Goal: Information Seeking & Learning: Learn about a topic

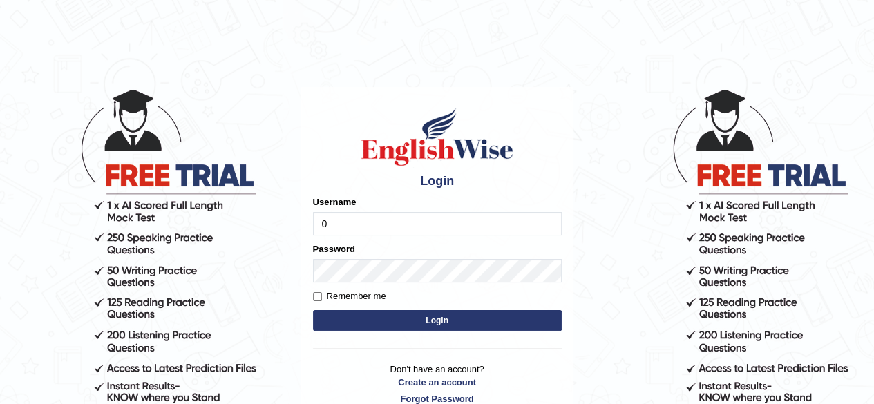
click at [399, 221] on input "0" at bounding box center [437, 224] width 249 height 24
type input "0466127642"
click at [427, 326] on button "Login" at bounding box center [437, 320] width 249 height 21
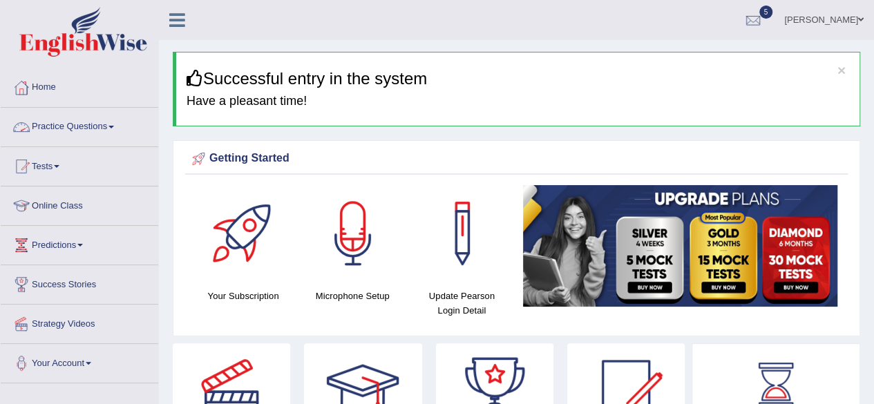
click at [54, 133] on link "Practice Questions" at bounding box center [80, 125] width 158 height 35
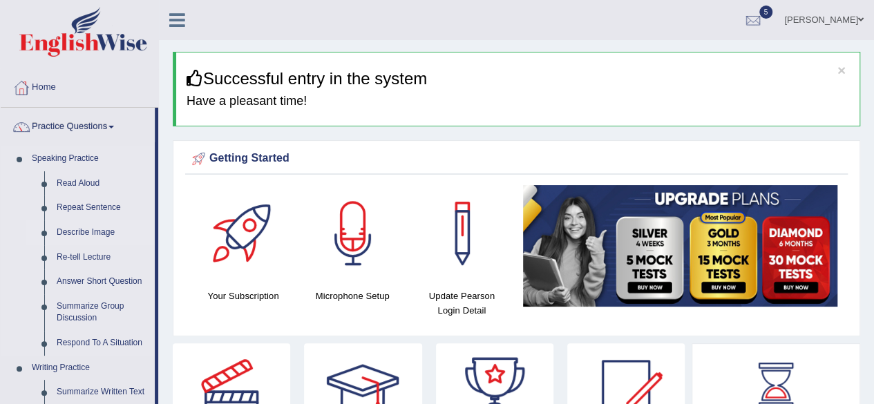
click at [89, 234] on link "Describe Image" at bounding box center [102, 233] width 104 height 25
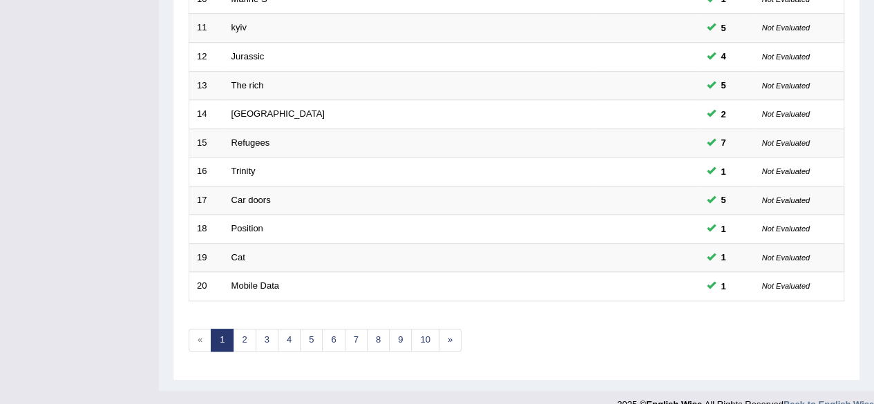
scroll to position [504, 0]
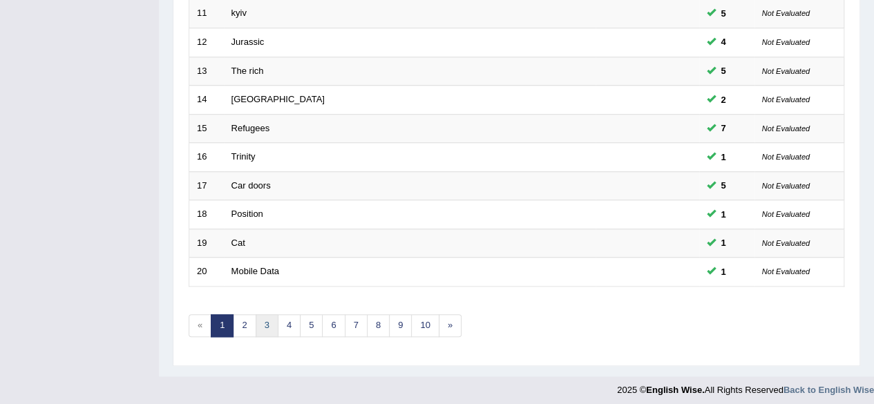
click at [272, 317] on link "3" at bounding box center [267, 326] width 23 height 23
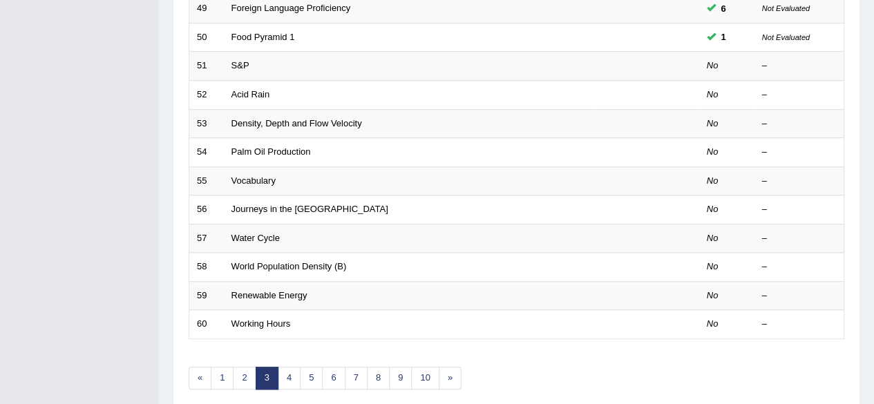
scroll to position [453, 0]
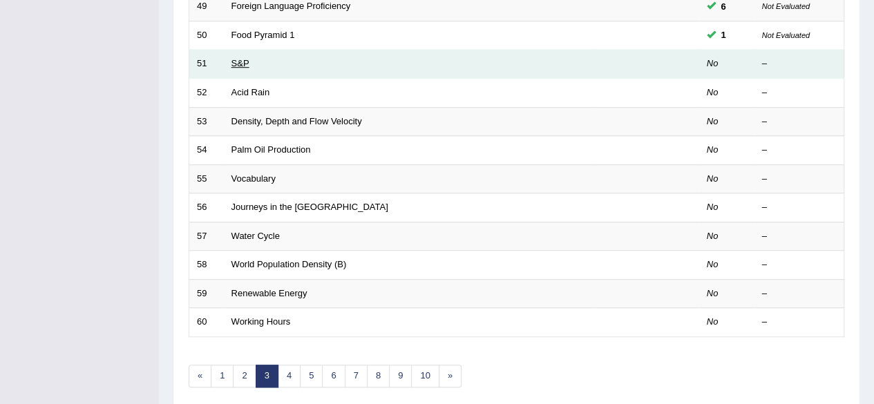
click at [235, 58] on link "S&P" at bounding box center [241, 63] width 18 height 10
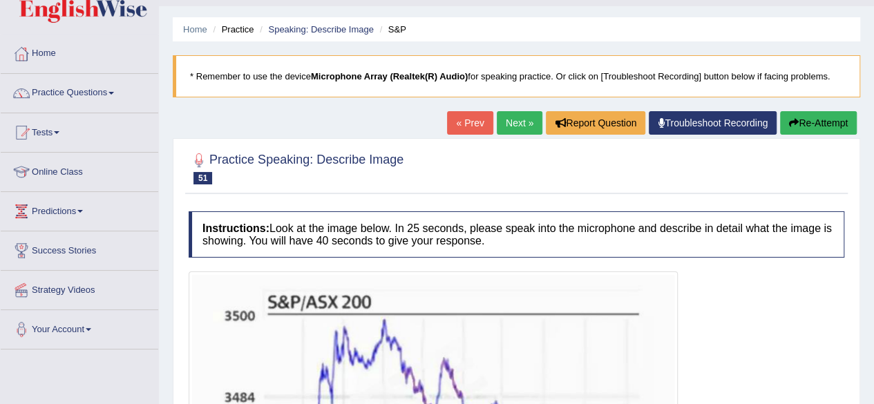
scroll to position [31, 0]
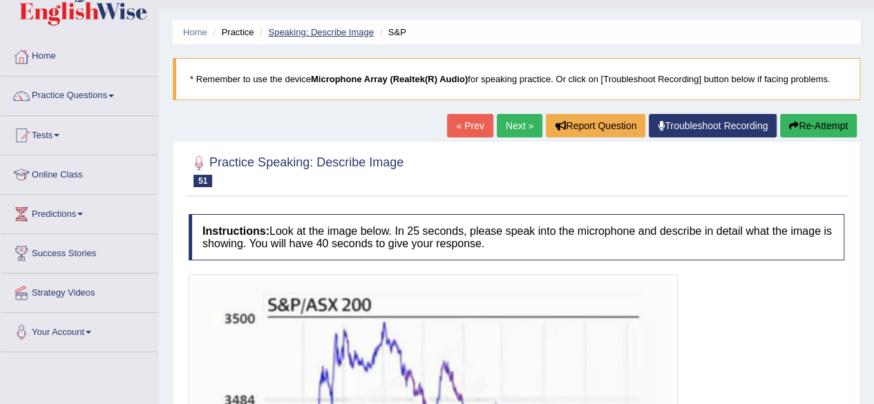
click at [335, 37] on link "Speaking: Describe Image" at bounding box center [320, 32] width 105 height 10
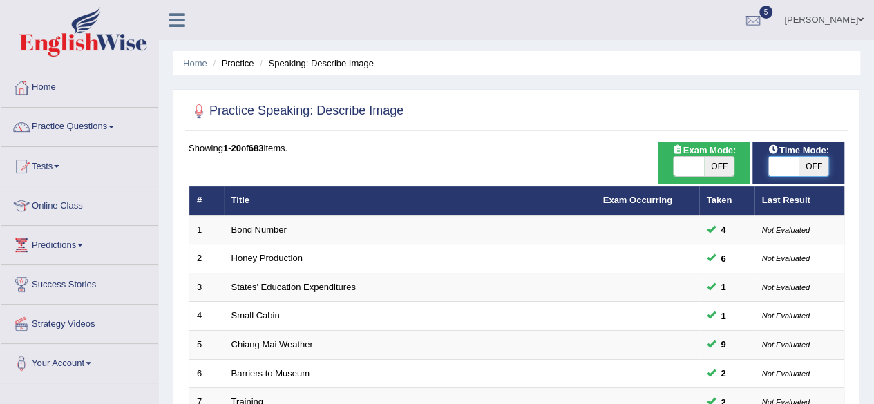
click at [792, 165] on span at bounding box center [784, 166] width 30 height 19
checkbox input "true"
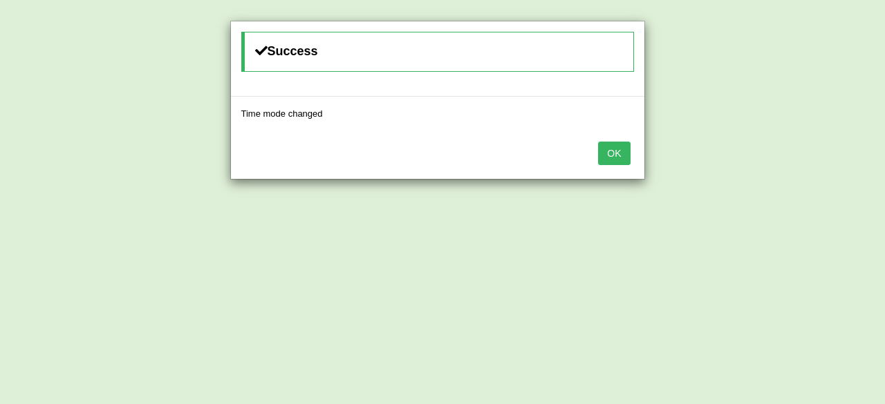
click at [623, 152] on button "OK" at bounding box center [614, 154] width 32 height 24
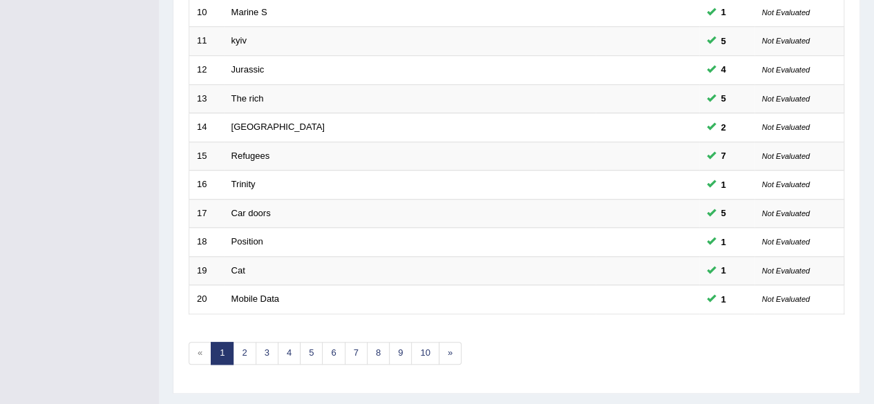
scroll to position [478, 0]
click at [265, 341] on link "3" at bounding box center [267, 352] width 23 height 23
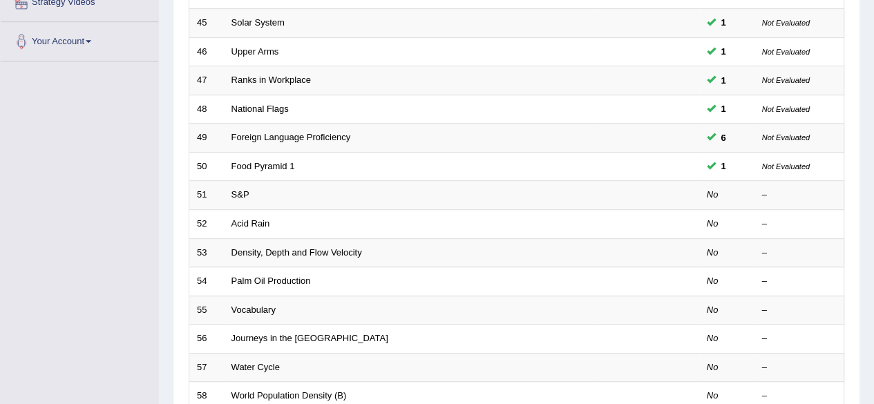
scroll to position [323, 0]
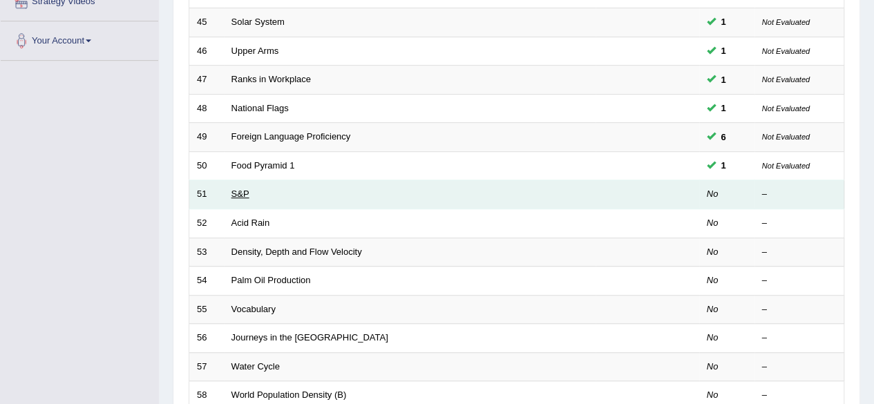
click at [240, 191] on link "S&P" at bounding box center [241, 194] width 18 height 10
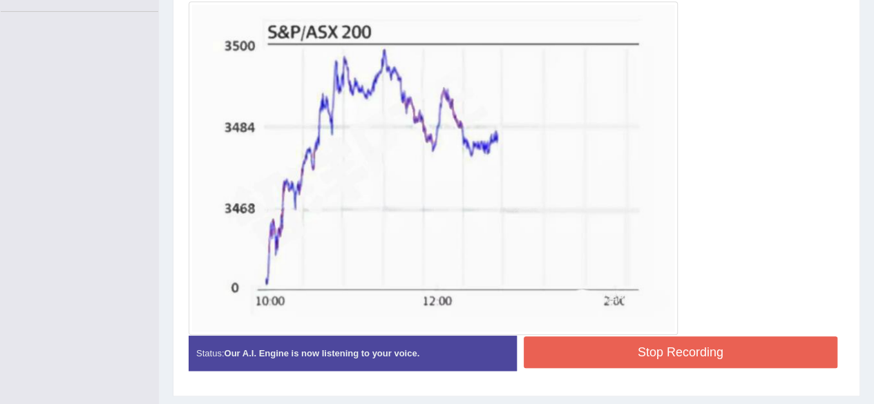
scroll to position [371, 0]
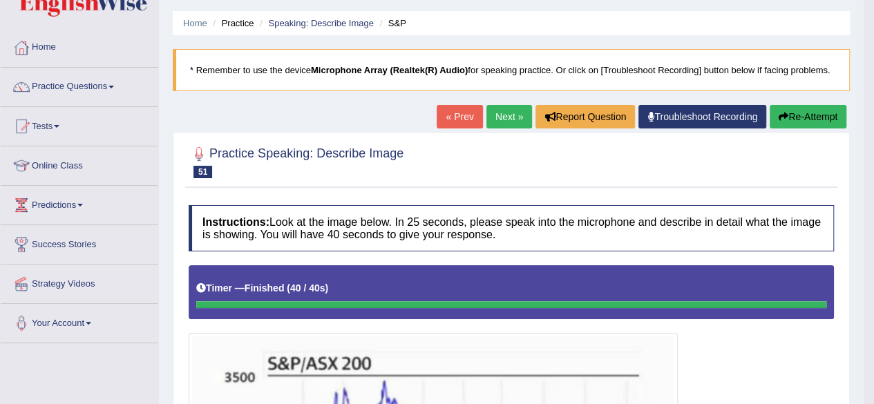
scroll to position [21, 0]
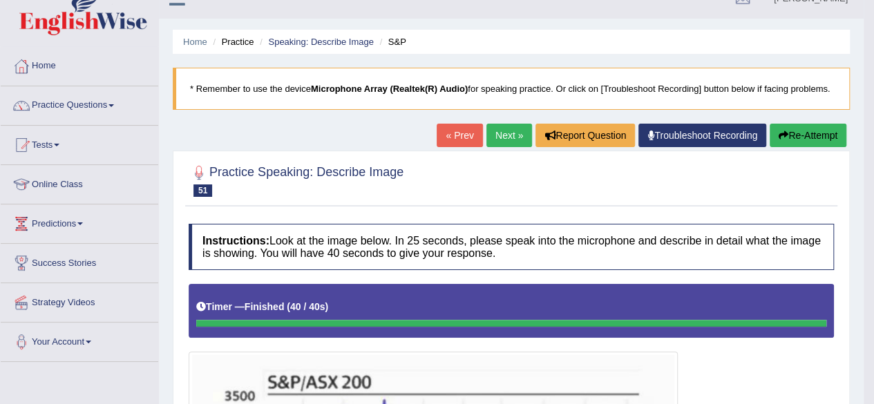
click at [495, 133] on link "Next »" at bounding box center [510, 136] width 46 height 24
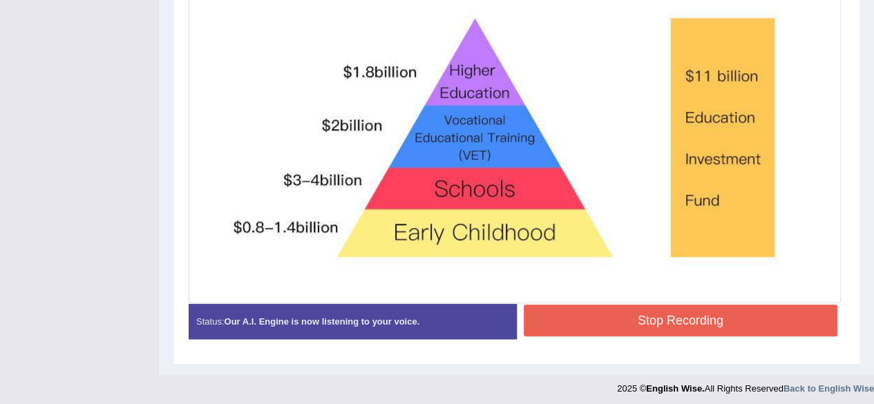
scroll to position [466, 0]
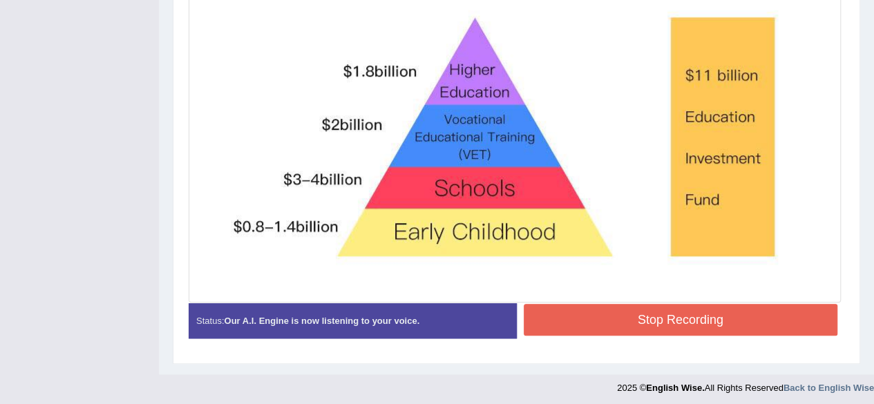
click at [571, 309] on button "Stop Recording" at bounding box center [681, 320] width 315 height 32
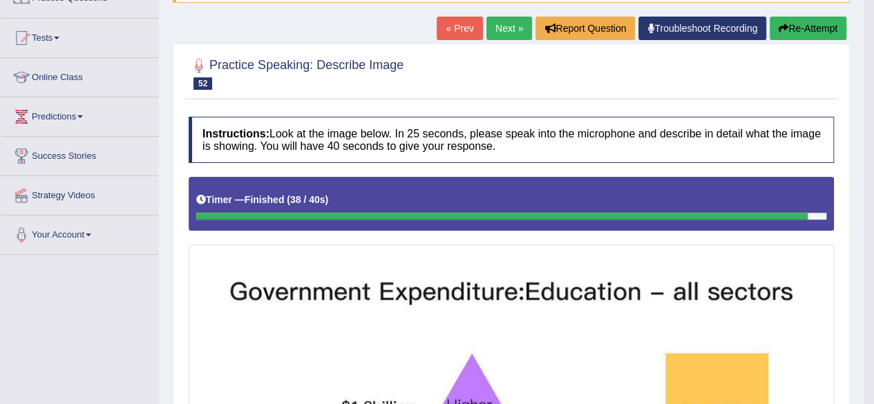
scroll to position [126, 0]
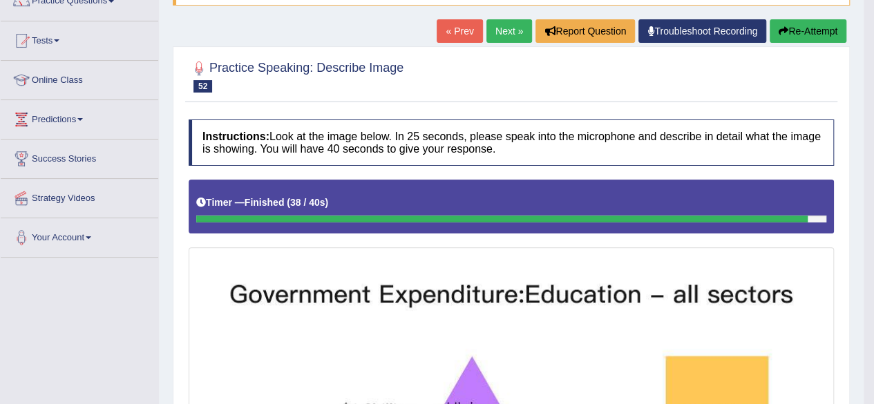
click at [806, 30] on button "Re-Attempt" at bounding box center [808, 31] width 77 height 24
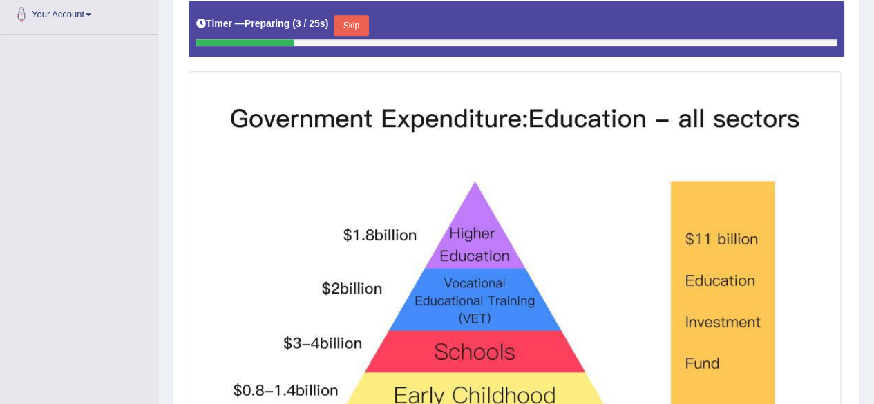
scroll to position [348, 0]
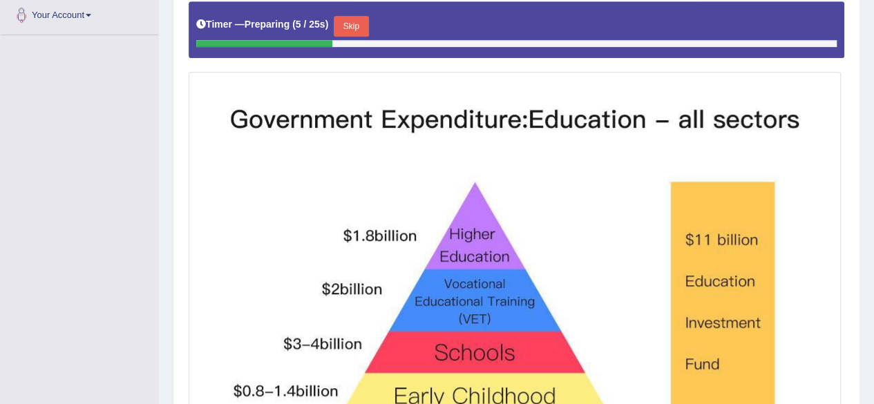
click at [354, 23] on button "Skip" at bounding box center [351, 26] width 35 height 21
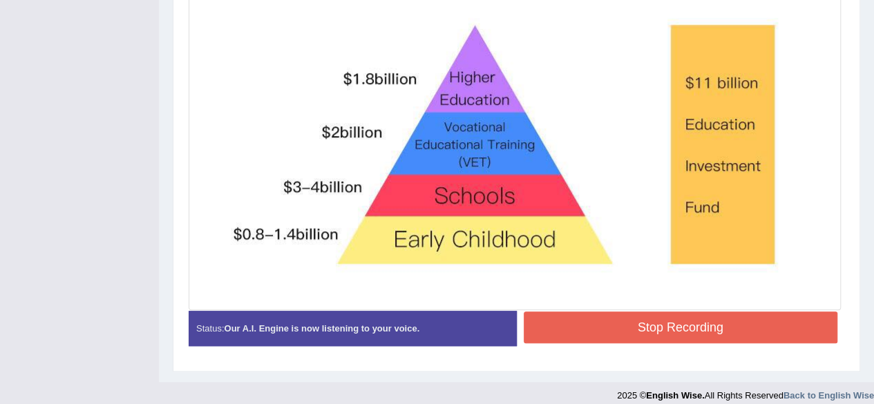
scroll to position [466, 0]
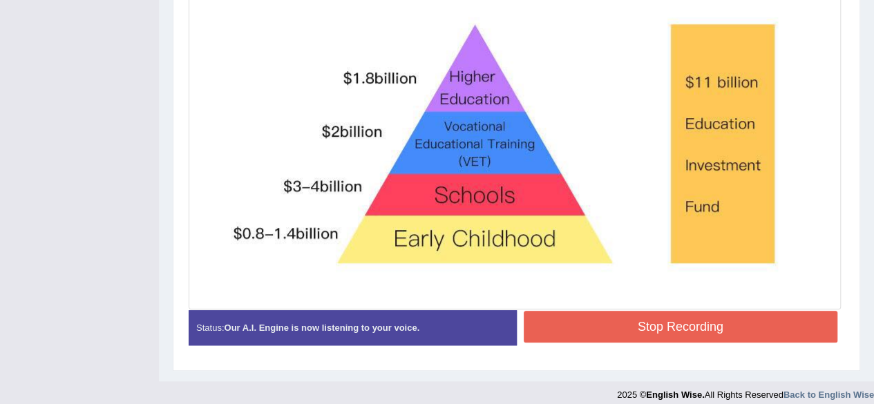
click at [570, 341] on div "Stop Recording" at bounding box center [681, 328] width 328 height 35
click at [563, 331] on button "Stop Recording" at bounding box center [681, 327] width 315 height 32
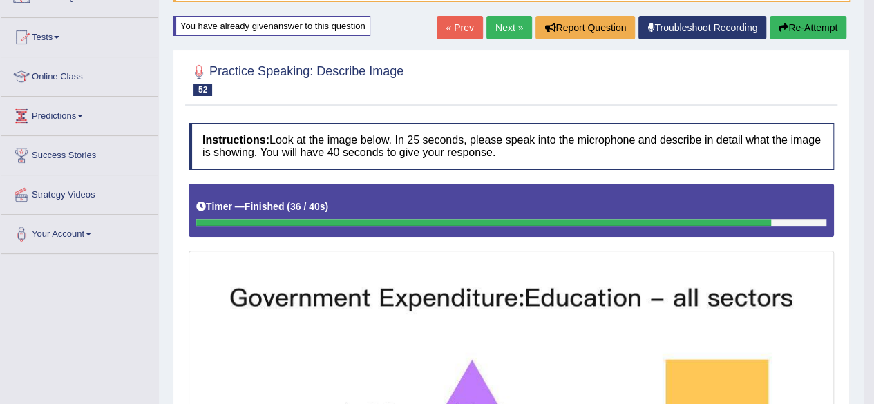
scroll to position [123, 0]
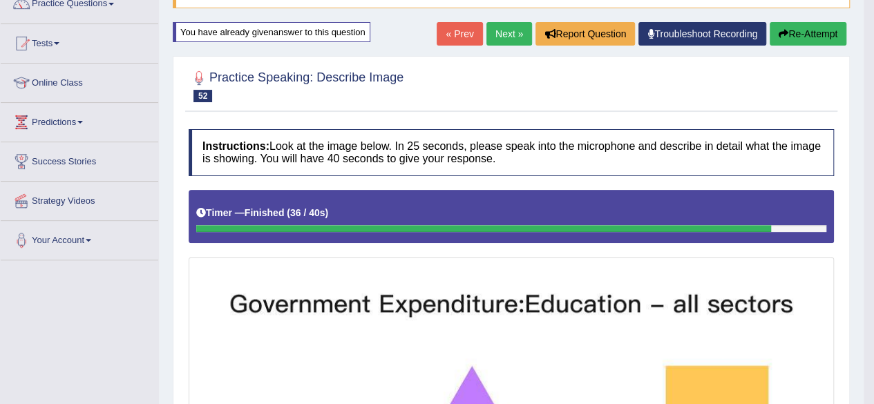
click at [795, 41] on button "Re-Attempt" at bounding box center [808, 34] width 77 height 24
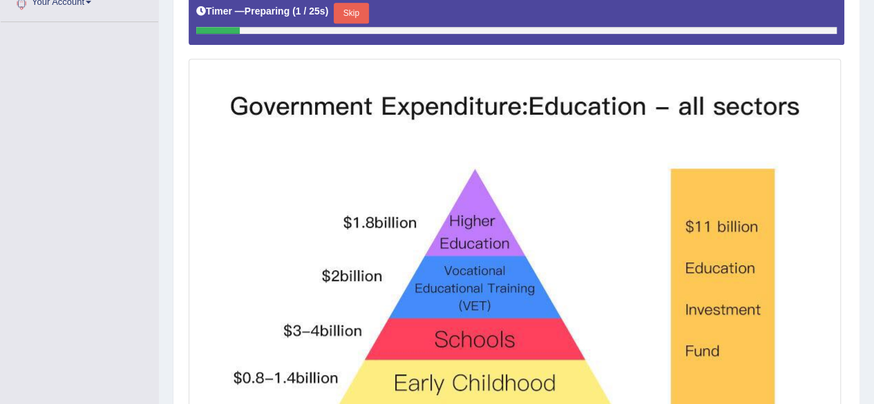
click at [353, 8] on button "Skip" at bounding box center [351, 13] width 35 height 21
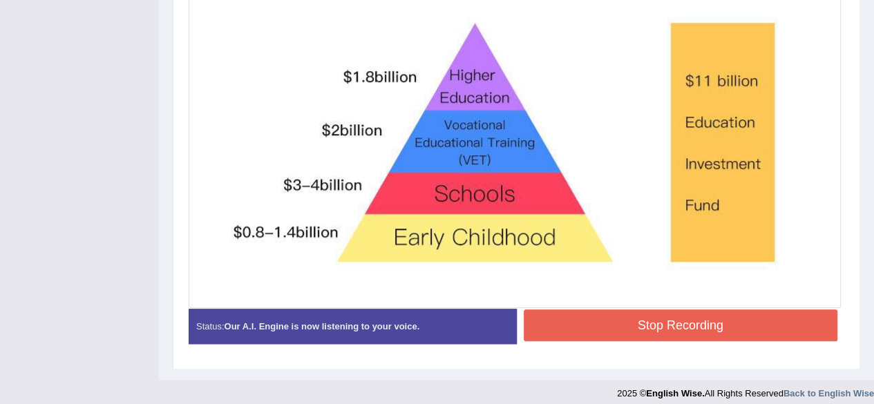
scroll to position [468, 0]
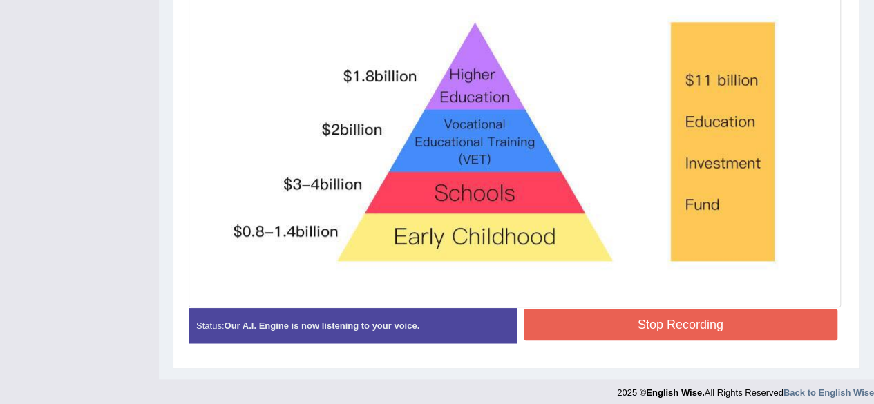
click at [571, 313] on button "Stop Recording" at bounding box center [681, 325] width 315 height 32
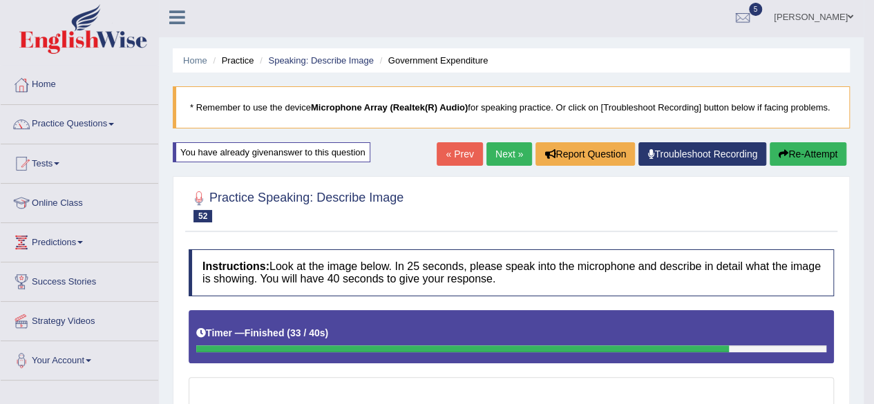
scroll to position [0, 0]
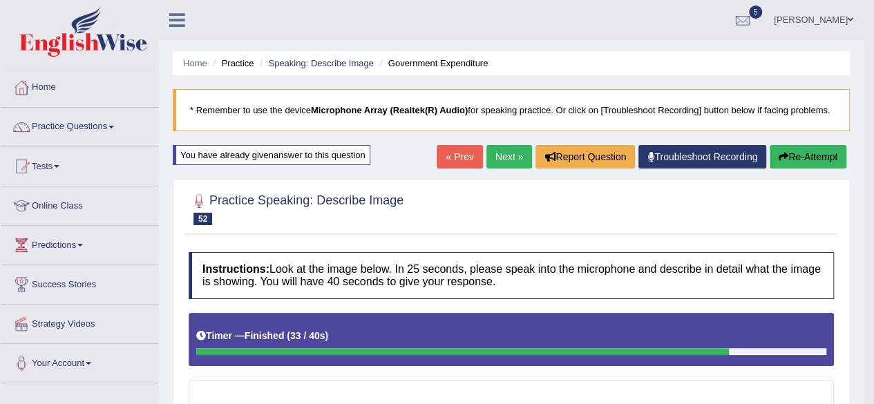
click at [790, 151] on button "Re-Attempt" at bounding box center [808, 157] width 77 height 24
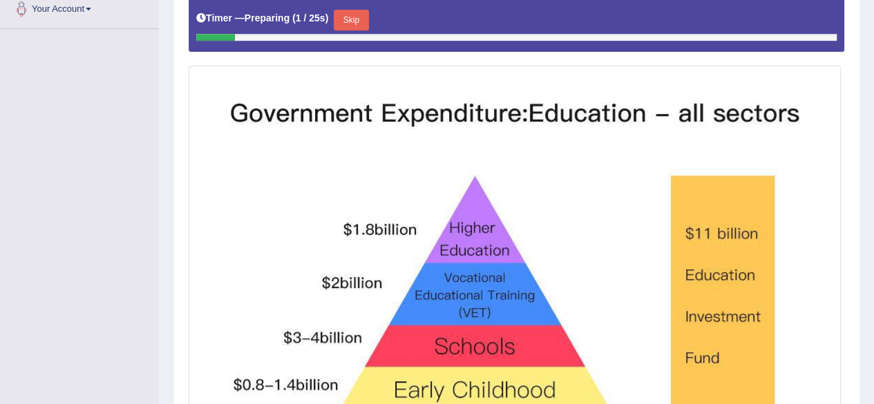
scroll to position [354, 0]
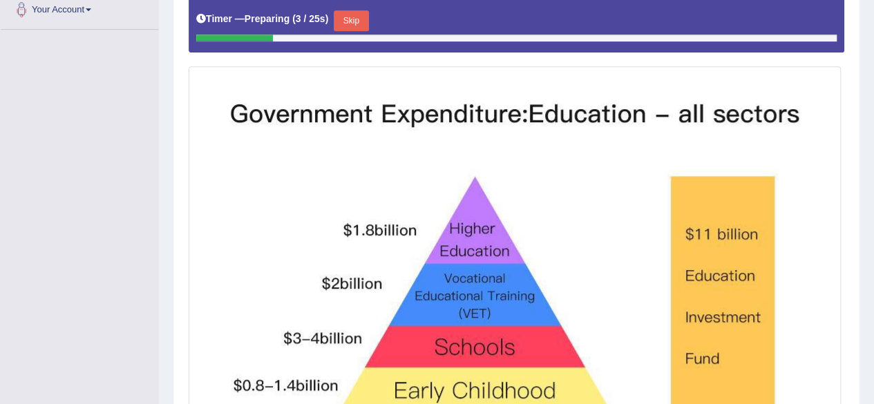
click at [358, 22] on button "Skip" at bounding box center [351, 20] width 35 height 21
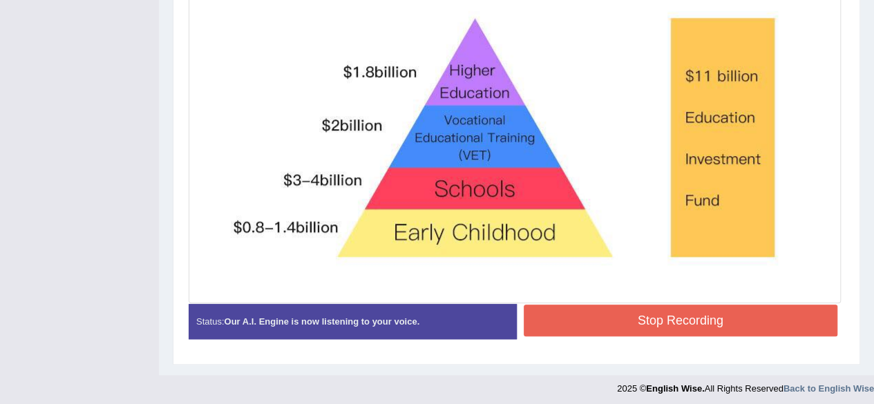
scroll to position [474, 0]
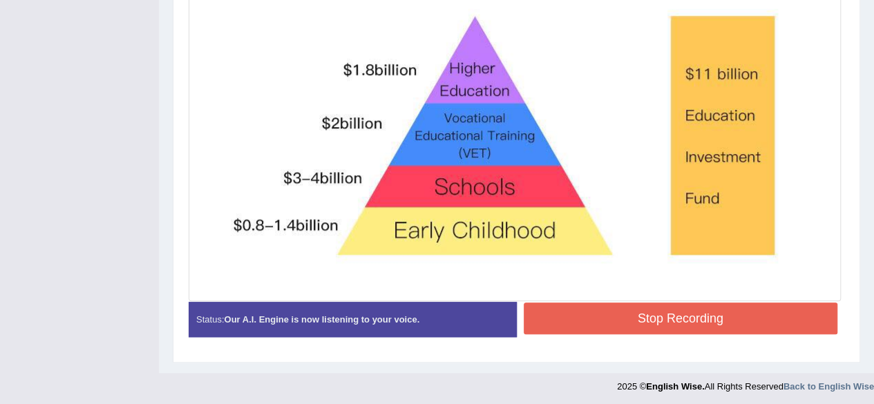
click at [583, 321] on button "Stop Recording" at bounding box center [681, 319] width 315 height 32
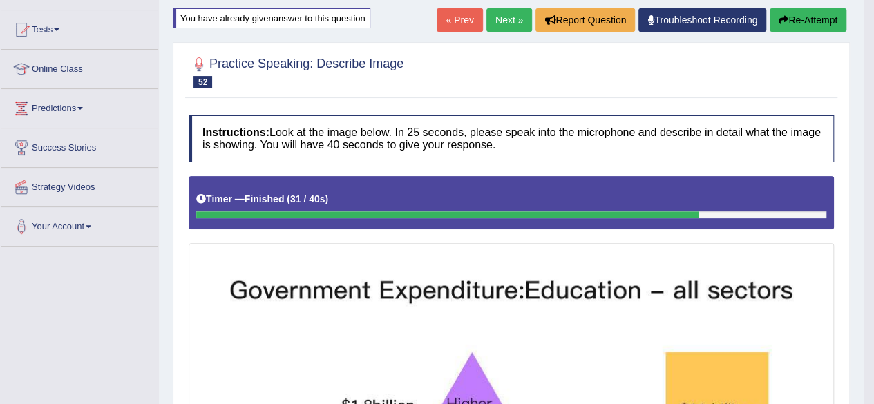
scroll to position [135, 0]
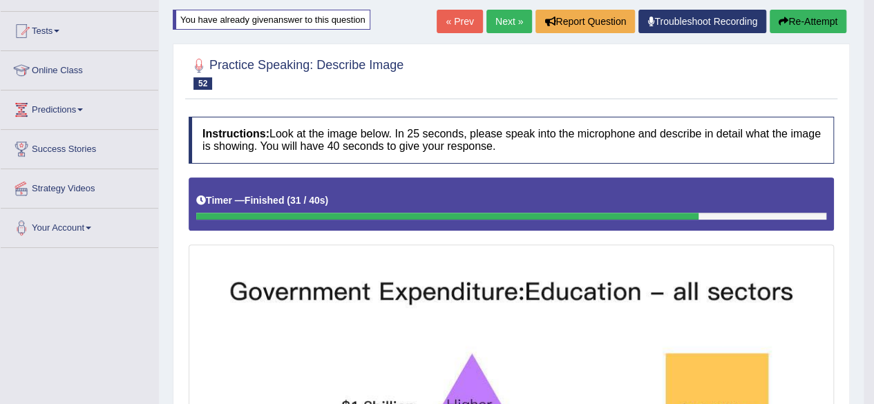
click at [809, 26] on button "Re-Attempt" at bounding box center [808, 22] width 77 height 24
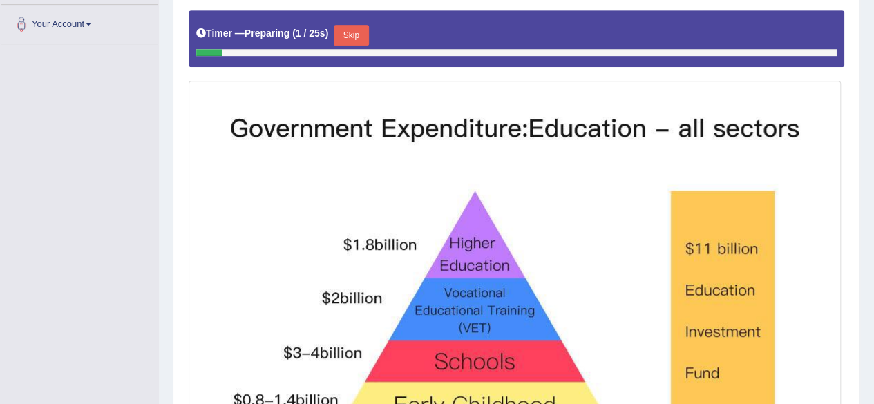
scroll to position [340, 0]
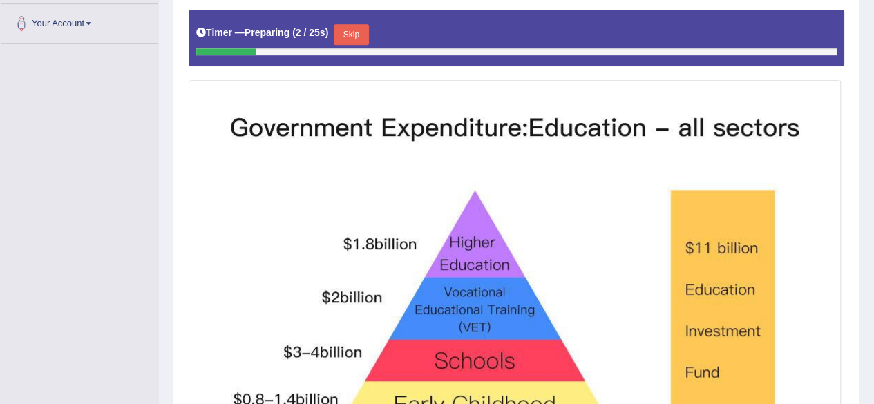
click at [359, 34] on button "Skip" at bounding box center [351, 34] width 35 height 21
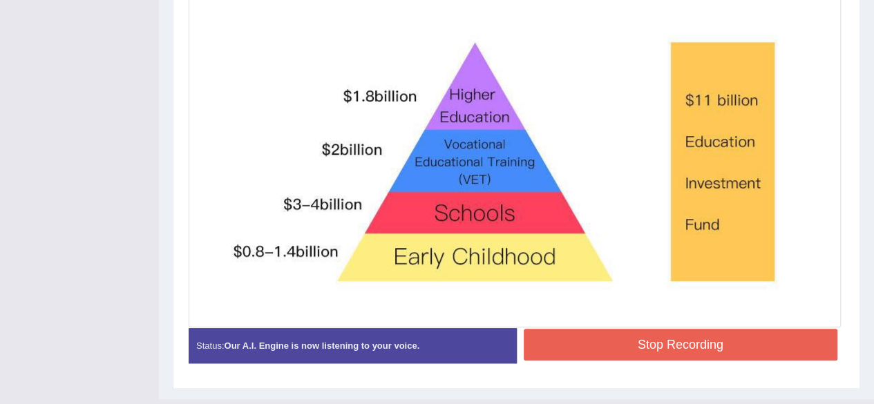
scroll to position [451, 0]
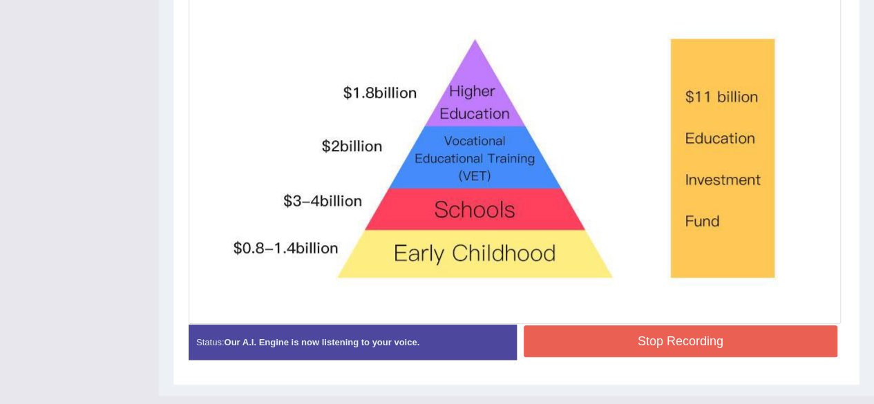
click at [601, 345] on button "Stop Recording" at bounding box center [681, 342] width 315 height 32
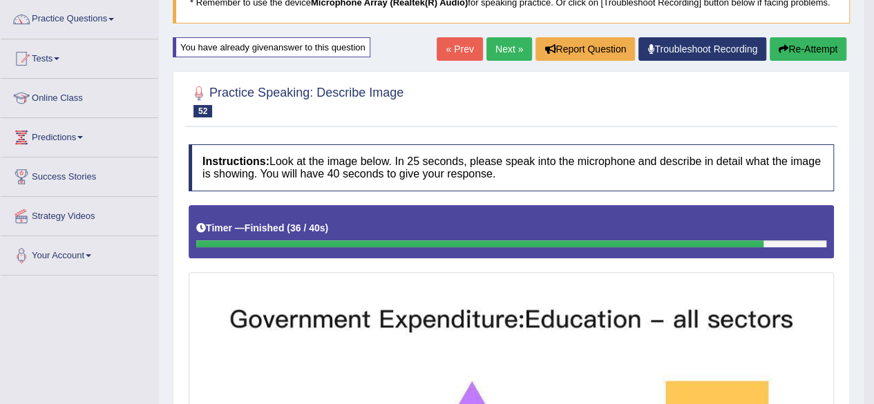
scroll to position [86, 0]
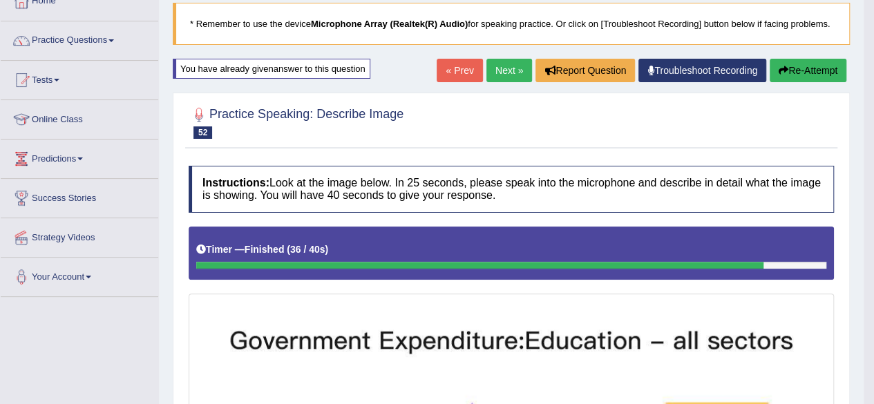
click at [813, 62] on button "Re-Attempt" at bounding box center [808, 71] width 77 height 24
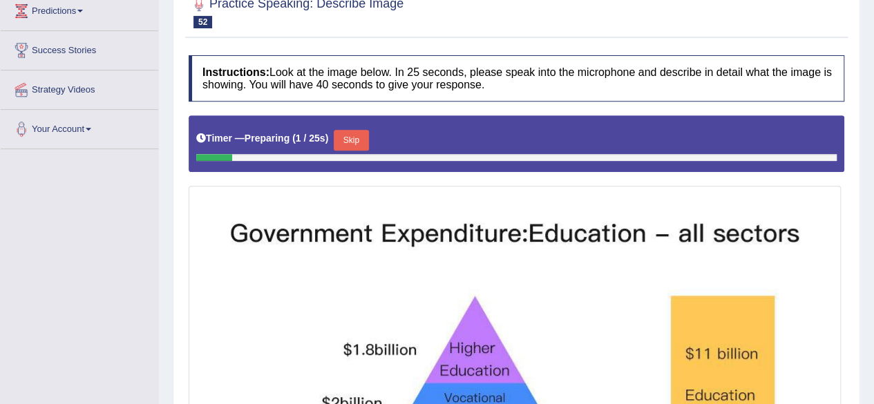
click at [358, 135] on button "Skip" at bounding box center [351, 140] width 35 height 21
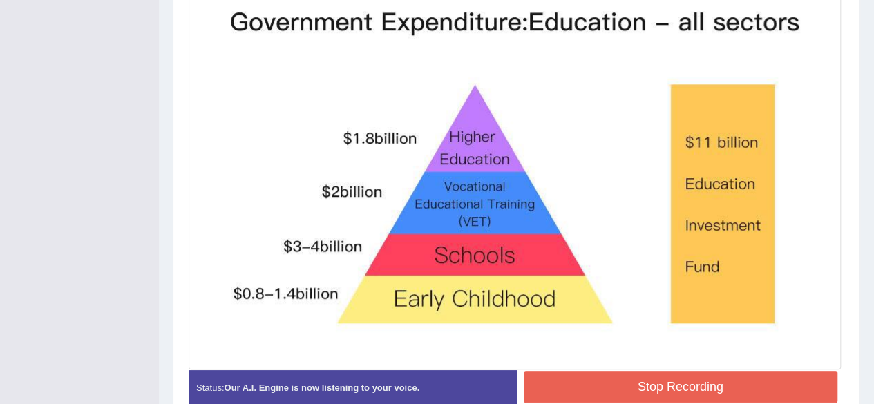
scroll to position [449, 0]
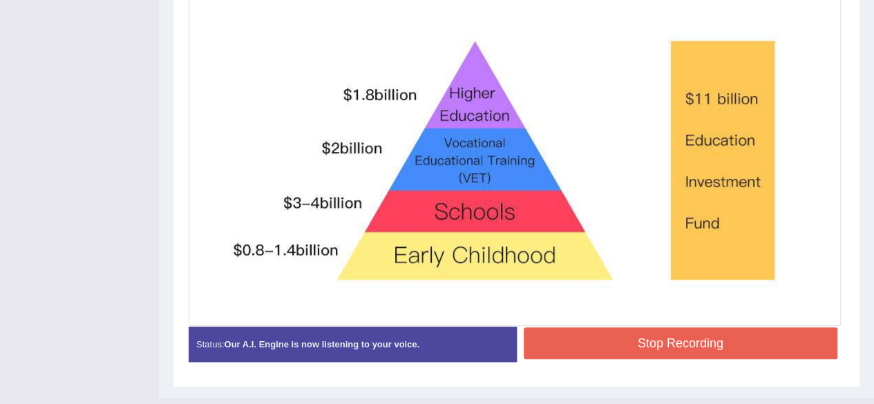
click at [579, 338] on button "Stop Recording" at bounding box center [681, 344] width 315 height 32
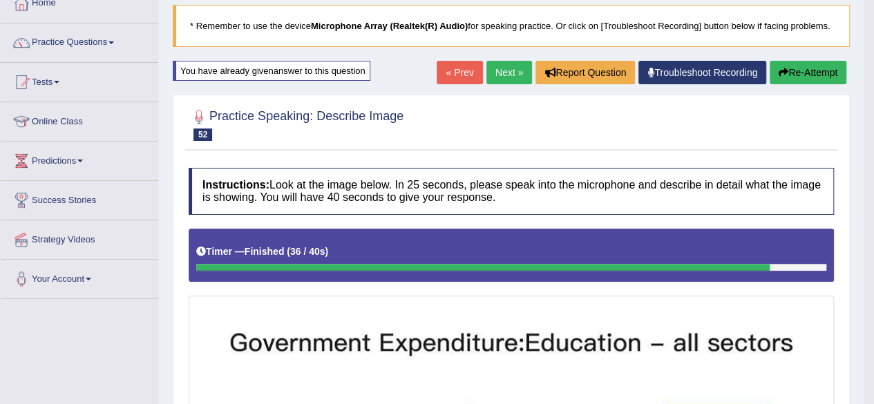
scroll to position [74, 0]
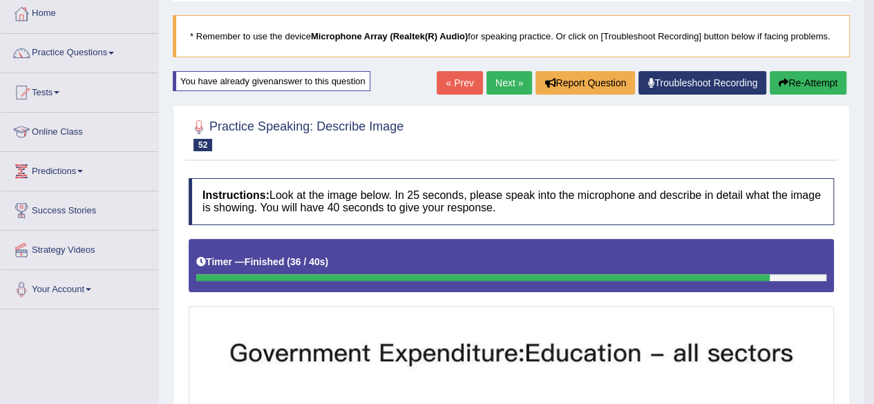
click at [791, 76] on button "Re-Attempt" at bounding box center [808, 83] width 77 height 24
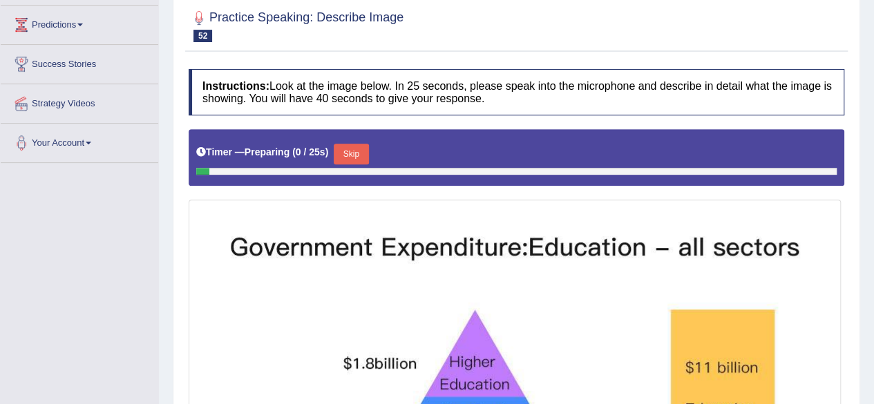
scroll to position [222, 0]
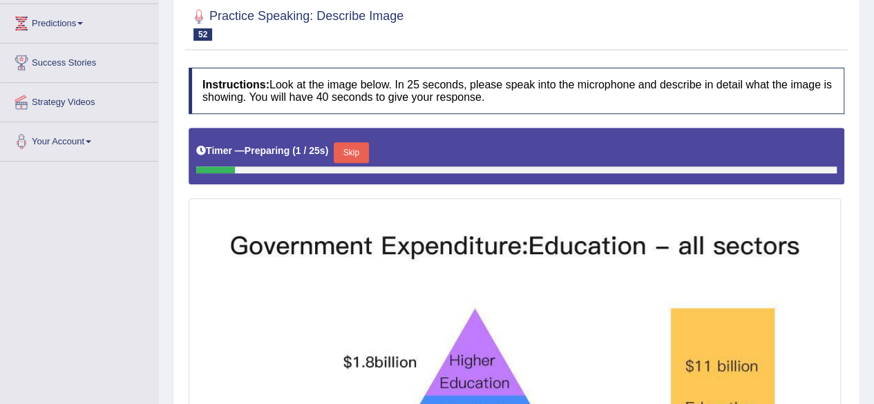
click at [354, 149] on button "Skip" at bounding box center [351, 152] width 35 height 21
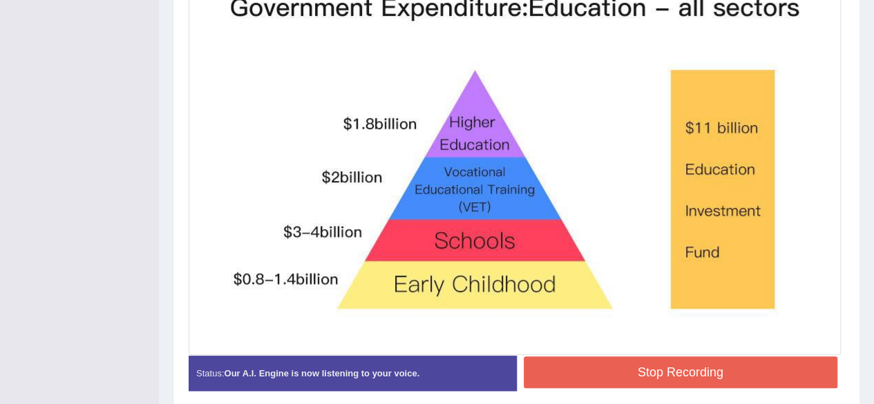
scroll to position [474, 0]
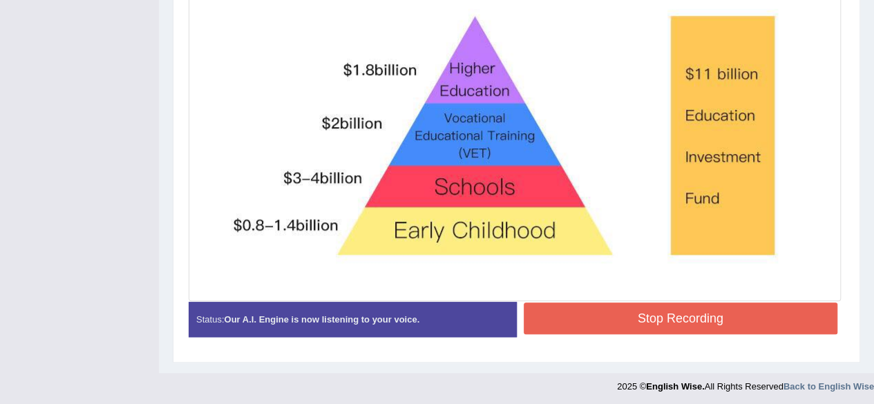
click at [556, 319] on button "Stop Recording" at bounding box center [681, 319] width 315 height 32
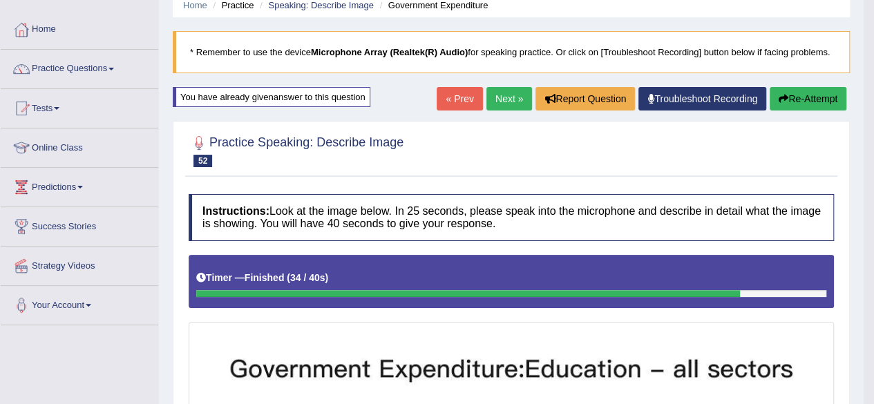
scroll to position [0, 0]
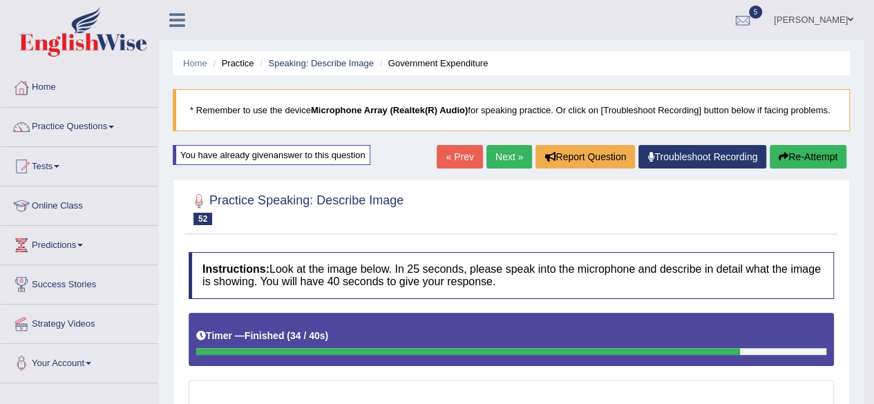
click at [505, 158] on link "Next »" at bounding box center [510, 157] width 46 height 24
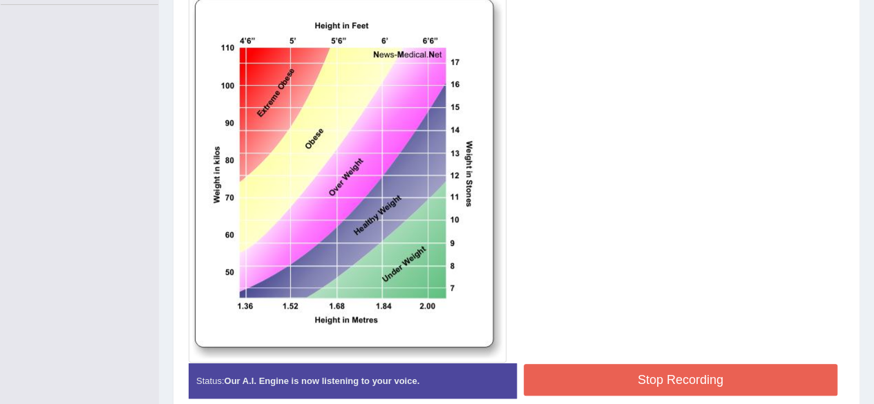
scroll to position [388, 0]
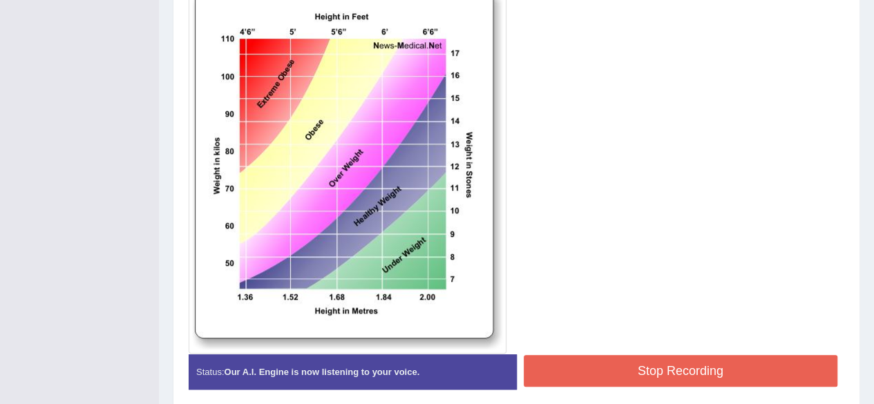
click at [581, 365] on button "Stop Recording" at bounding box center [681, 371] width 315 height 32
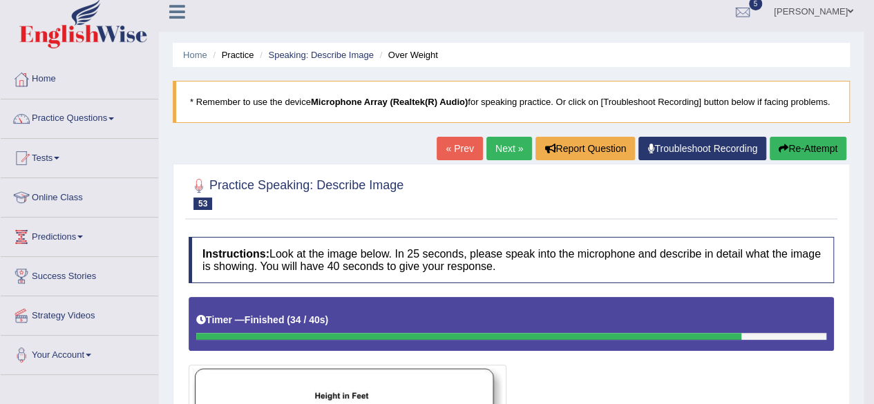
scroll to position [0, 0]
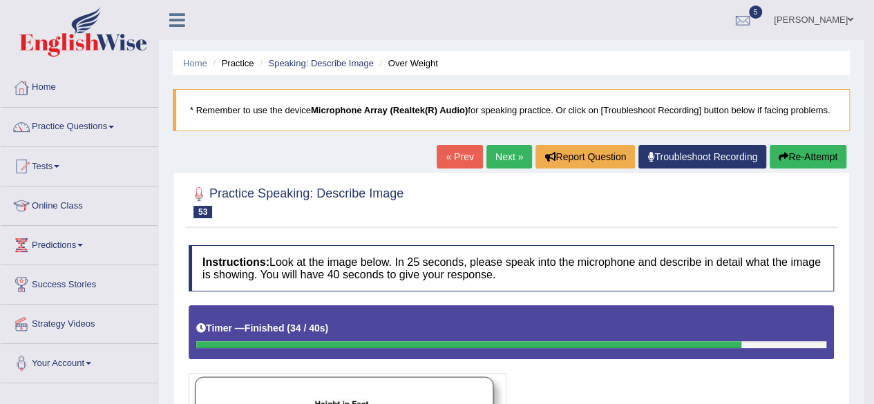
click at [509, 150] on link "Next »" at bounding box center [510, 157] width 46 height 24
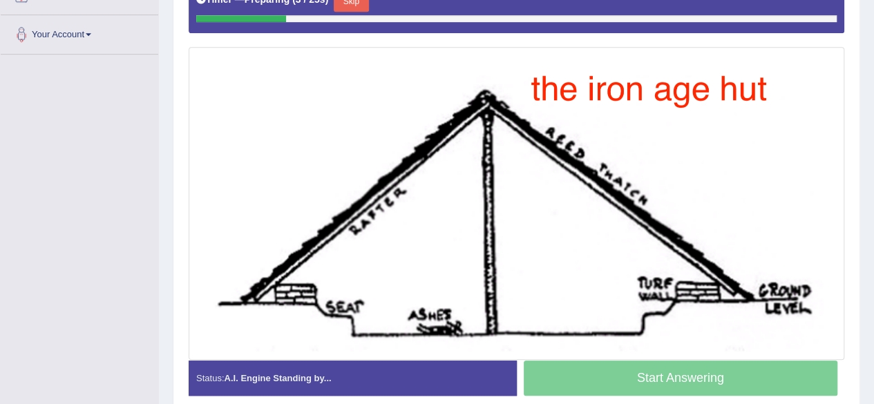
scroll to position [315, 0]
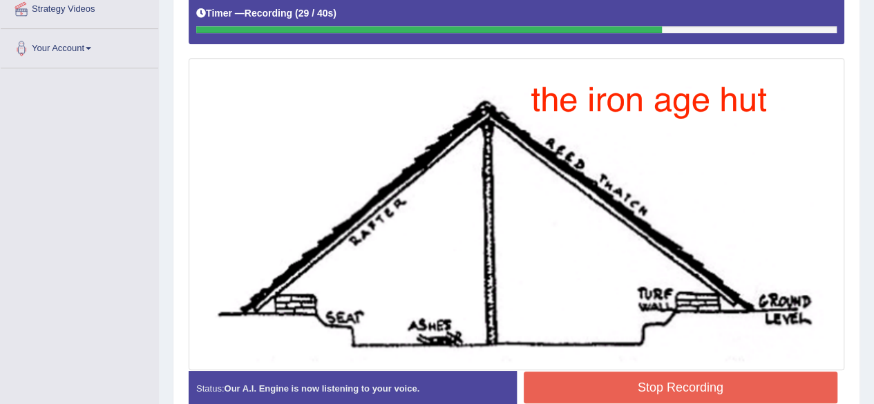
click at [598, 384] on button "Stop Recording" at bounding box center [681, 388] width 315 height 32
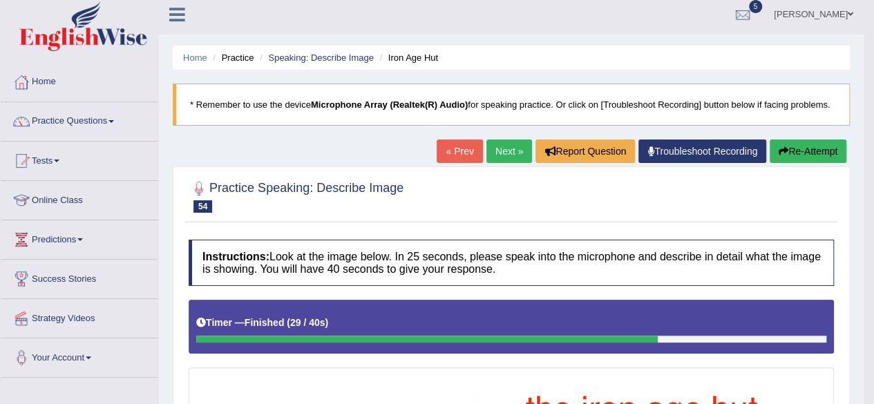
scroll to position [0, 0]
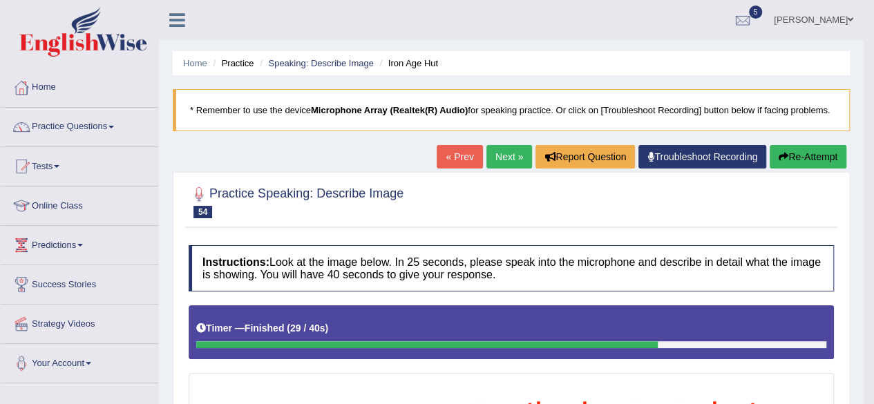
click at [504, 153] on link "Next »" at bounding box center [510, 157] width 46 height 24
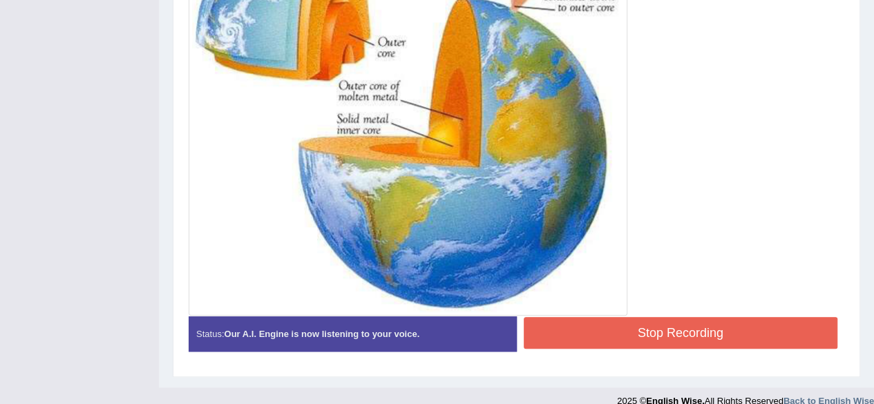
scroll to position [484, 0]
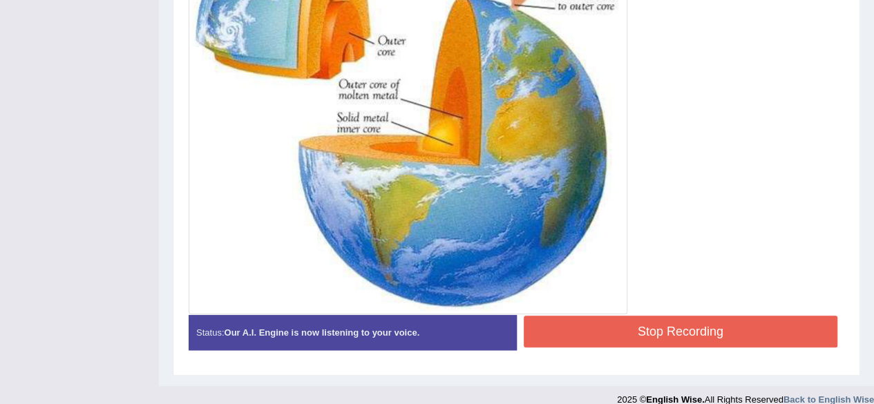
click at [574, 328] on button "Stop Recording" at bounding box center [681, 332] width 315 height 32
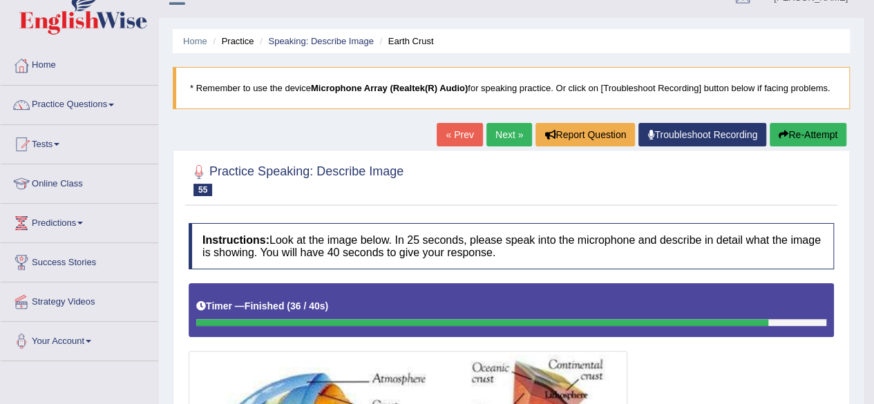
scroll to position [0, 0]
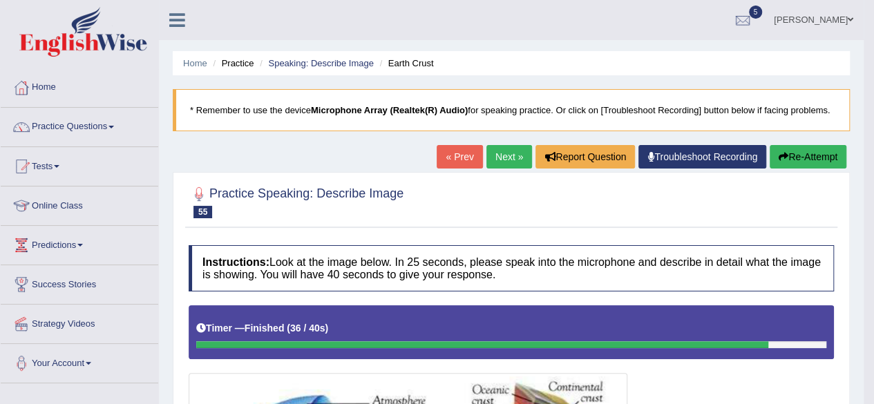
click at [800, 155] on button "Re-Attempt" at bounding box center [808, 157] width 77 height 24
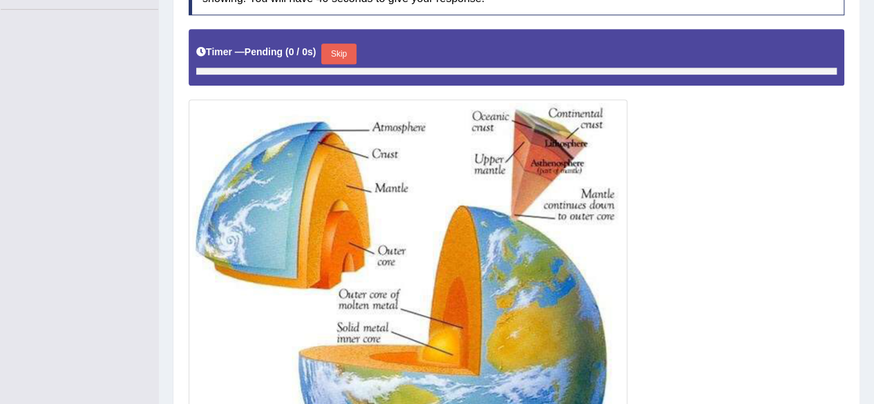
scroll to position [366, 0]
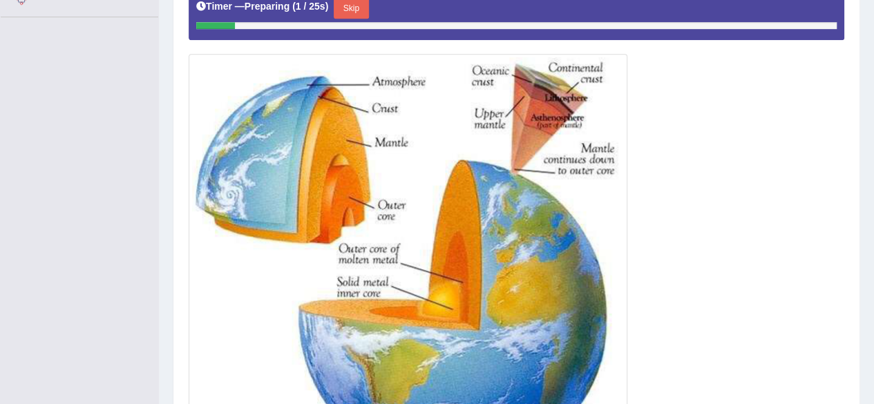
click at [353, 5] on button "Skip" at bounding box center [351, 8] width 35 height 21
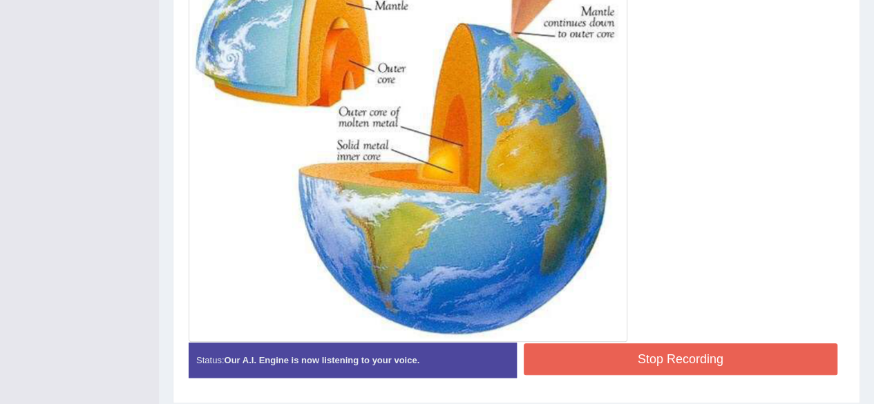
scroll to position [469, 0]
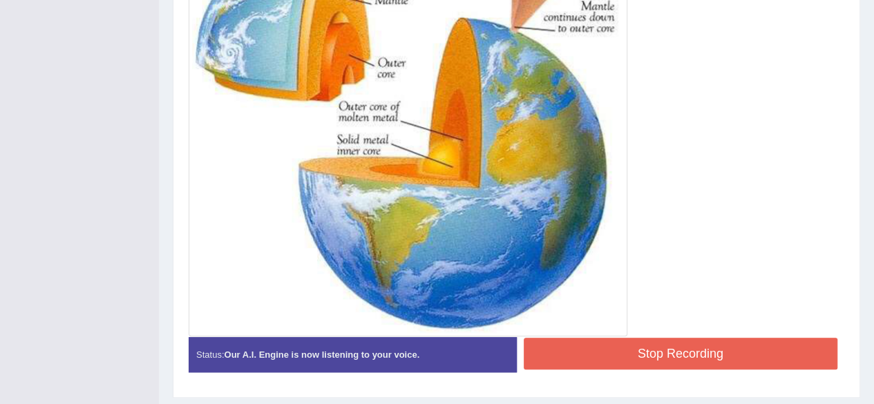
click at [600, 364] on button "Stop Recording" at bounding box center [681, 354] width 315 height 32
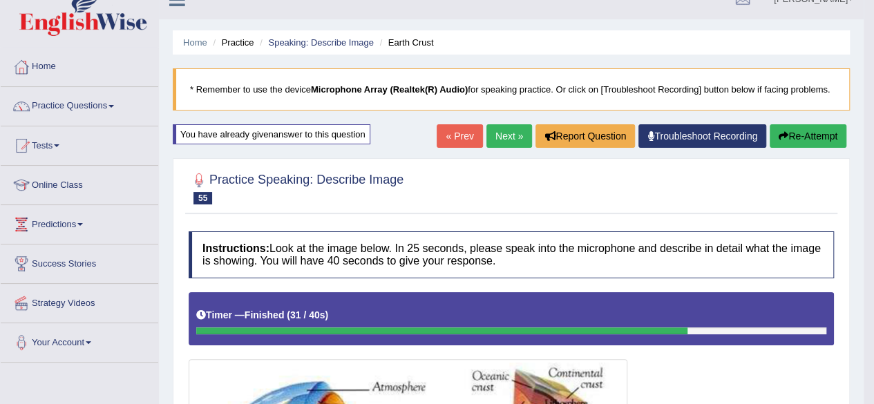
scroll to position [0, 0]
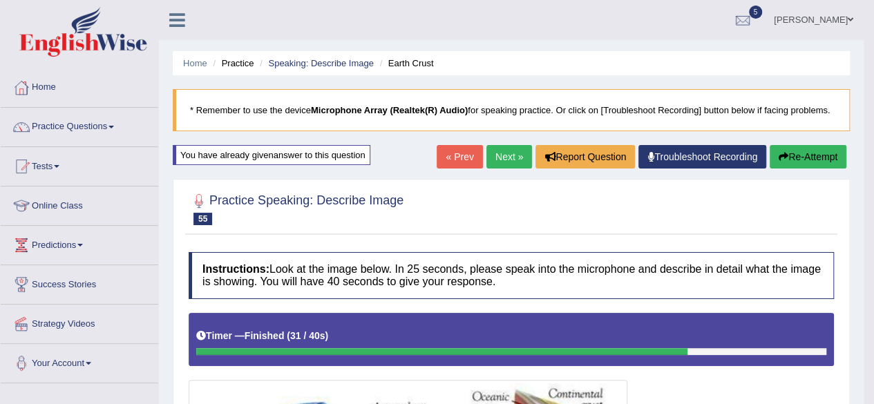
click at [498, 148] on link "Next »" at bounding box center [510, 157] width 46 height 24
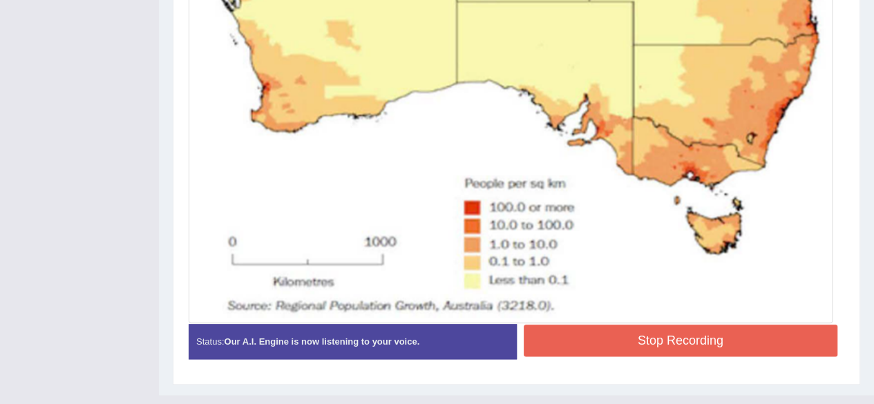
scroll to position [647, 0]
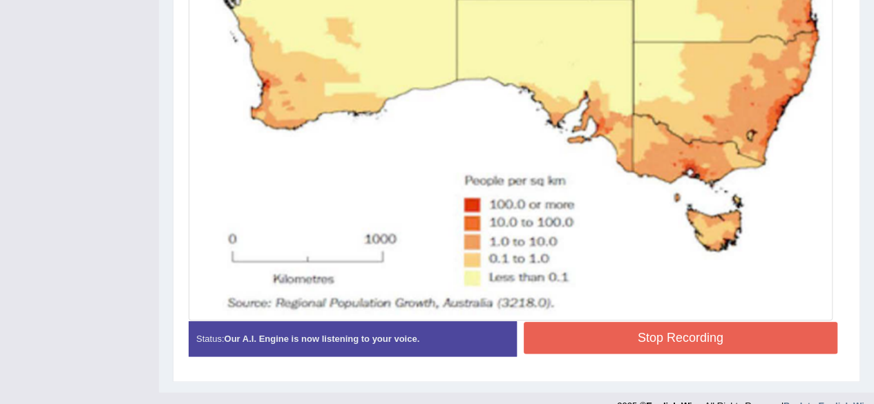
click at [621, 331] on button "Stop Recording" at bounding box center [681, 338] width 315 height 32
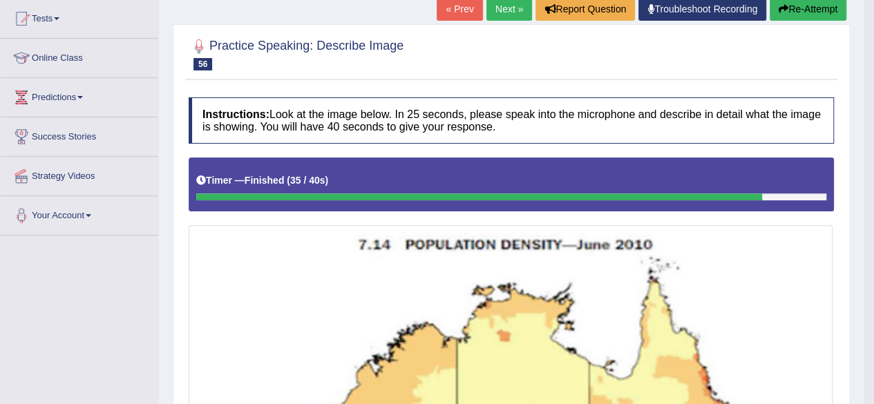
scroll to position [138, 0]
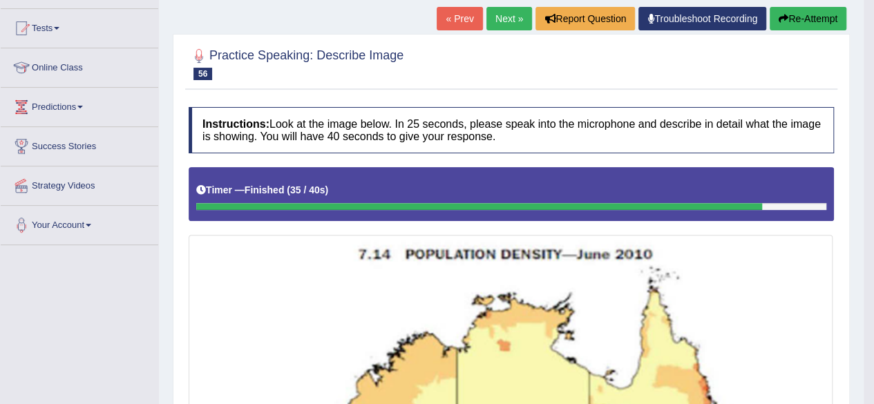
click at [805, 17] on button "Re-Attempt" at bounding box center [808, 19] width 77 height 24
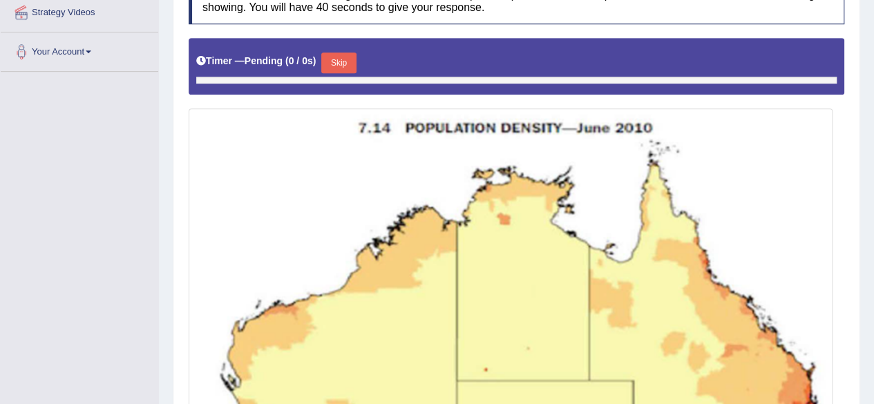
scroll to position [364, 0]
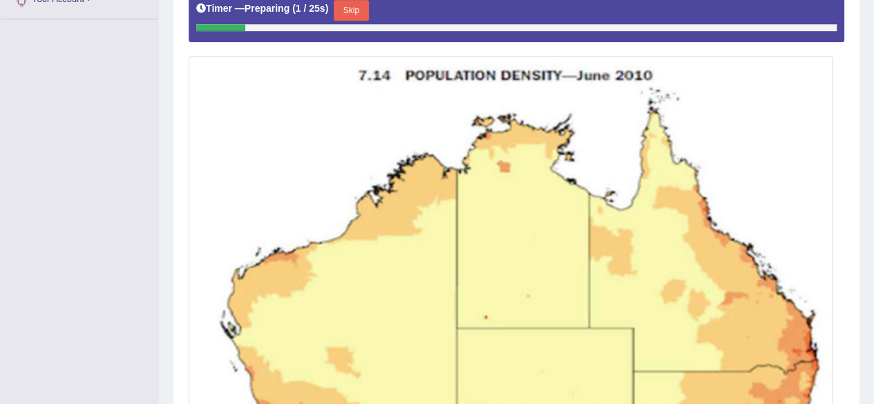
click at [355, 7] on button "Skip" at bounding box center [351, 10] width 35 height 21
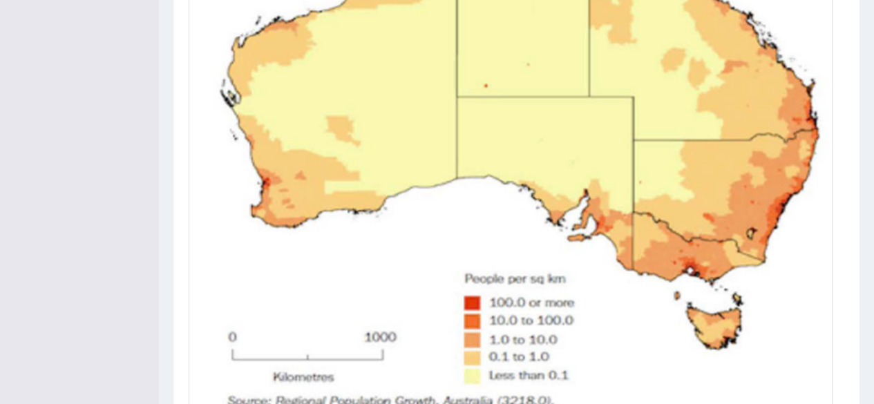
scroll to position [673, 0]
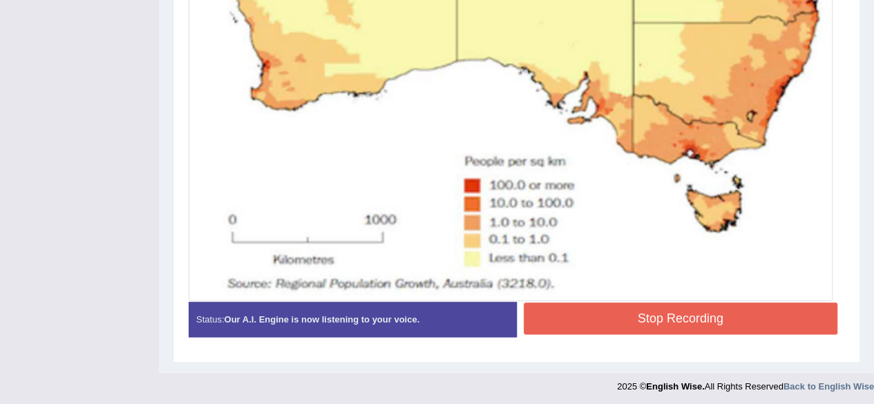
click at [593, 316] on button "Stop Recording" at bounding box center [681, 319] width 315 height 32
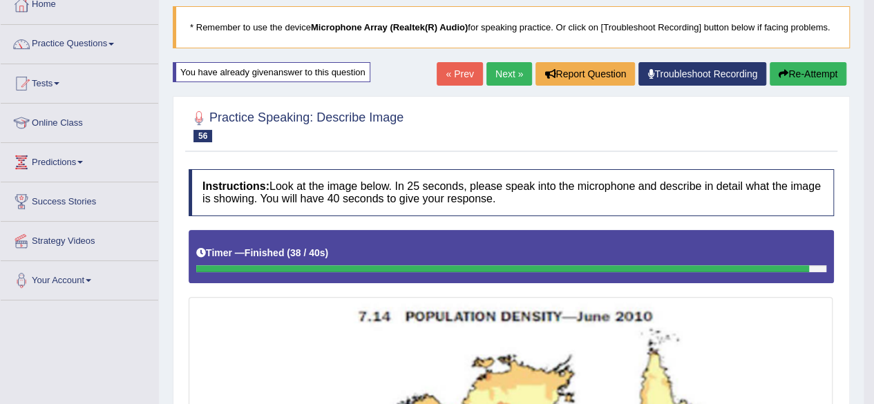
scroll to position [0, 0]
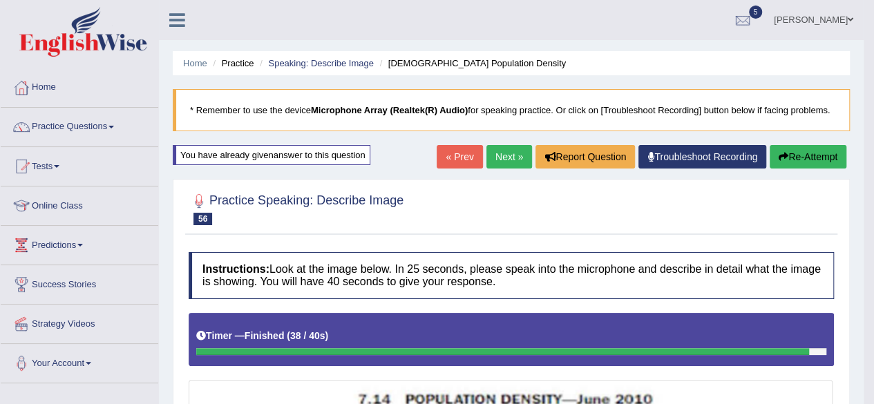
click at [810, 148] on button "Re-Attempt" at bounding box center [808, 157] width 77 height 24
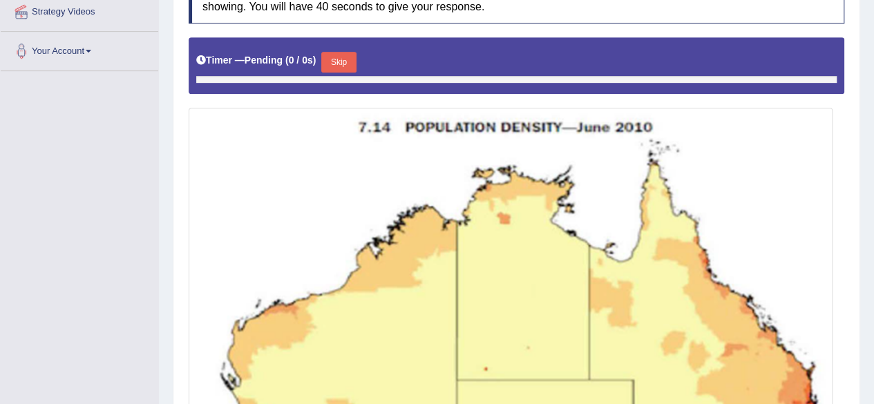
scroll to position [365, 0]
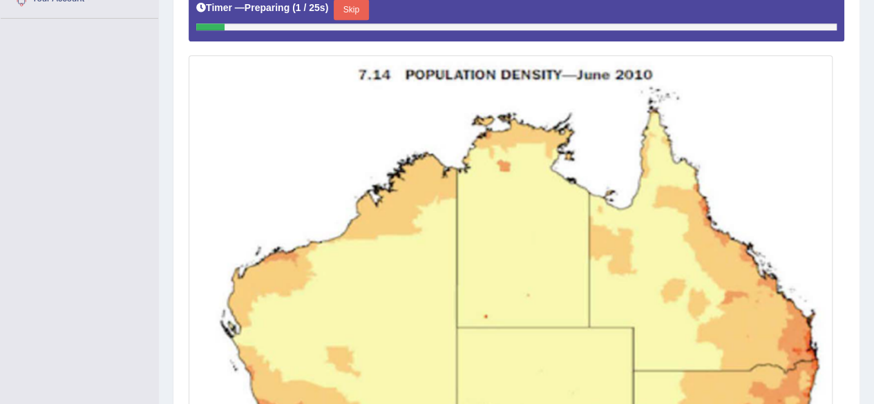
click at [351, 3] on button "Skip" at bounding box center [351, 9] width 35 height 21
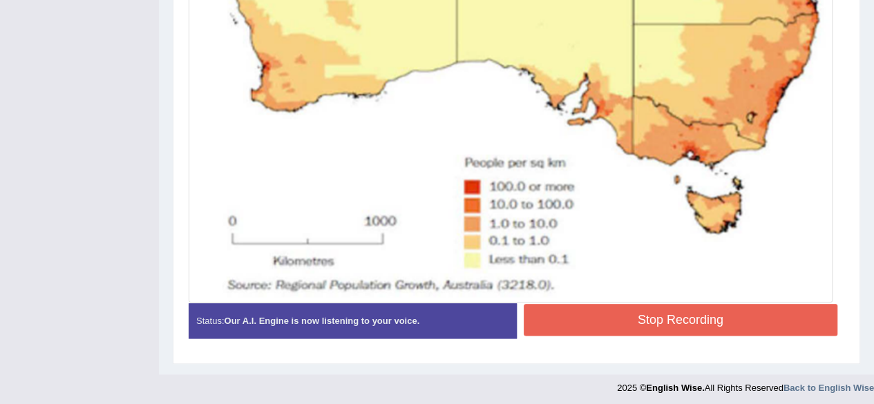
scroll to position [673, 0]
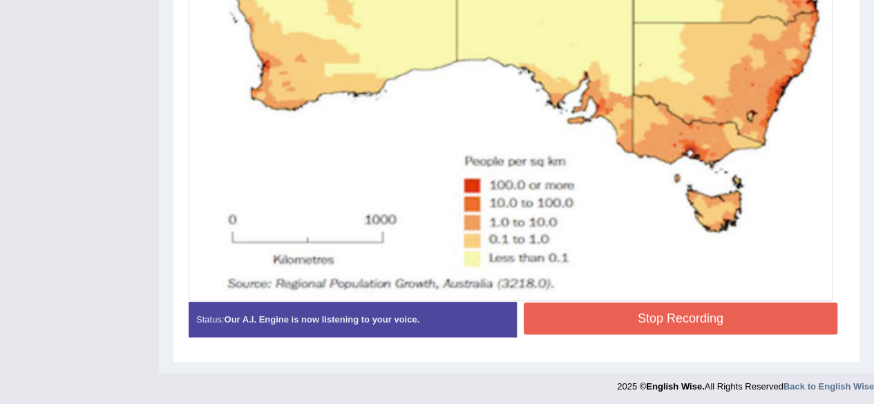
click at [598, 323] on button "Stop Recording" at bounding box center [681, 319] width 315 height 32
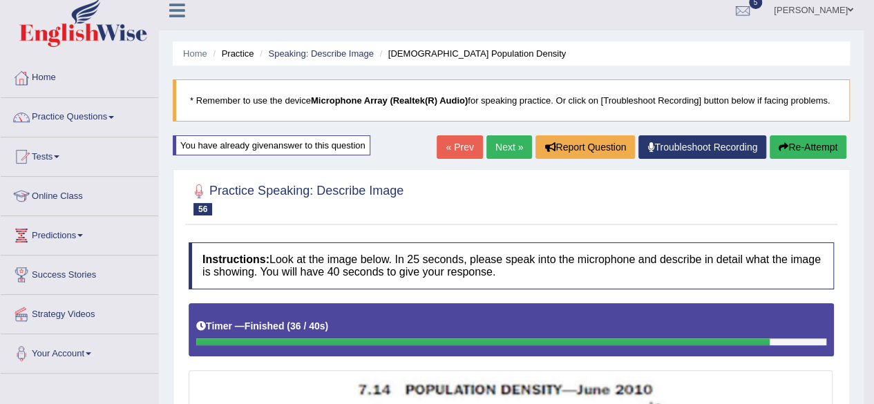
scroll to position [0, 0]
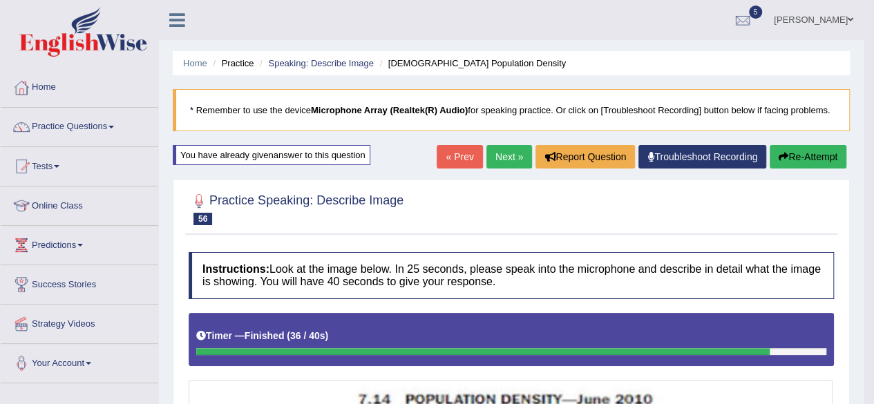
click at [509, 158] on link "Next »" at bounding box center [510, 157] width 46 height 24
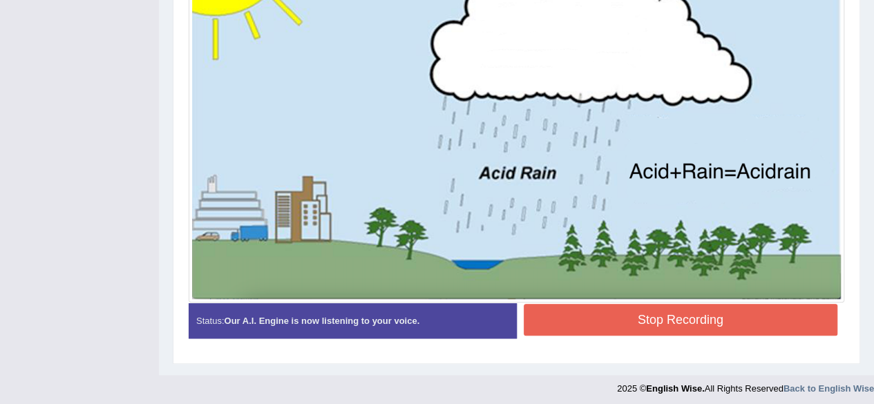
scroll to position [453, 0]
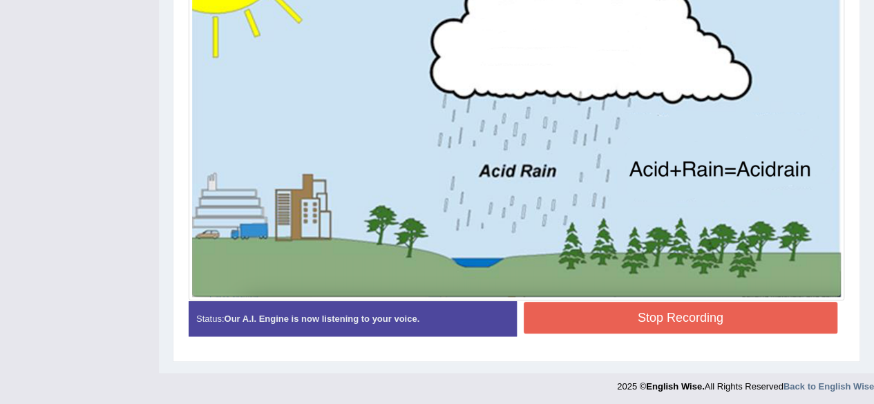
click at [579, 321] on button "Stop Recording" at bounding box center [681, 318] width 315 height 32
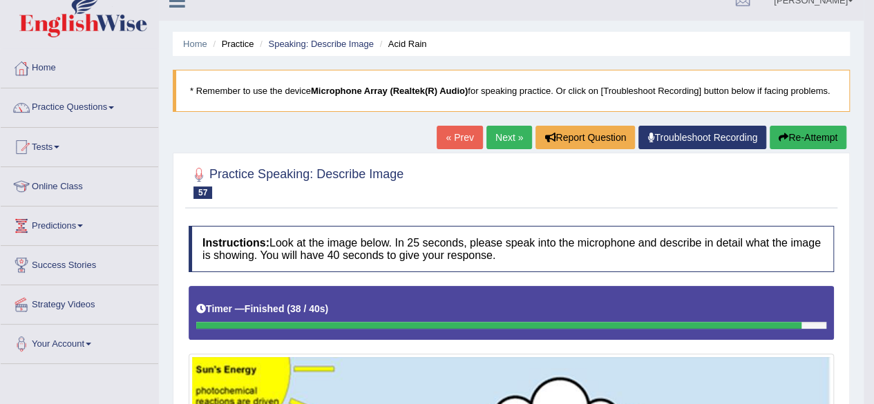
scroll to position [19, 0]
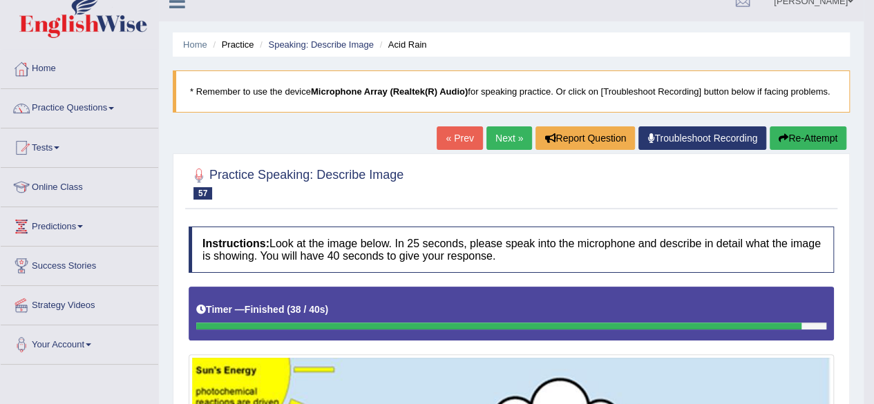
click at [515, 133] on link "Next »" at bounding box center [510, 139] width 46 height 24
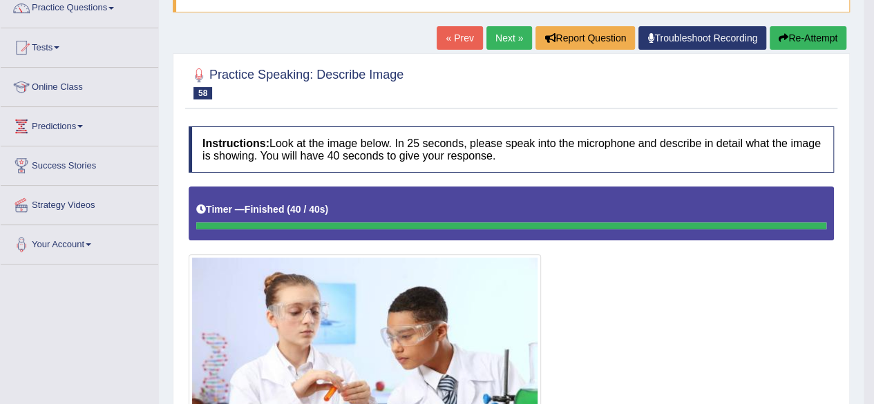
scroll to position [116, 0]
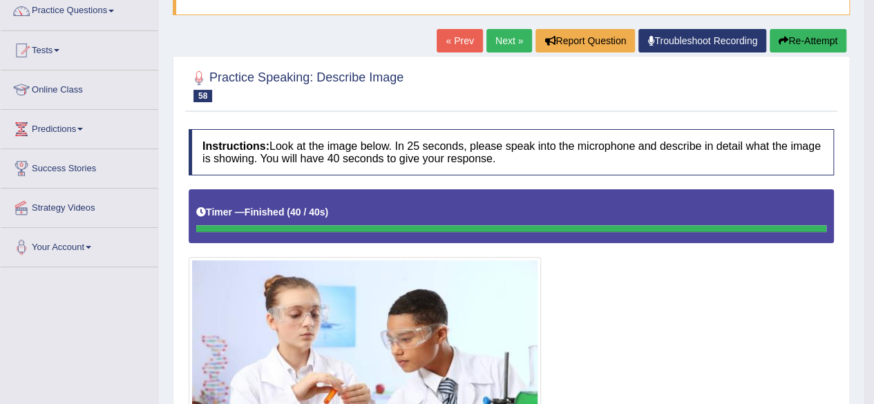
click at [498, 30] on link "Next »" at bounding box center [510, 41] width 46 height 24
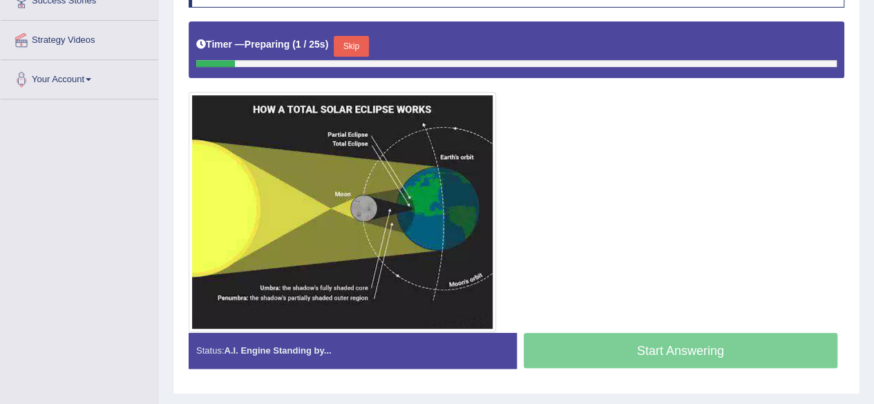
scroll to position [285, 0]
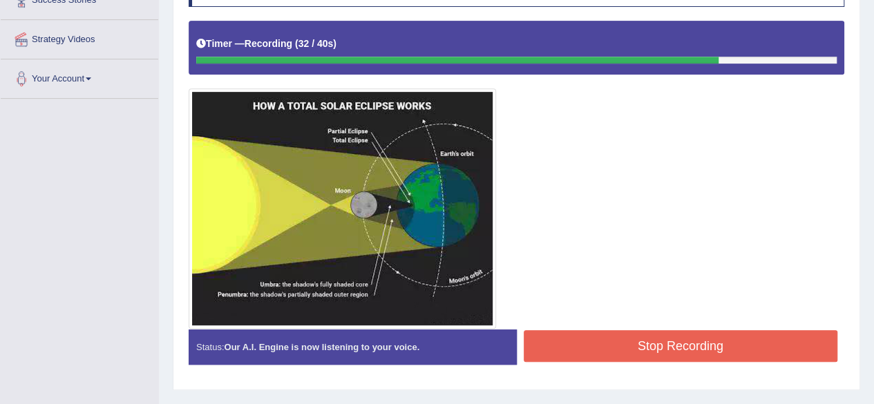
click at [546, 342] on button "Stop Recording" at bounding box center [681, 346] width 315 height 32
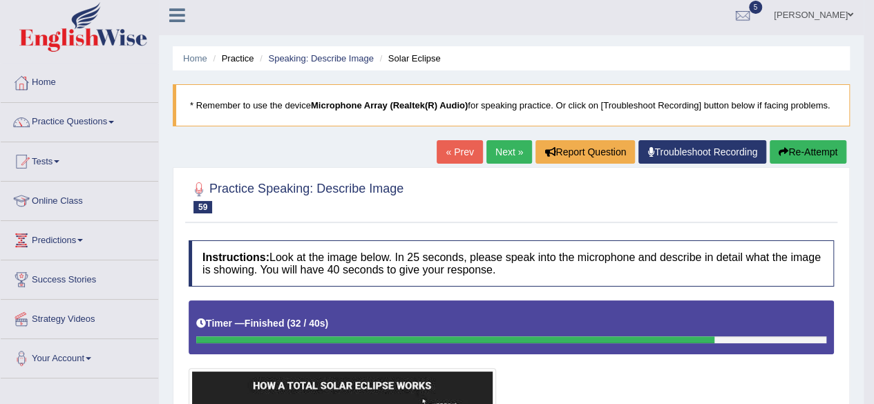
scroll to position [0, 0]
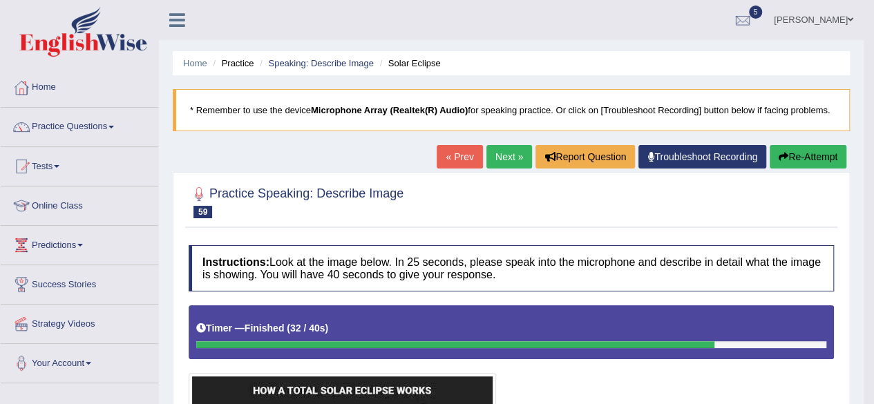
click at [505, 161] on link "Next »" at bounding box center [510, 157] width 46 height 24
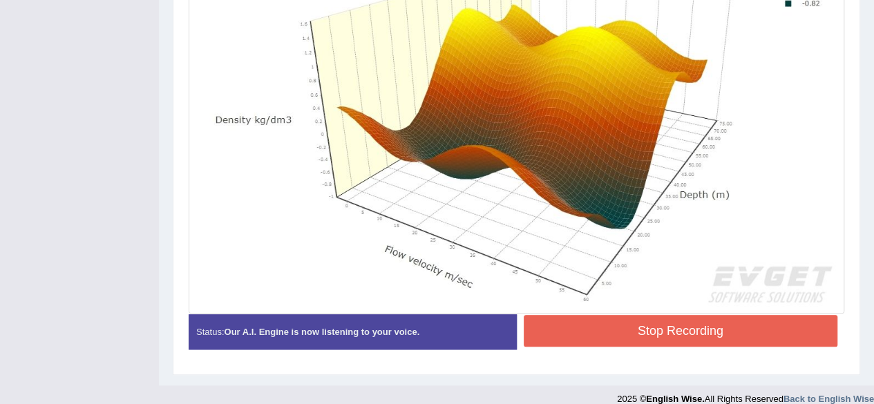
scroll to position [492, 0]
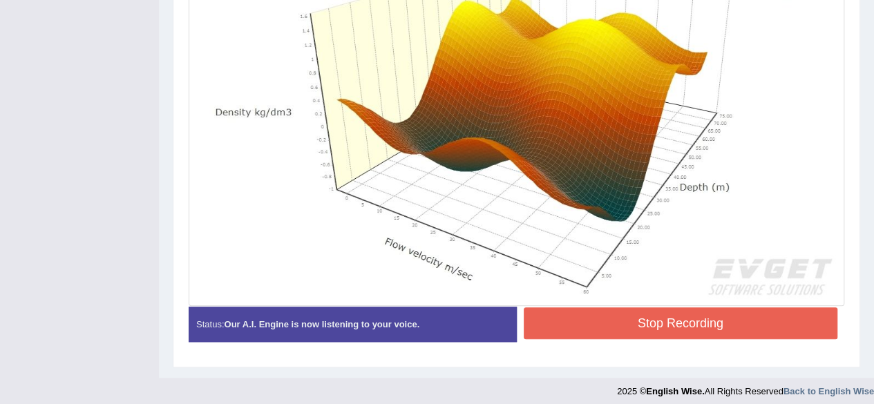
click at [649, 316] on button "Stop Recording" at bounding box center [681, 324] width 315 height 32
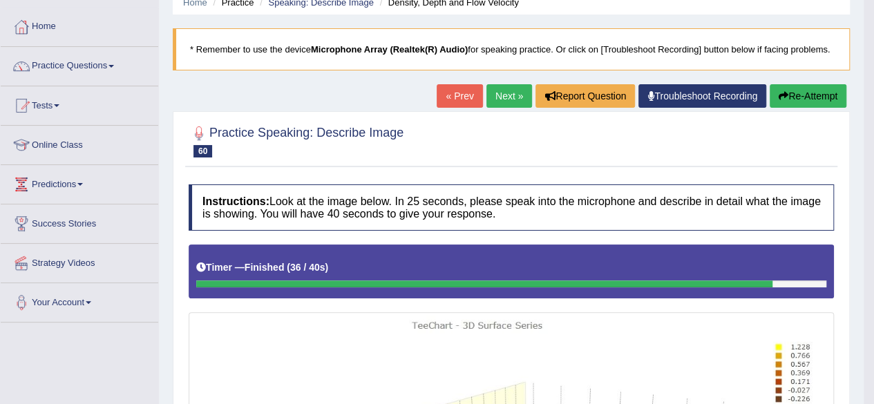
scroll to position [50, 0]
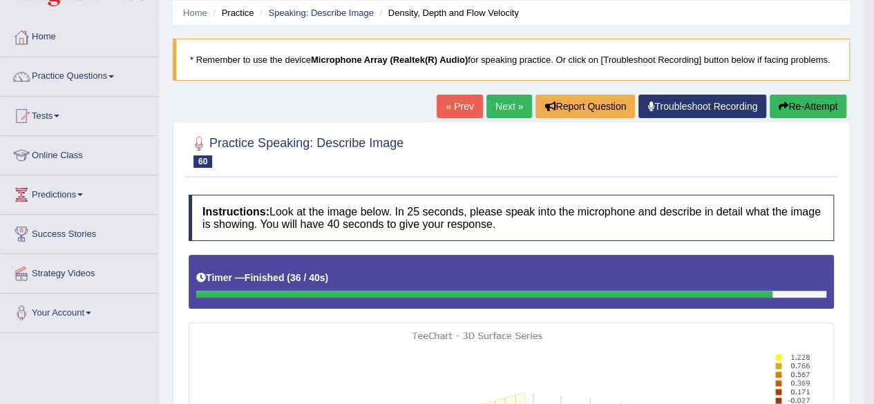
click at [814, 106] on button "Re-Attempt" at bounding box center [808, 107] width 77 height 24
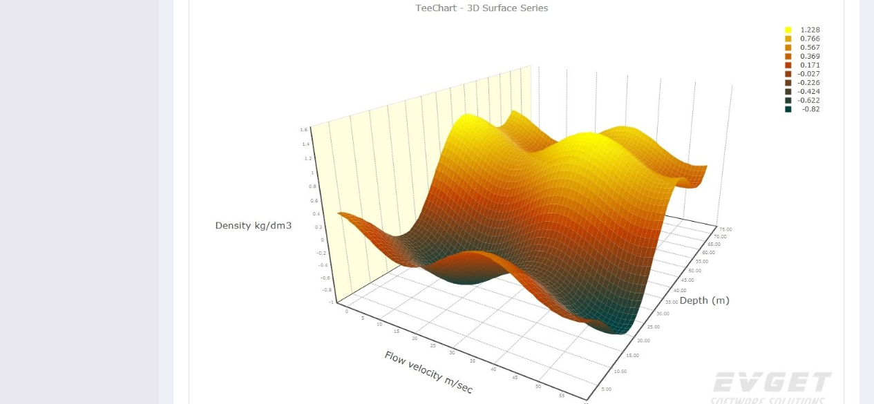
scroll to position [356, 0]
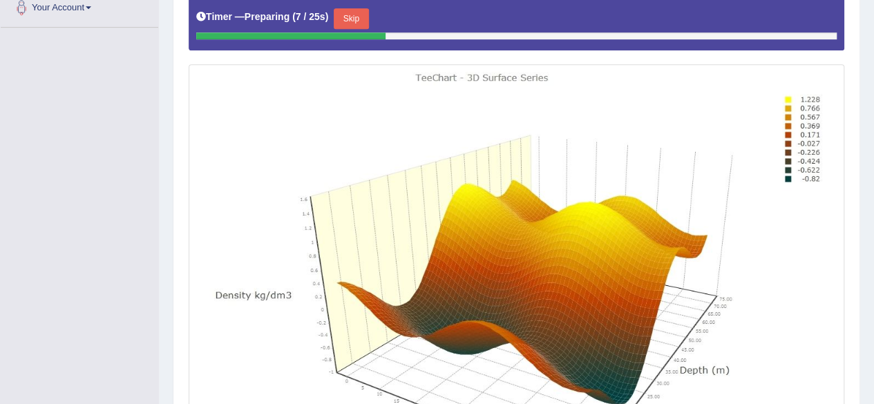
click at [355, 20] on button "Skip" at bounding box center [351, 18] width 35 height 21
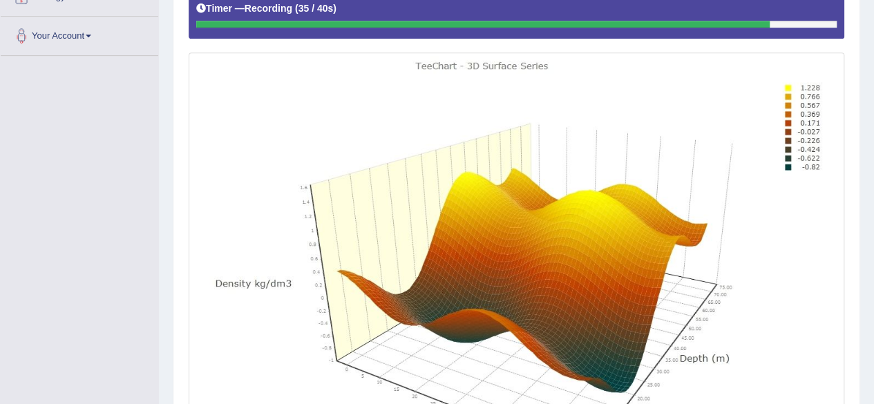
scroll to position [505, 0]
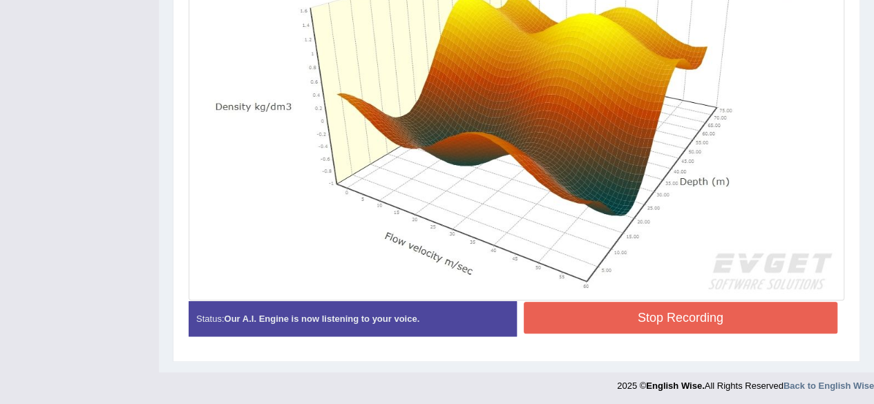
click at [565, 321] on button "Stop Recording" at bounding box center [681, 318] width 315 height 32
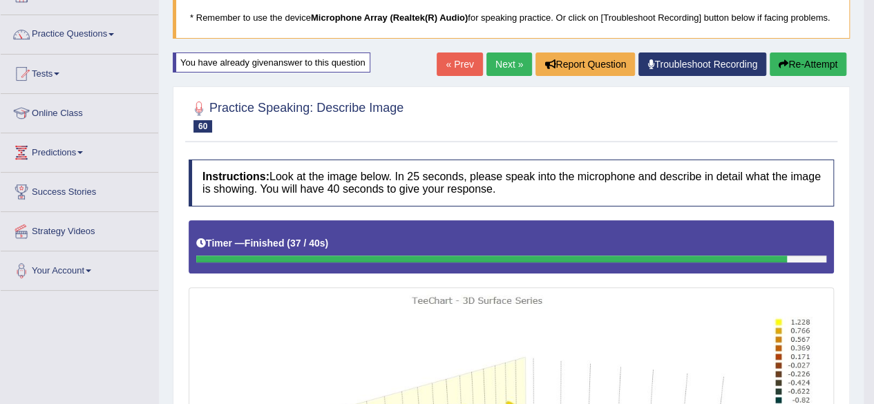
scroll to position [0, 0]
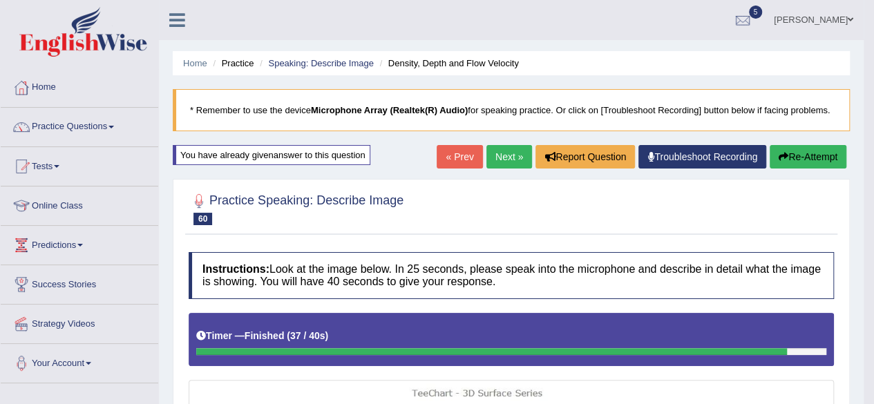
click at [806, 165] on button "Re-Attempt" at bounding box center [808, 157] width 77 height 24
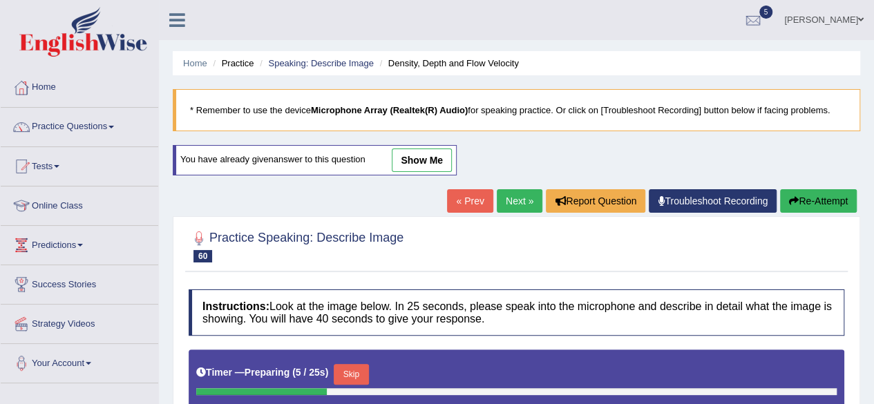
scroll to position [274, 0]
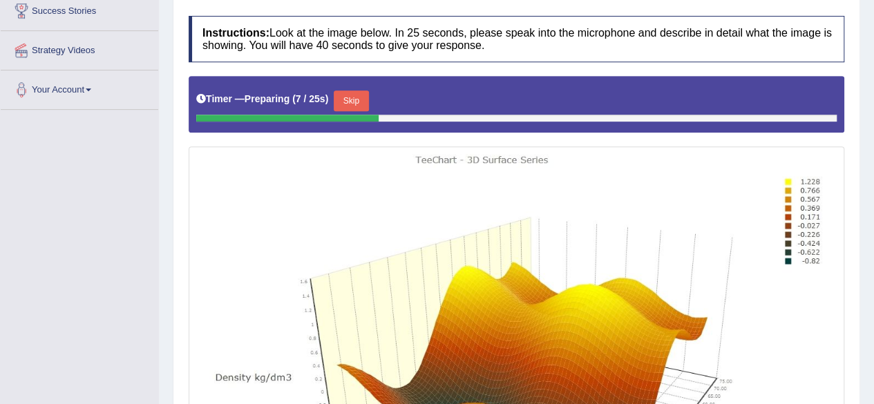
click at [357, 99] on button "Skip" at bounding box center [351, 101] width 35 height 21
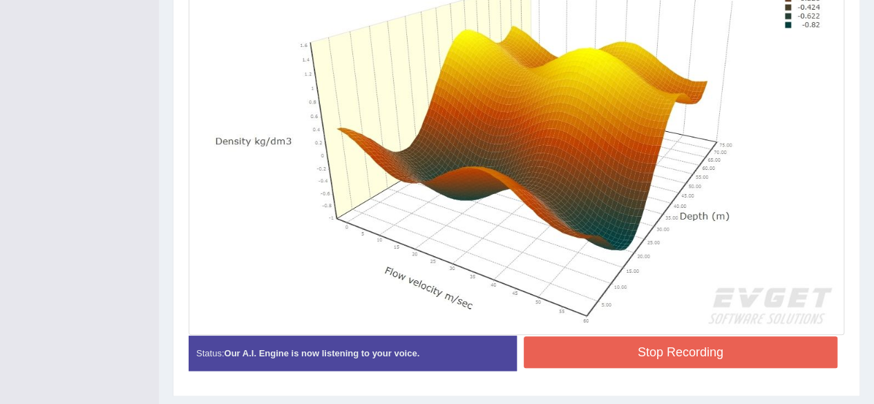
scroll to position [480, 0]
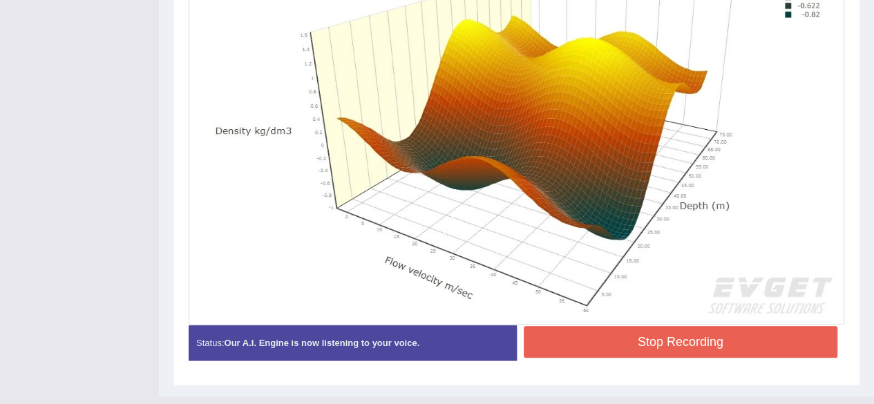
click at [599, 351] on button "Stop Recording" at bounding box center [681, 342] width 315 height 32
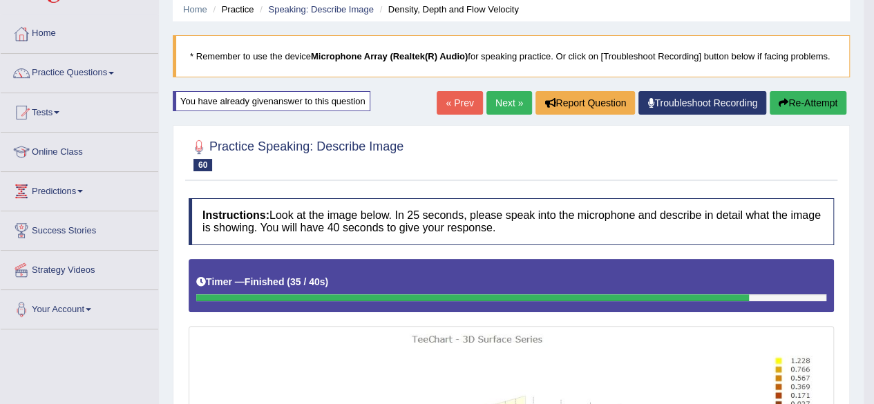
scroll to position [0, 0]
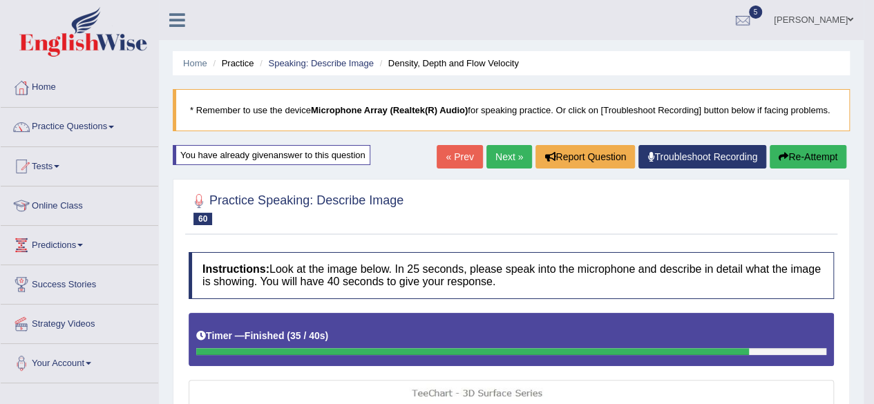
click at [826, 150] on button "Re-Attempt" at bounding box center [808, 157] width 77 height 24
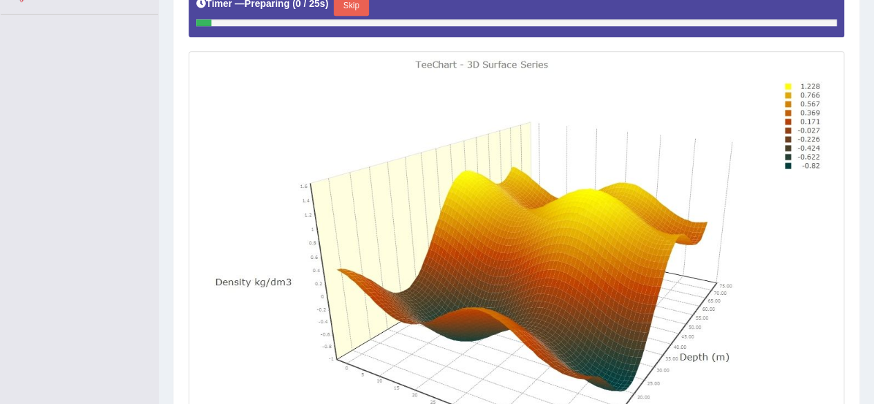
scroll to position [371, 0]
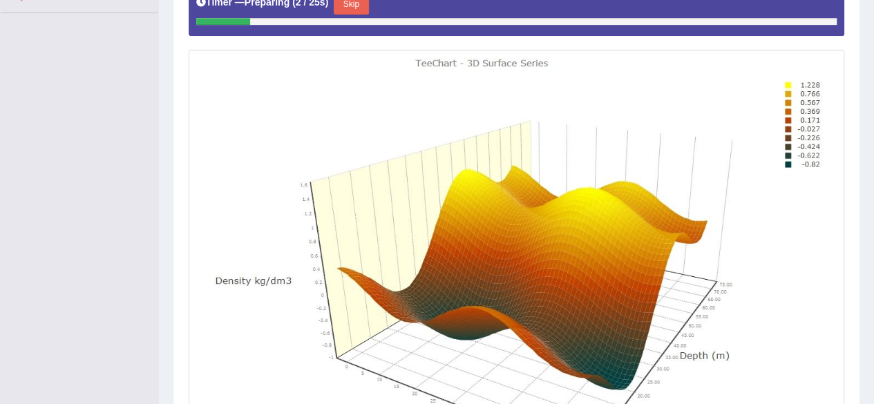
click at [355, 10] on button "Skip" at bounding box center [351, 4] width 35 height 21
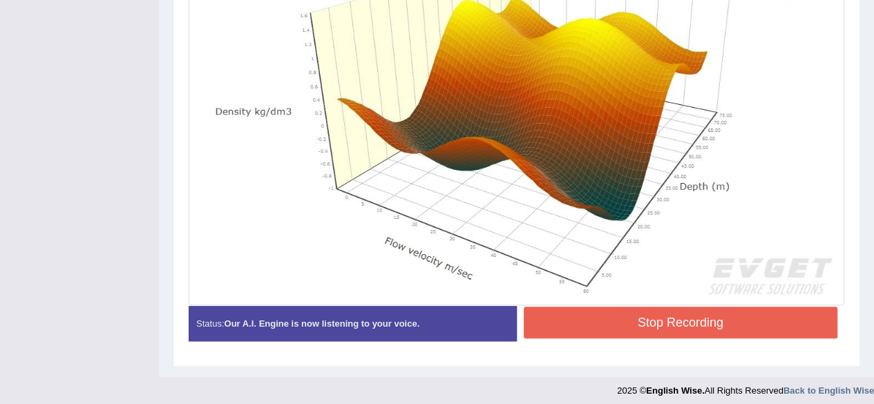
scroll to position [505, 0]
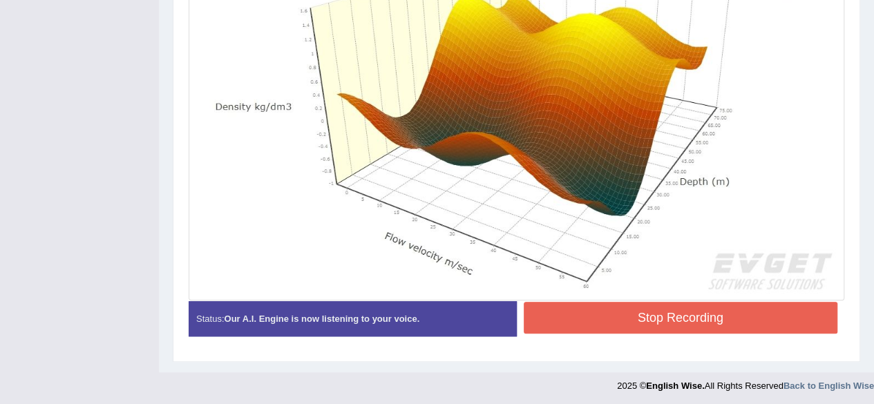
click at [581, 316] on button "Stop Recording" at bounding box center [681, 318] width 315 height 32
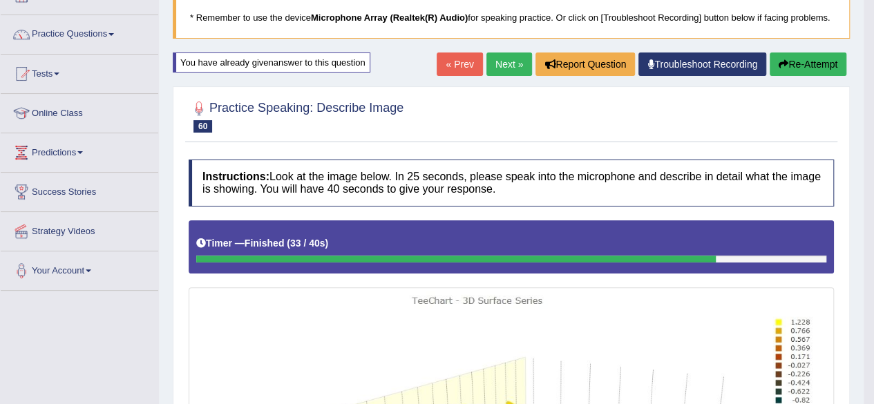
scroll to position [87, 0]
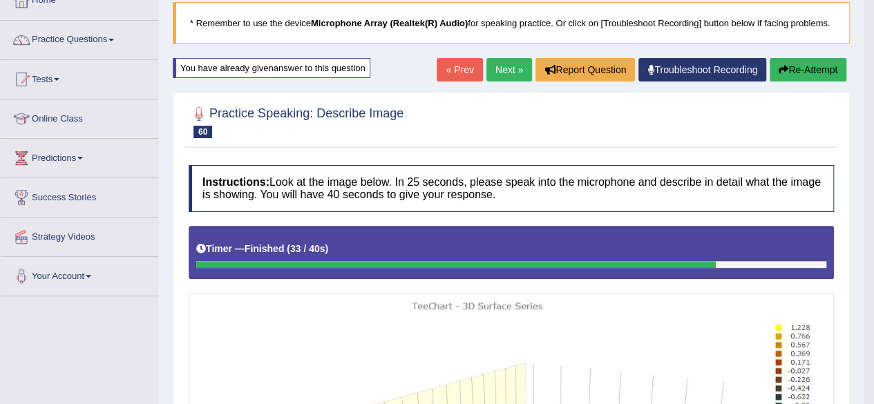
click at [807, 66] on button "Re-Attempt" at bounding box center [808, 70] width 77 height 24
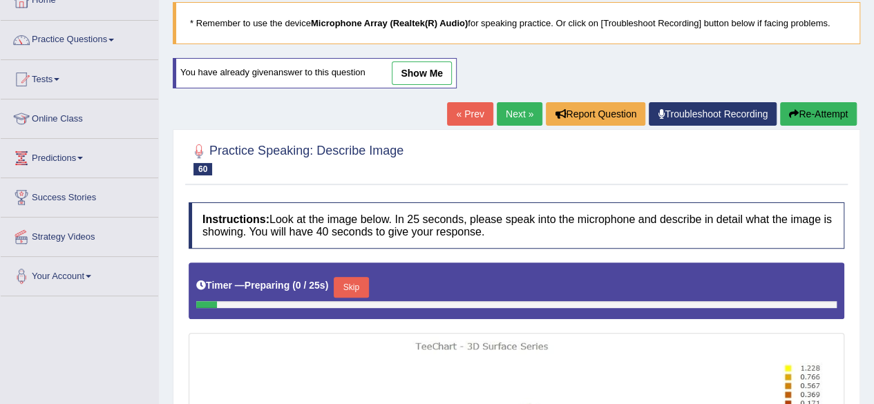
scroll to position [148, 0]
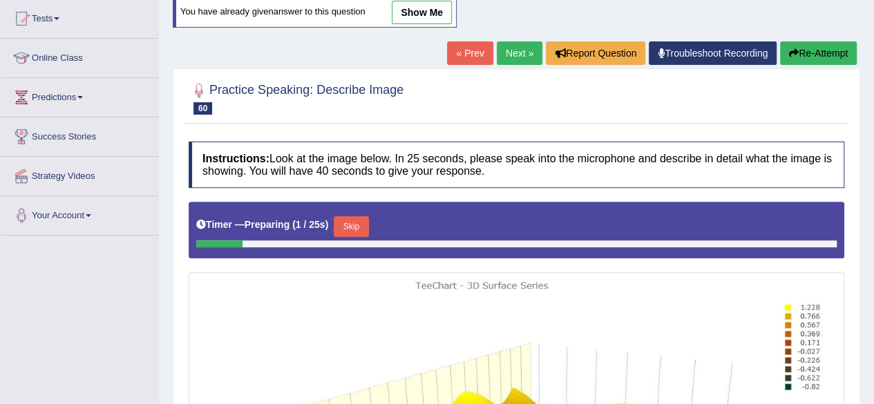
click at [351, 221] on button "Skip" at bounding box center [351, 226] width 35 height 21
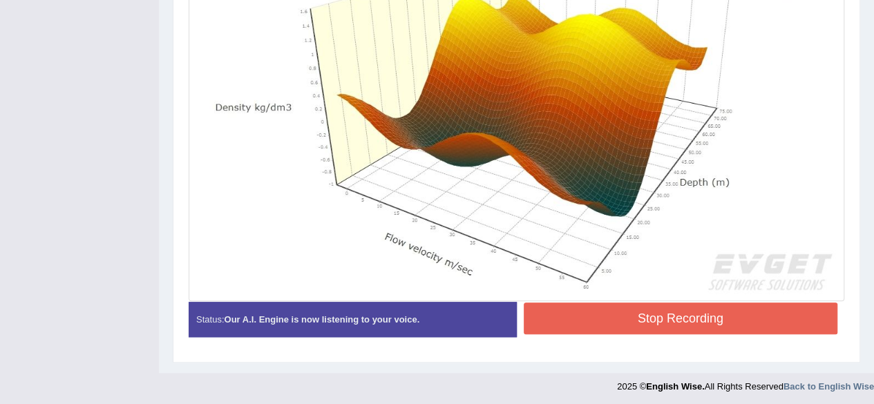
scroll to position [505, 0]
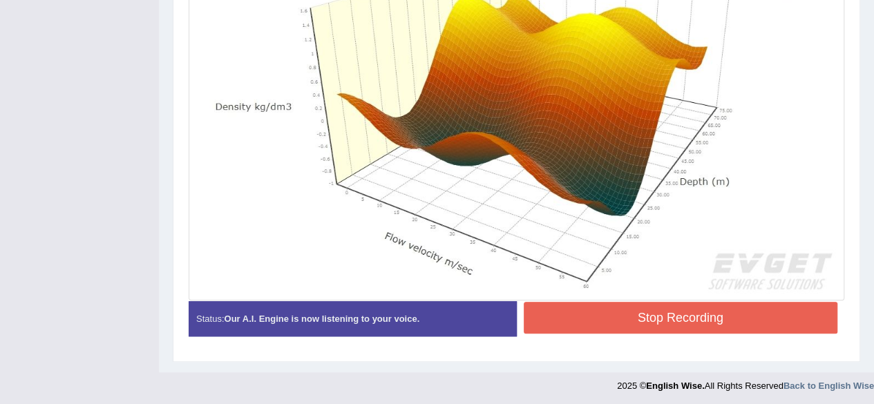
click at [606, 313] on button "Stop Recording" at bounding box center [681, 318] width 315 height 32
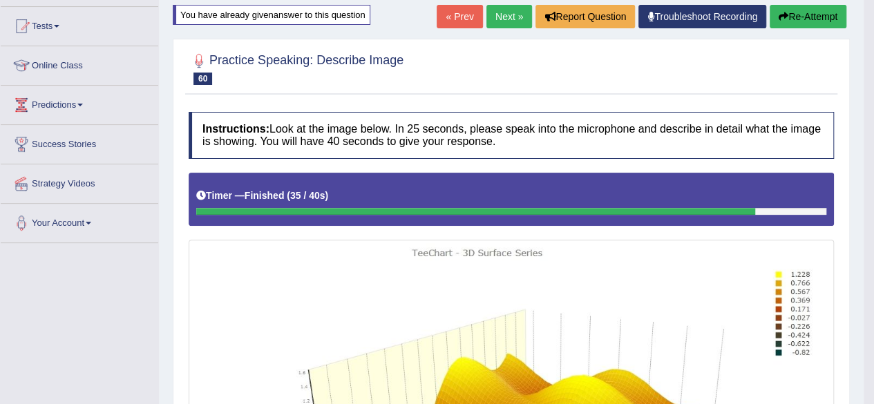
scroll to position [140, 0]
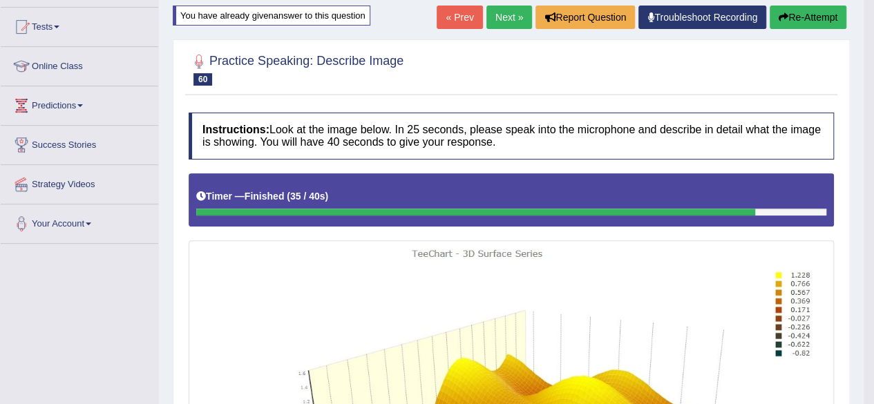
click at [812, 21] on button "Re-Attempt" at bounding box center [808, 18] width 77 height 24
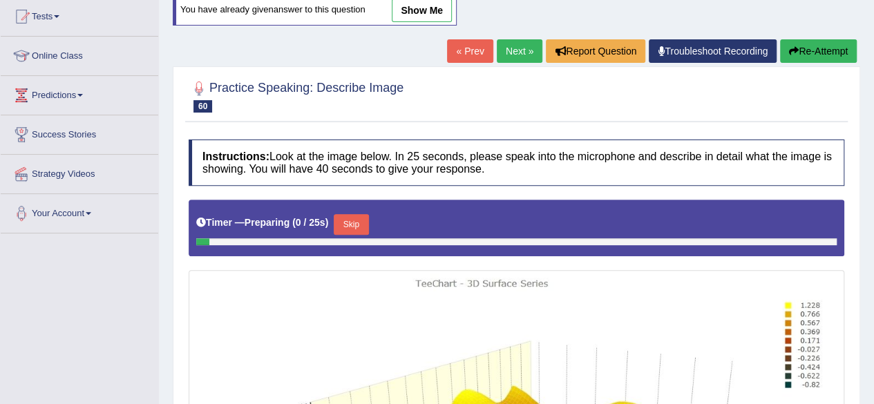
click at [344, 219] on button "Skip" at bounding box center [351, 224] width 35 height 21
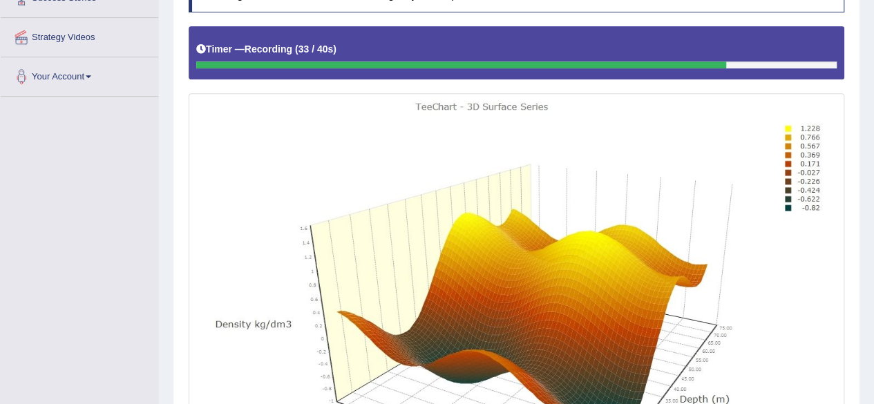
scroll to position [505, 0]
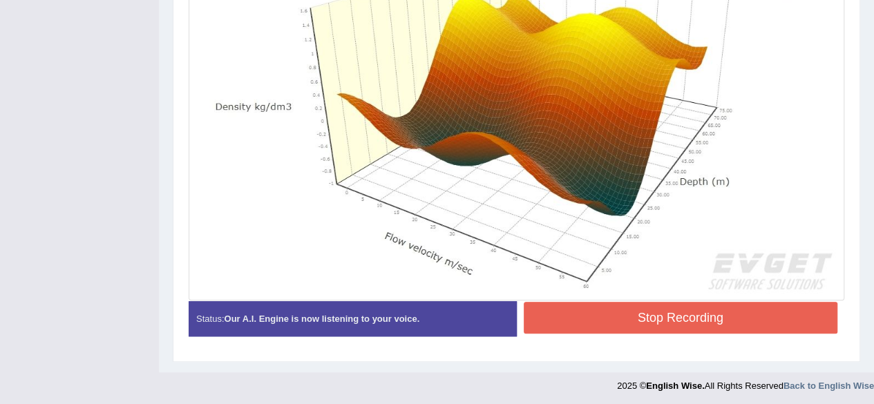
click at [578, 319] on button "Stop Recording" at bounding box center [681, 318] width 315 height 32
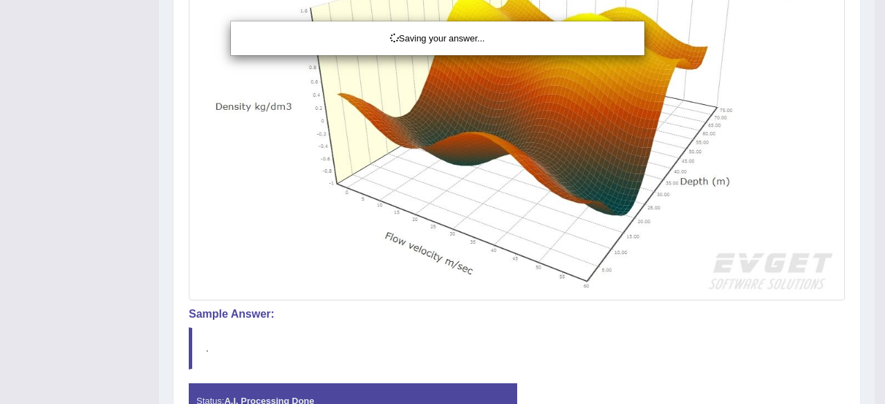
click at [578, 319] on div "Saving your answer..." at bounding box center [442, 202] width 885 height 404
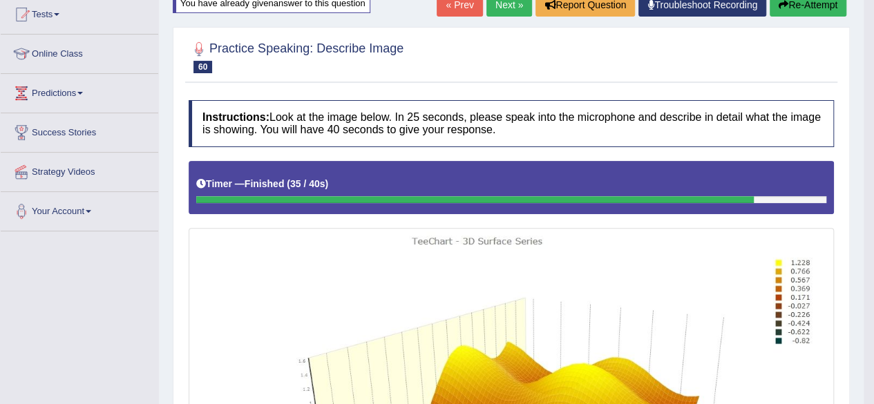
scroll to position [105, 0]
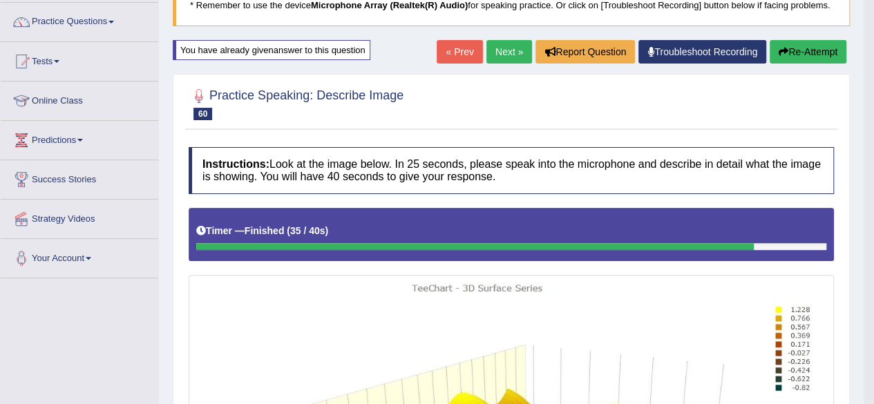
click at [498, 55] on link "Next »" at bounding box center [510, 52] width 46 height 24
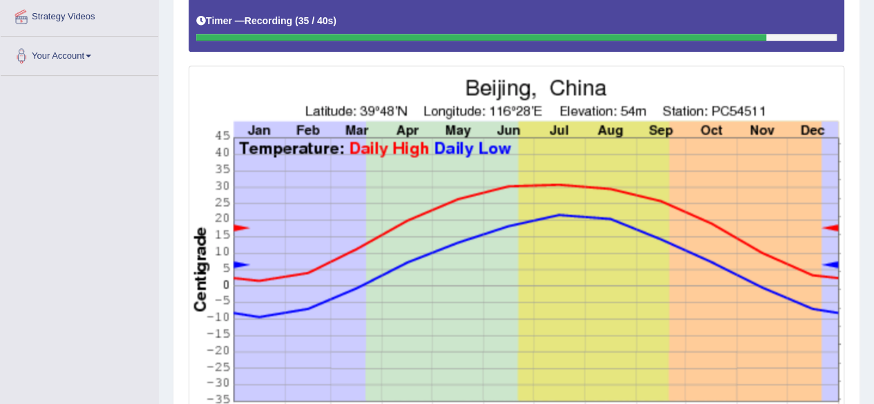
scroll to position [417, 0]
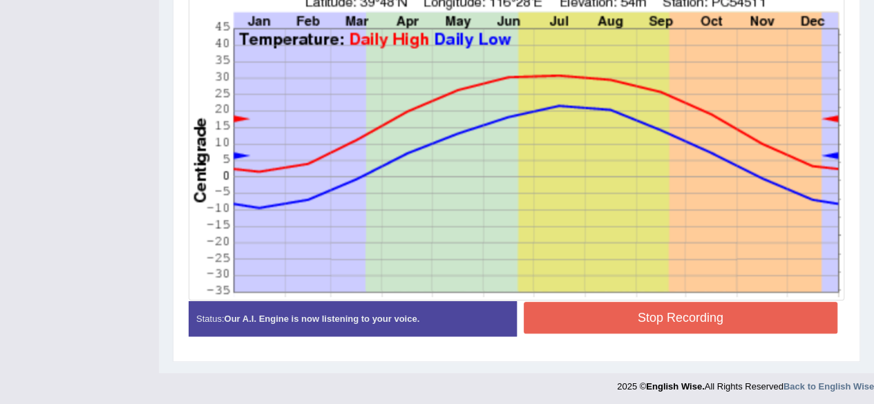
click at [681, 314] on button "Stop Recording" at bounding box center [681, 318] width 315 height 32
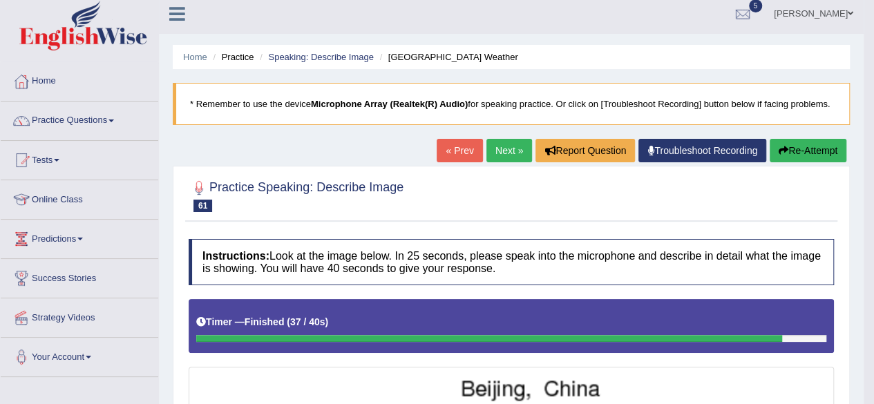
scroll to position [0, 0]
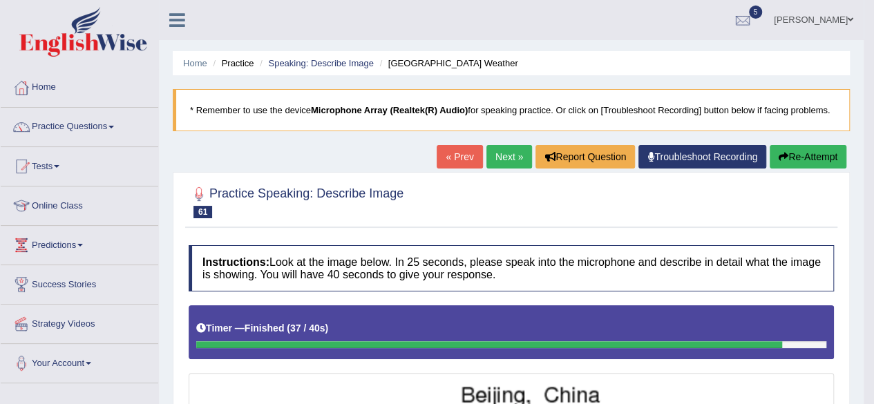
click at [491, 153] on link "Next »" at bounding box center [510, 157] width 46 height 24
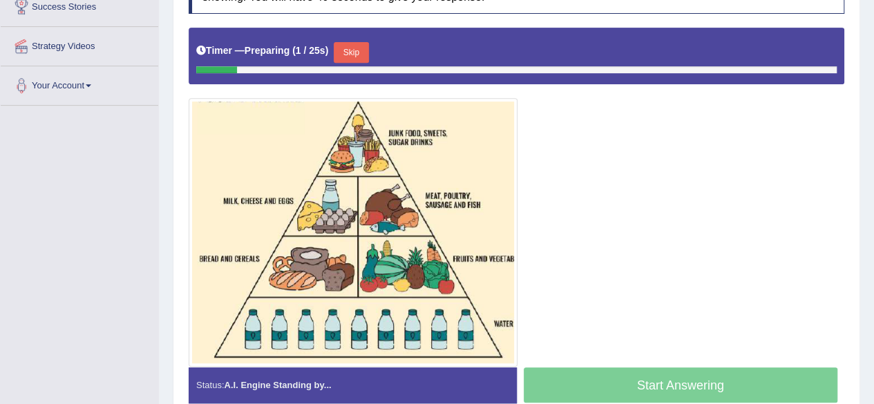
scroll to position [271, 0]
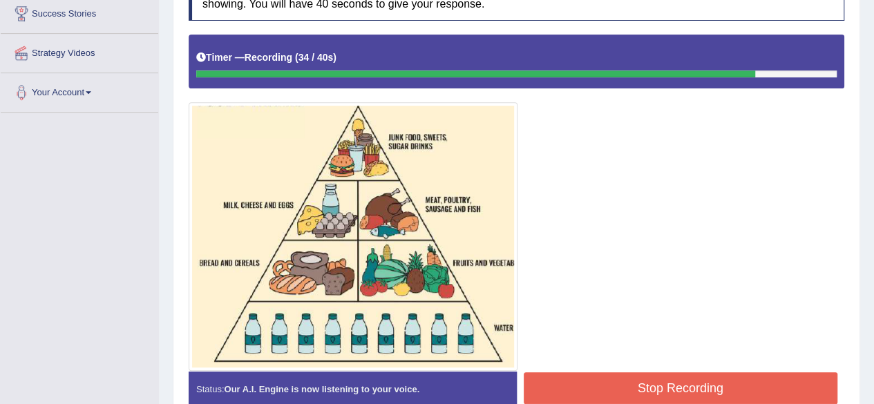
click at [601, 384] on button "Stop Recording" at bounding box center [681, 389] width 315 height 32
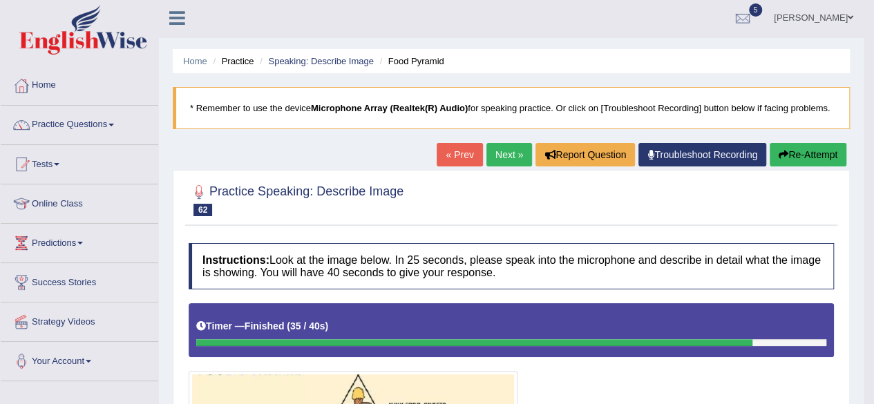
scroll to position [0, 0]
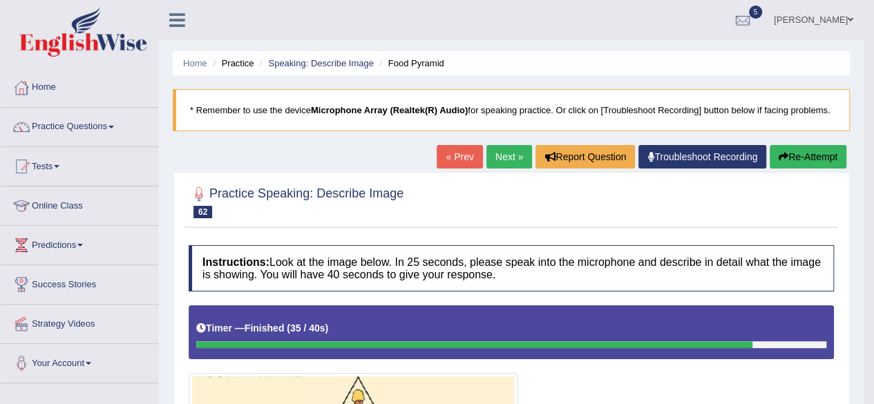
click at [512, 160] on link "Next »" at bounding box center [510, 157] width 46 height 24
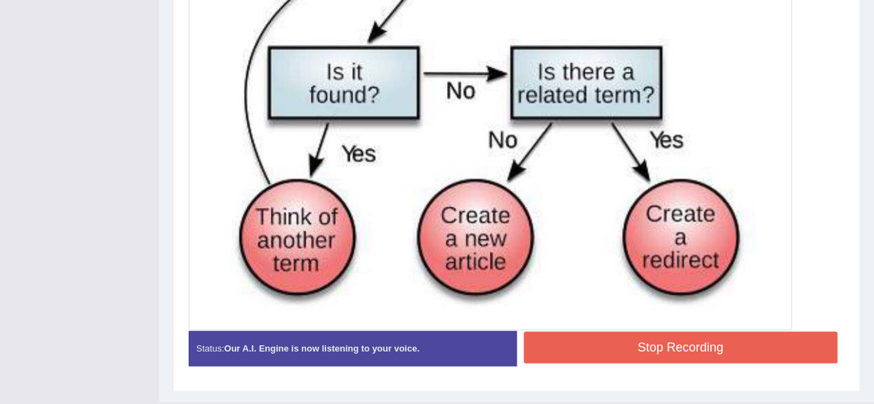
scroll to position [599, 0]
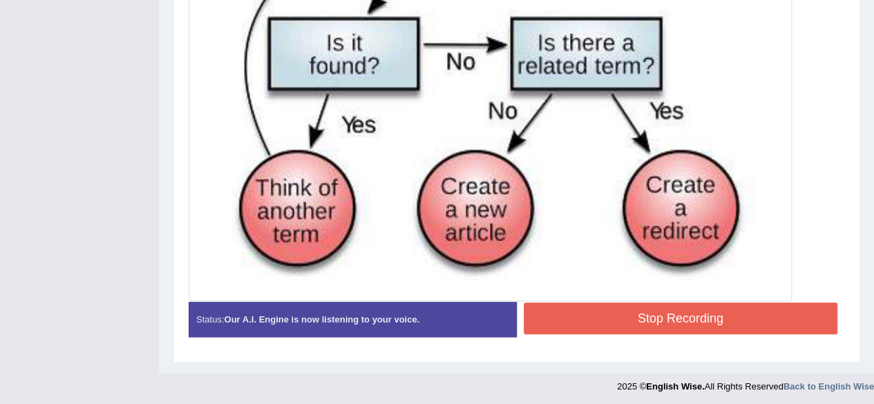
click at [584, 313] on button "Stop Recording" at bounding box center [681, 319] width 315 height 32
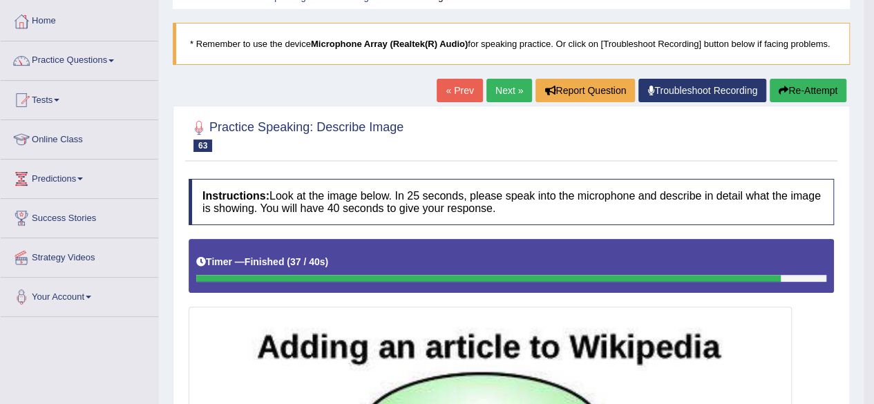
scroll to position [0, 0]
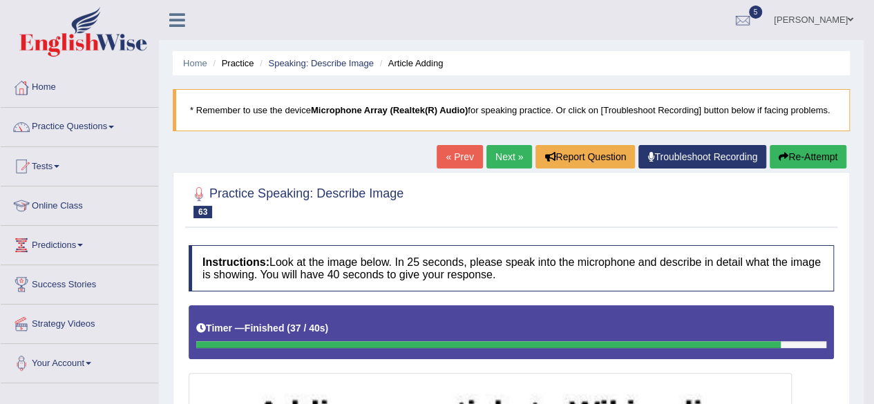
click at [497, 153] on link "Next »" at bounding box center [510, 157] width 46 height 24
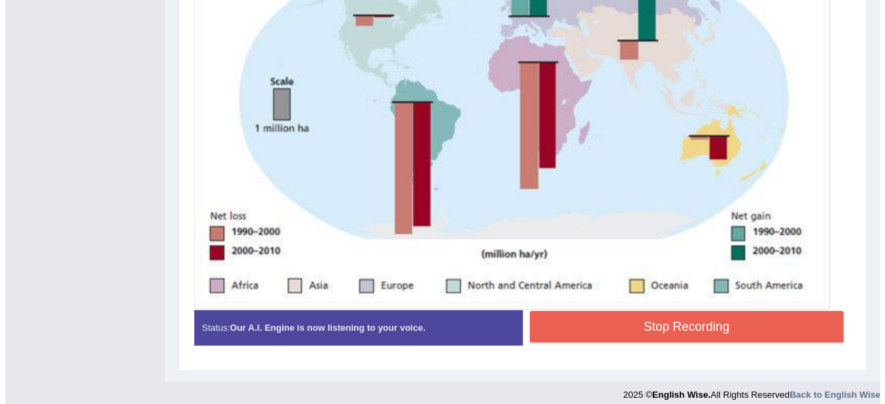
scroll to position [469, 0]
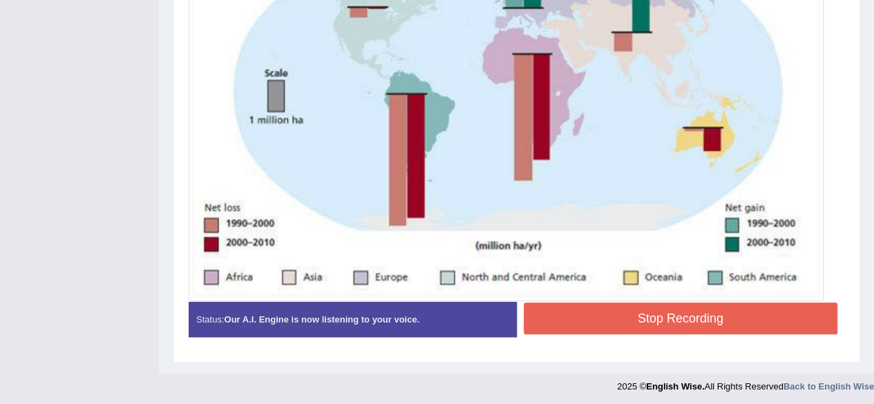
click at [606, 315] on button "Stop Recording" at bounding box center [681, 319] width 315 height 32
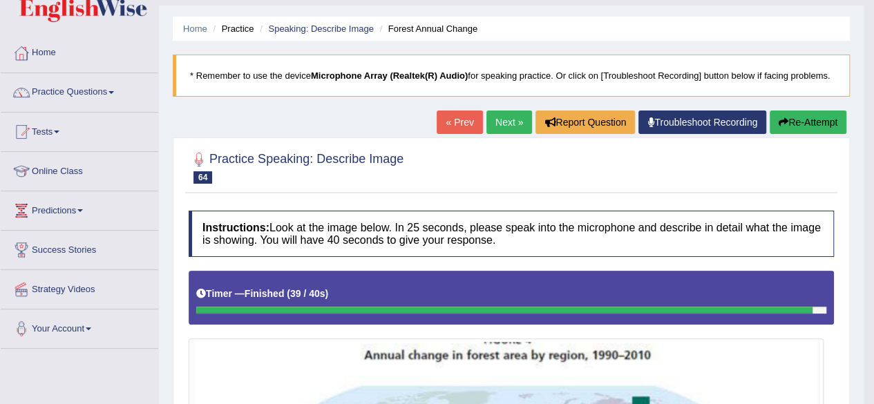
scroll to position [35, 0]
click at [799, 124] on button "Re-Attempt" at bounding box center [808, 123] width 77 height 24
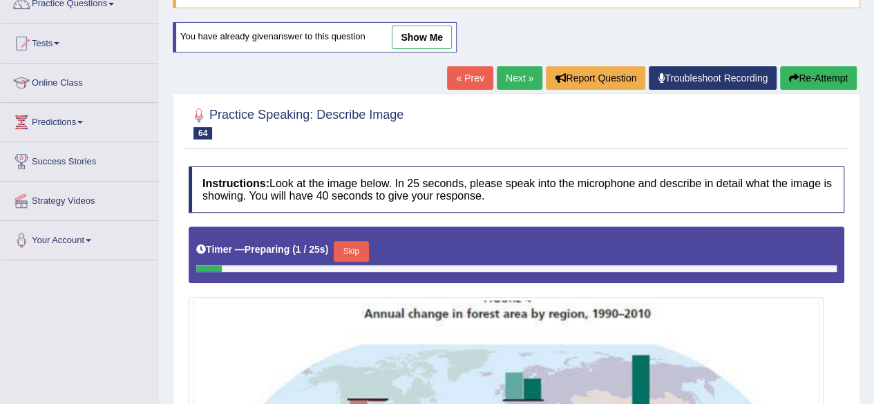
scroll to position [124, 0]
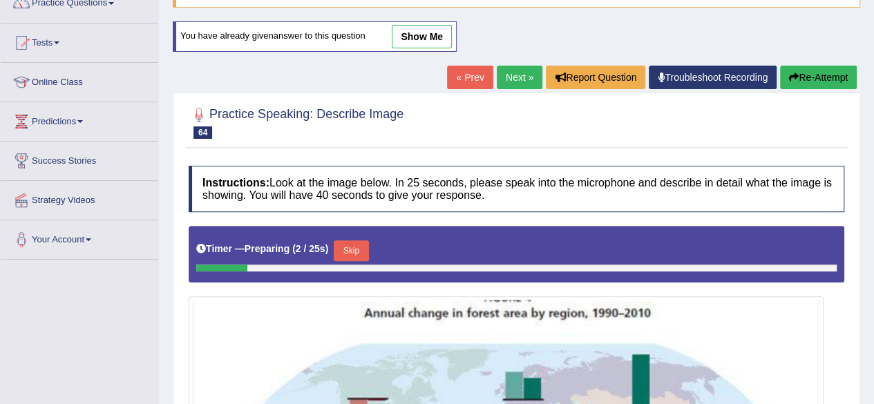
click at [350, 248] on button "Skip" at bounding box center [351, 251] width 35 height 21
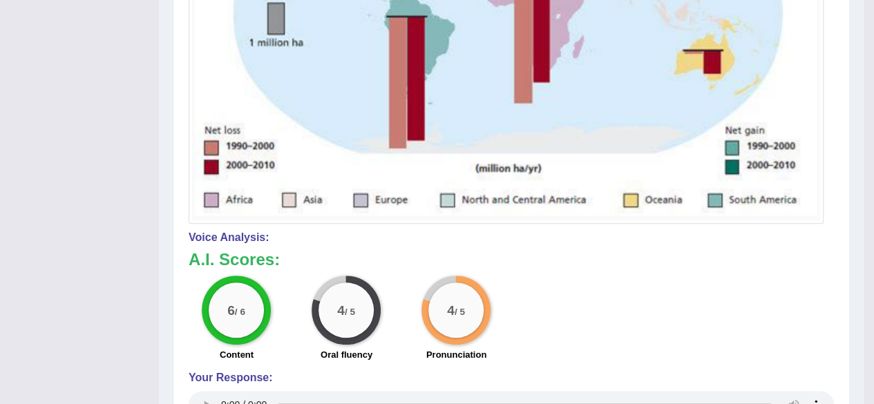
scroll to position [554, 0]
click at [570, 294] on div "6 / 6 Content 4 / 5 Oral fluency 4 / 5 Pronunciation" at bounding box center [511, 319] width 659 height 89
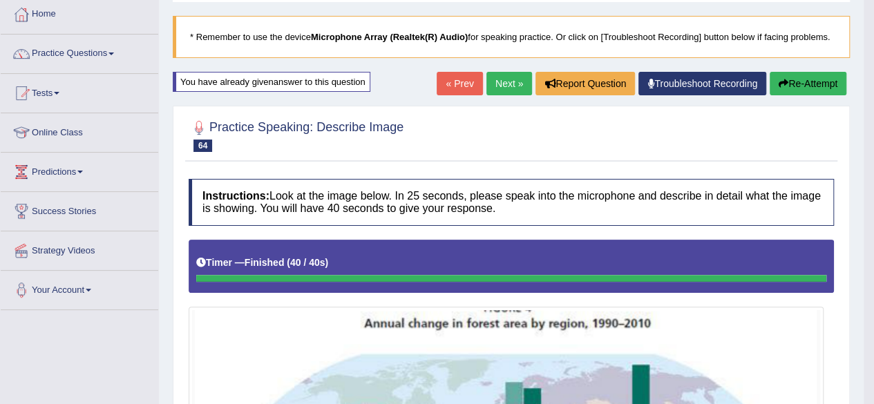
scroll to position [64, 0]
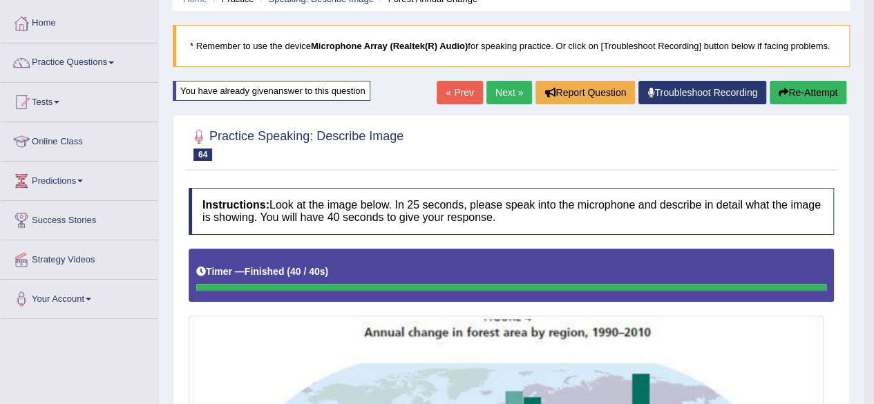
click at [500, 97] on link "Next »" at bounding box center [510, 93] width 46 height 24
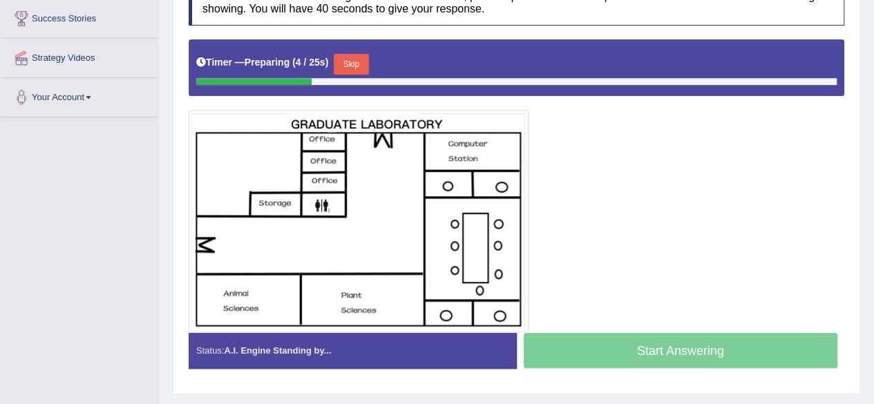
scroll to position [267, 0]
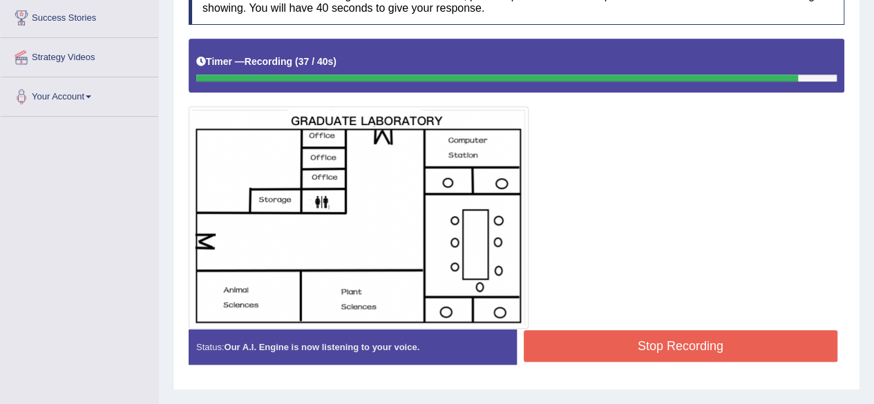
click at [724, 354] on button "Stop Recording" at bounding box center [681, 346] width 315 height 32
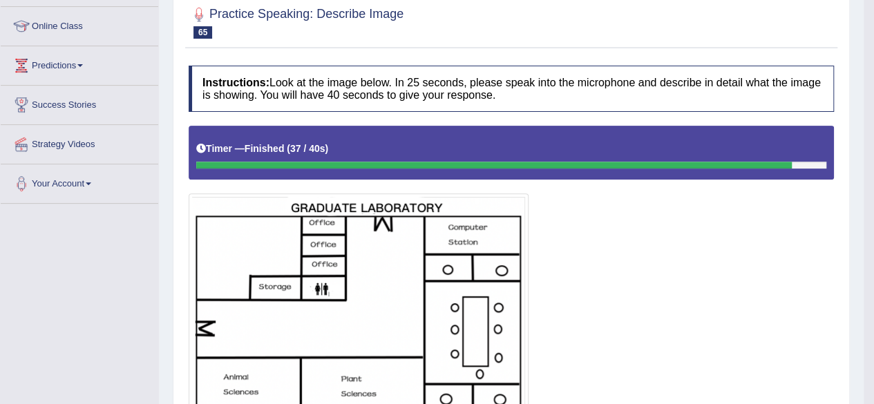
scroll to position [0, 0]
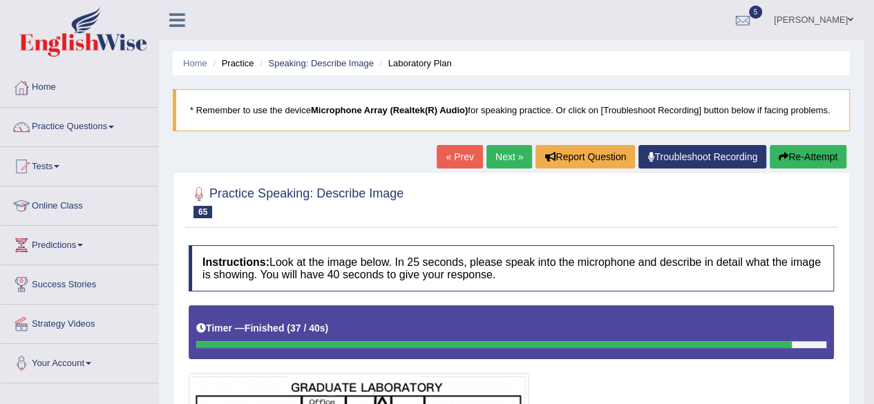
click at [791, 156] on button "Re-Attempt" at bounding box center [808, 157] width 77 height 24
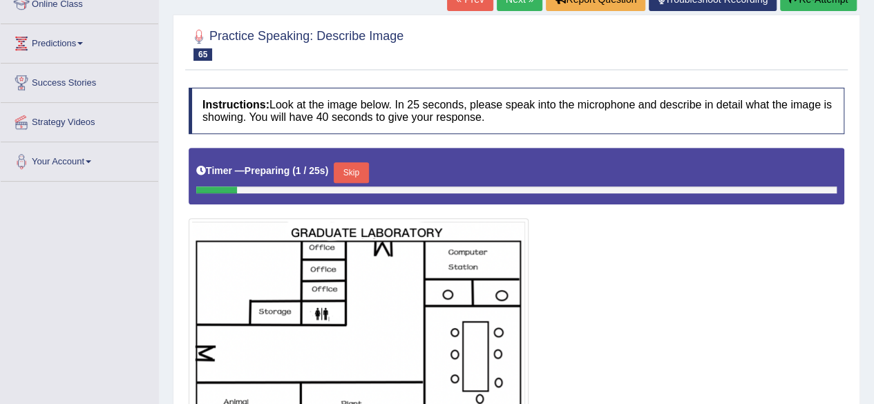
click at [359, 175] on button "Skip" at bounding box center [351, 172] width 35 height 21
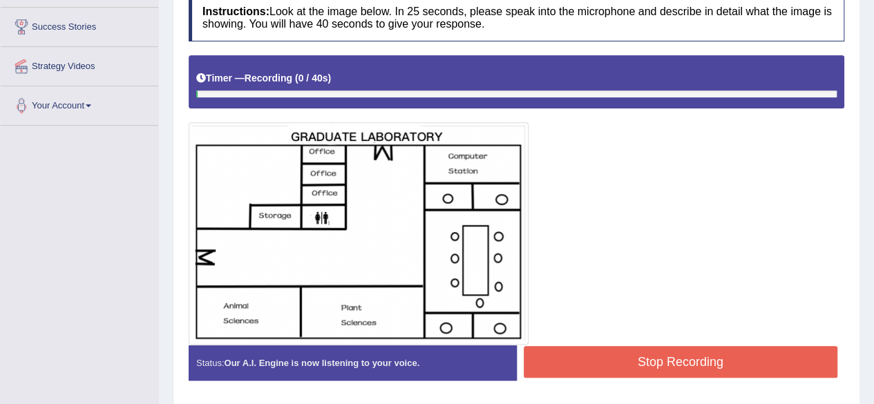
scroll to position [259, 0]
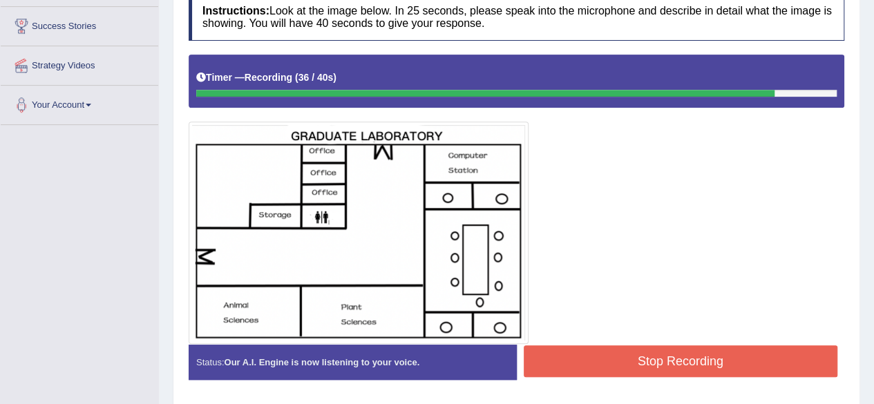
click at [604, 357] on button "Stop Recording" at bounding box center [681, 362] width 315 height 32
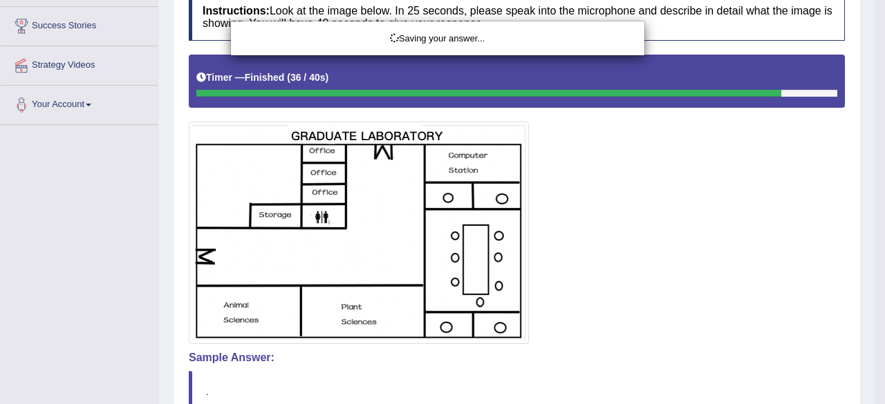
click at [597, 338] on div "Saving your answer..." at bounding box center [442, 202] width 885 height 404
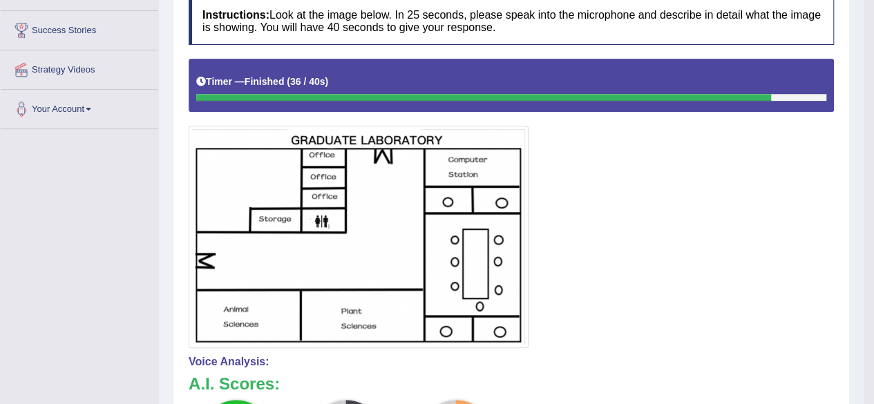
scroll to position [0, 0]
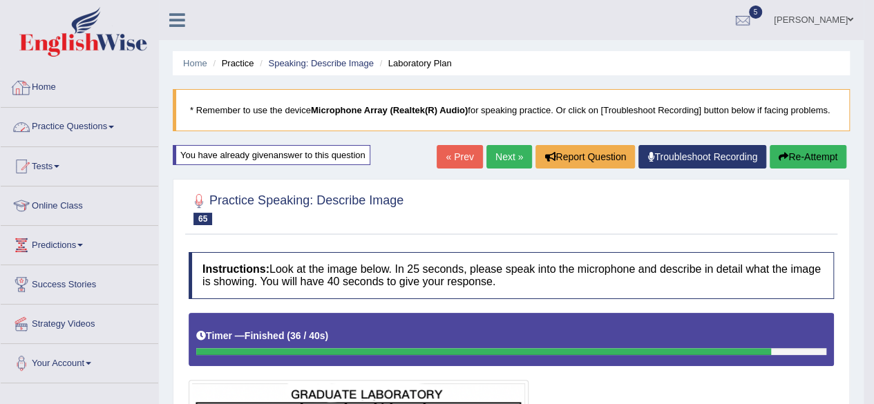
click at [98, 126] on link "Practice Questions" at bounding box center [80, 125] width 158 height 35
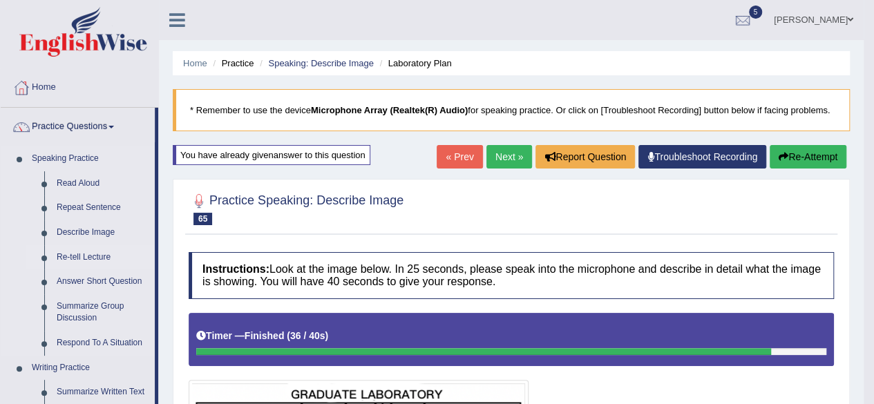
click at [79, 255] on link "Re-tell Lecture" at bounding box center [102, 257] width 104 height 25
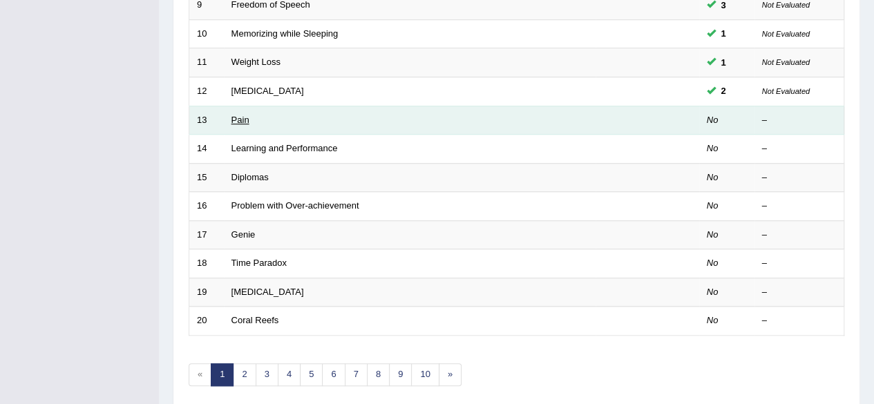
click at [240, 120] on link "Pain" at bounding box center [241, 120] width 18 height 10
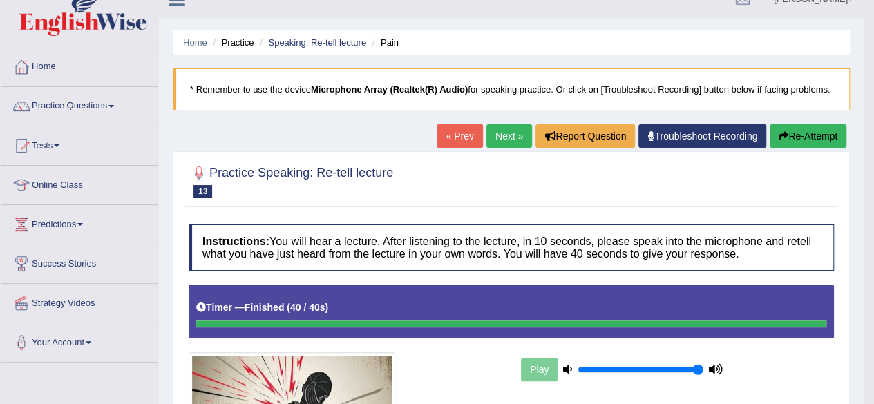
scroll to position [20, 0]
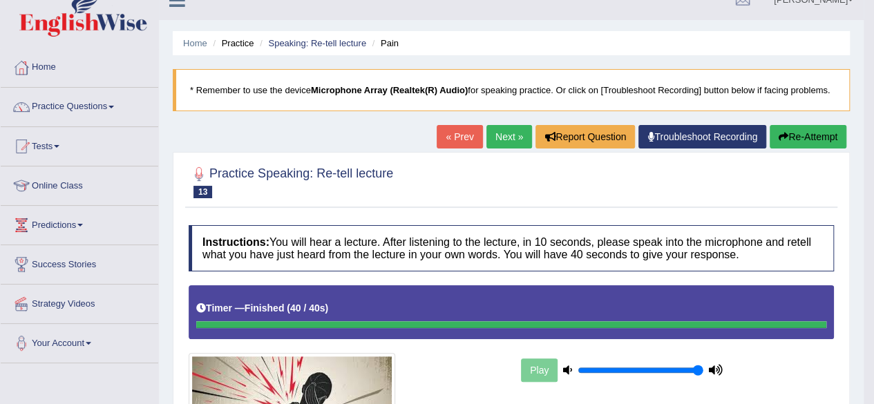
click at [494, 135] on link "Next »" at bounding box center [510, 137] width 46 height 24
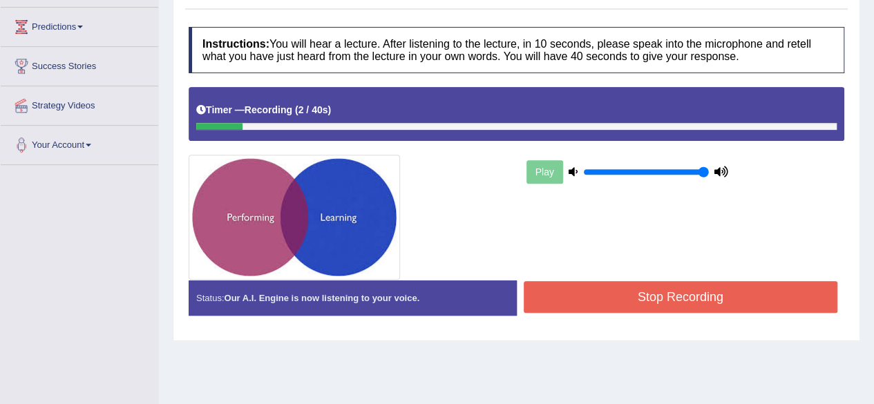
scroll to position [220, 0]
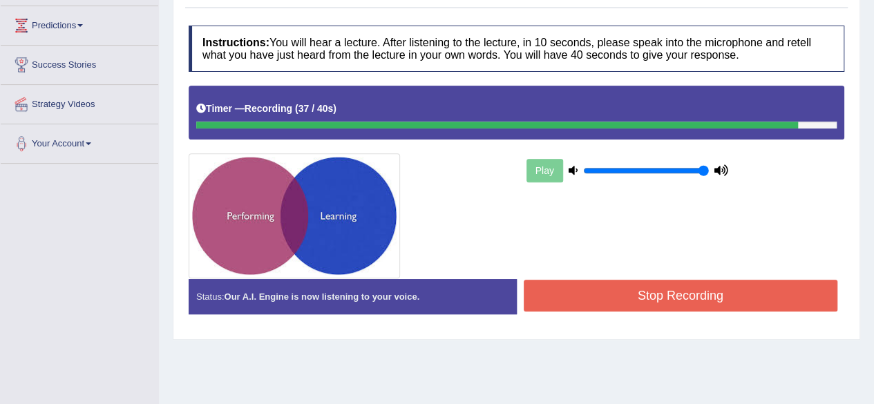
click at [568, 297] on button "Stop Recording" at bounding box center [681, 296] width 315 height 32
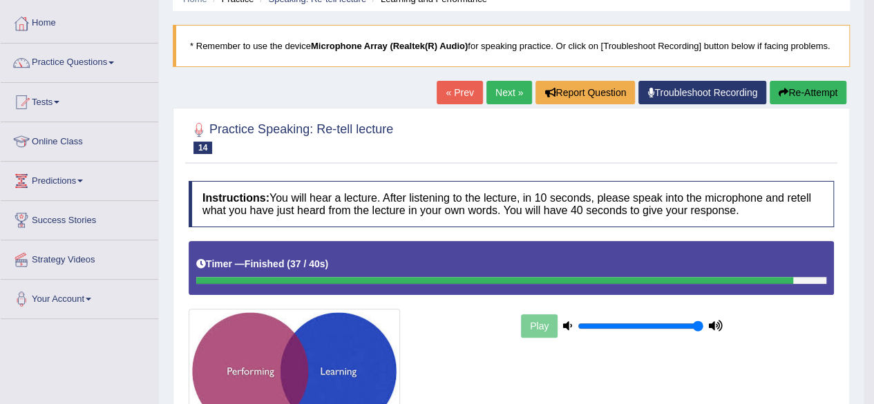
scroll to position [0, 0]
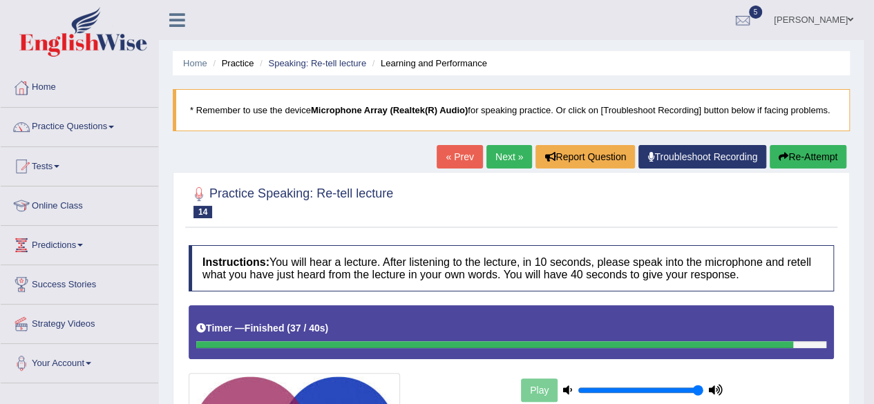
click at [507, 159] on link "Next »" at bounding box center [510, 157] width 46 height 24
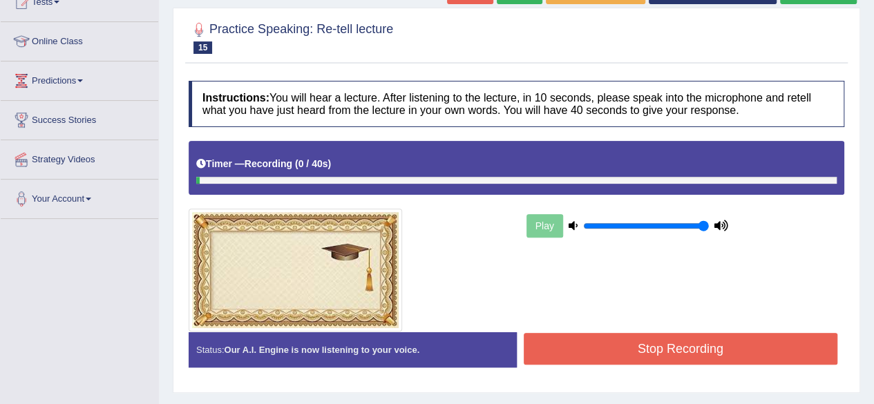
scroll to position [163, 0]
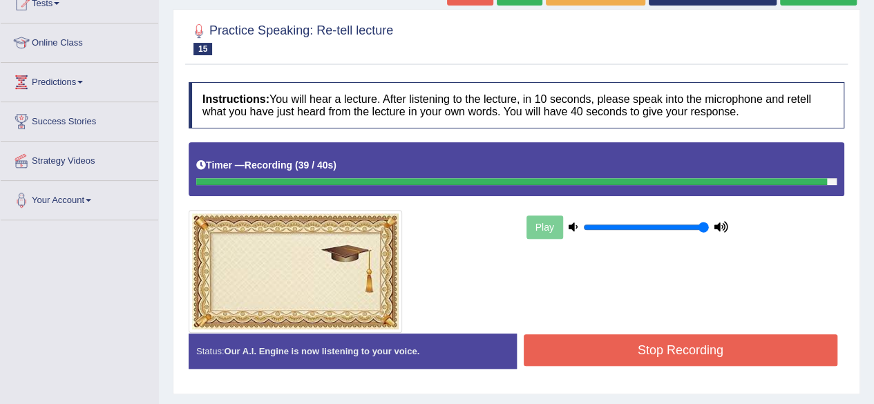
click at [651, 341] on button "Stop Recording" at bounding box center [681, 351] width 315 height 32
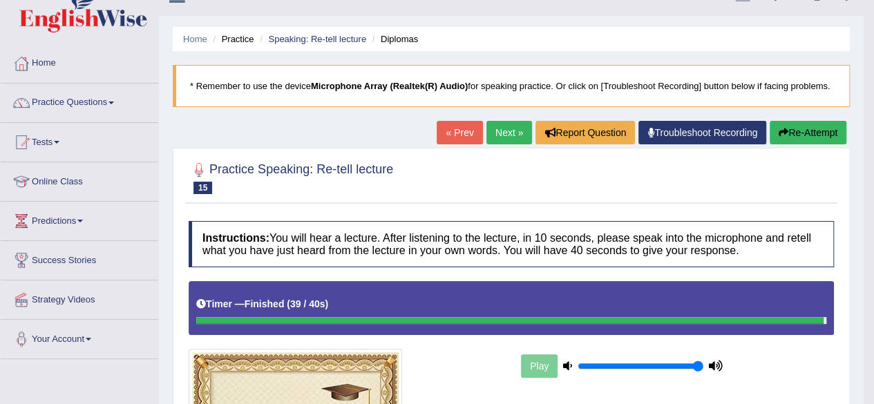
scroll to position [0, 0]
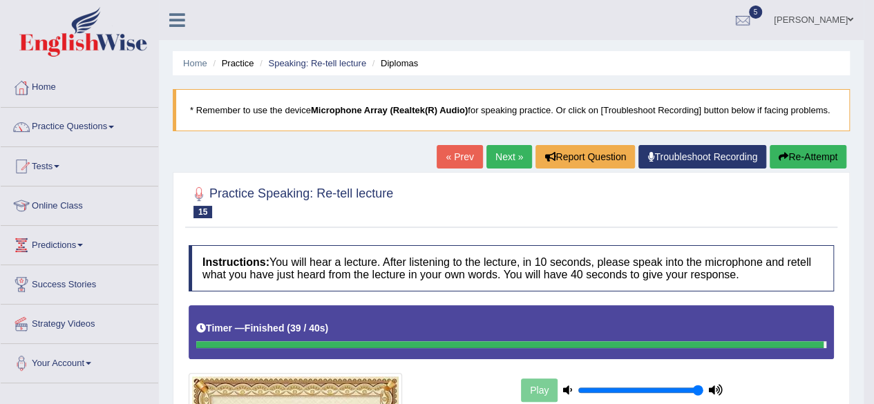
click at [505, 165] on link "Next »" at bounding box center [510, 157] width 46 height 24
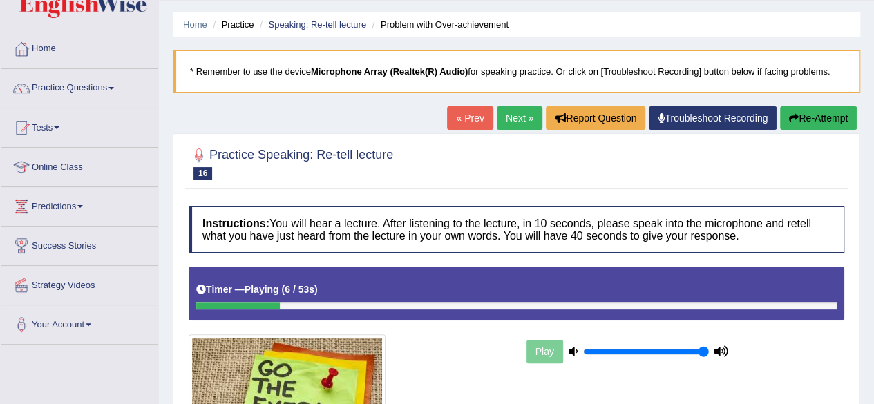
scroll to position [1, 0]
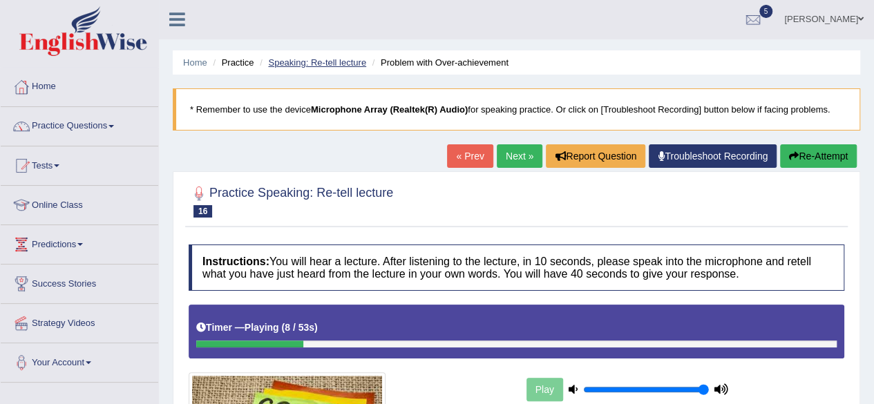
drag, startPoint x: 321, startPoint y: 69, endPoint x: 312, endPoint y: 63, distance: 10.4
click at [312, 63] on ul "Home Practice Speaking: Re-tell lecture Problem with Over-achievement" at bounding box center [517, 62] width 688 height 24
click at [312, 63] on link "Speaking: Re-tell lecture" at bounding box center [317, 62] width 98 height 10
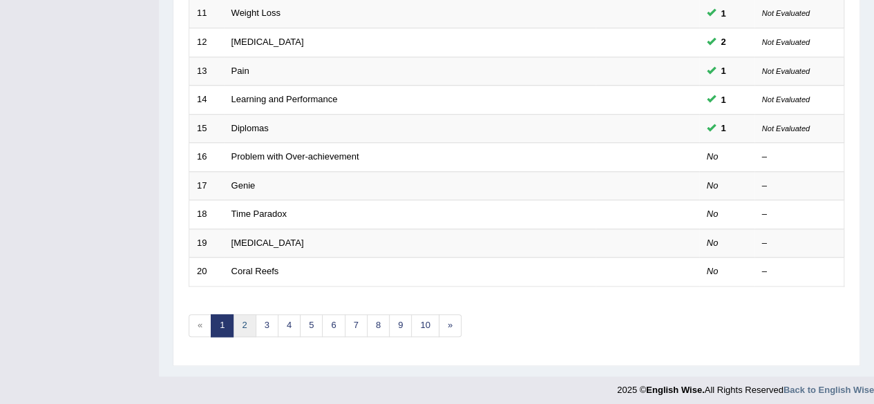
click at [252, 322] on link "2" at bounding box center [244, 326] width 23 height 23
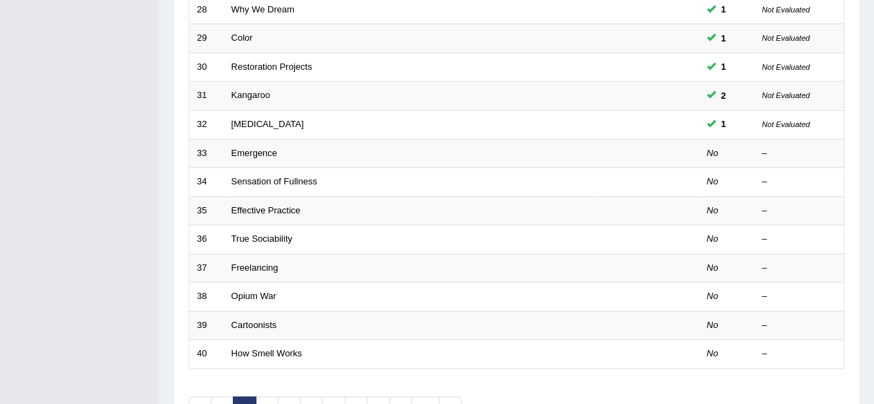
scroll to position [504, 0]
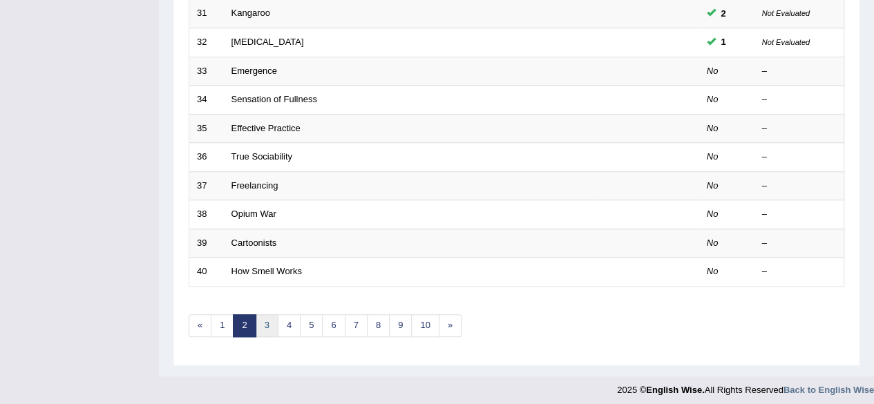
click at [265, 321] on link "3" at bounding box center [267, 326] width 23 height 23
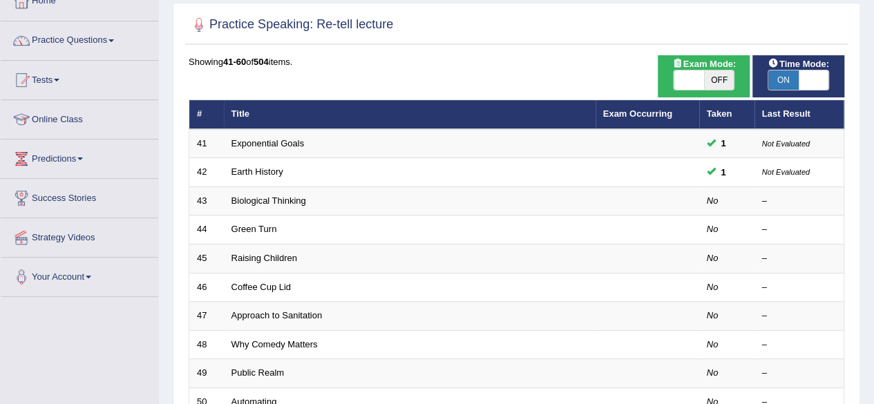
scroll to position [87, 0]
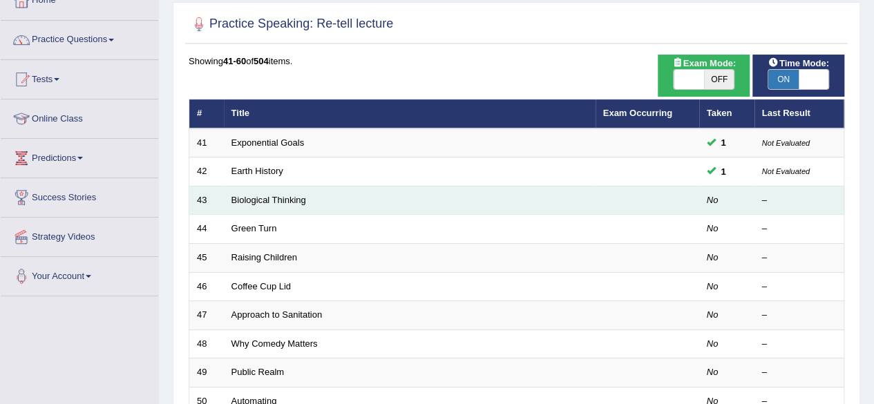
click at [273, 205] on td "Biological Thinking" at bounding box center [410, 200] width 372 height 29
click at [271, 200] on link "Biological Thinking" at bounding box center [269, 200] width 75 height 10
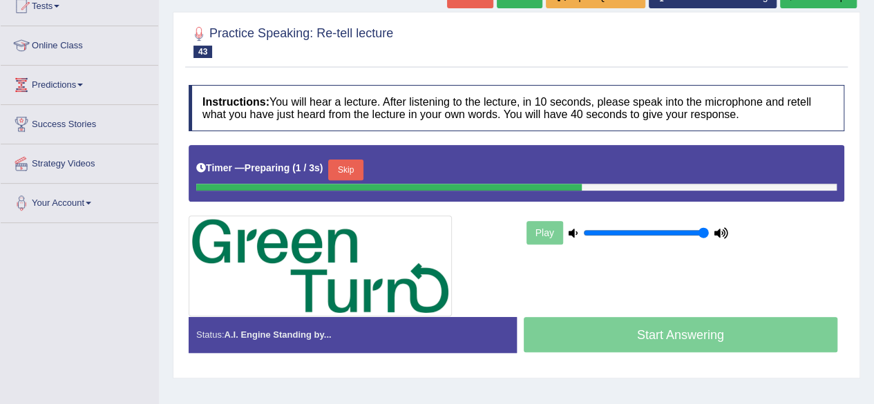
scroll to position [139, 0]
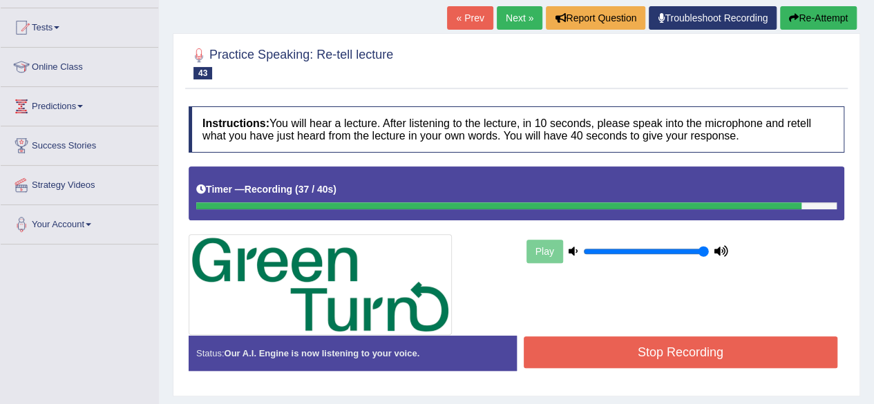
click at [578, 356] on button "Stop Recording" at bounding box center [681, 353] width 315 height 32
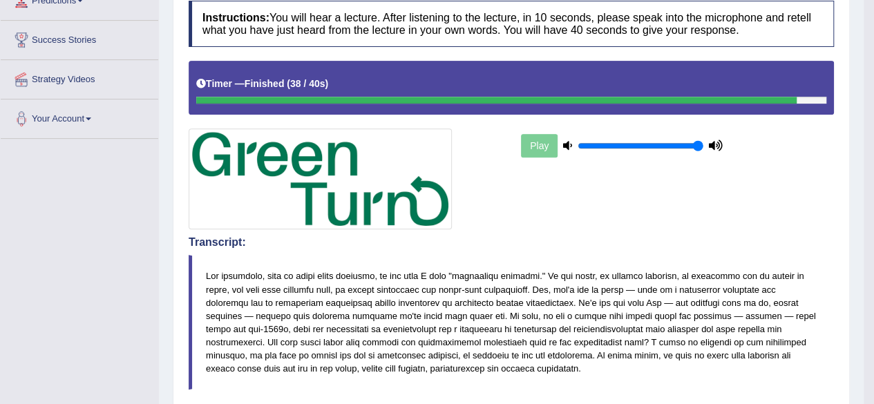
scroll to position [0, 0]
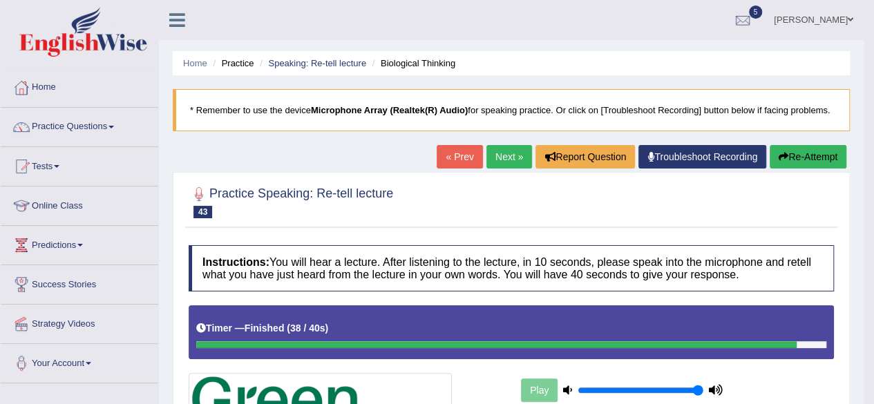
click at [503, 153] on link "Next »" at bounding box center [510, 157] width 46 height 24
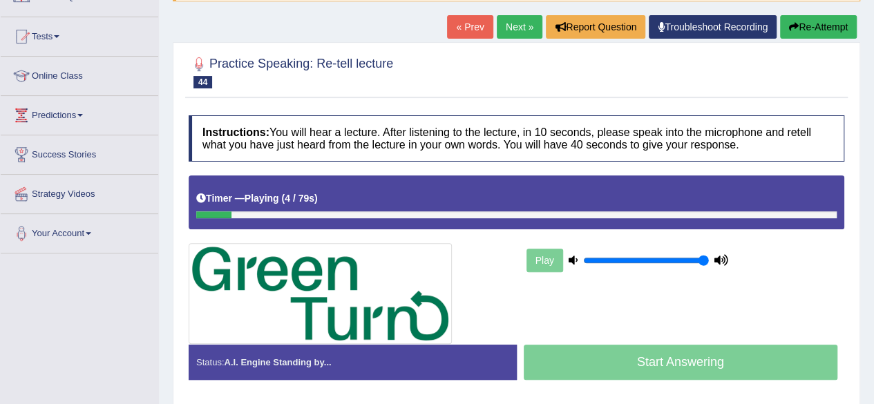
scroll to position [144, 0]
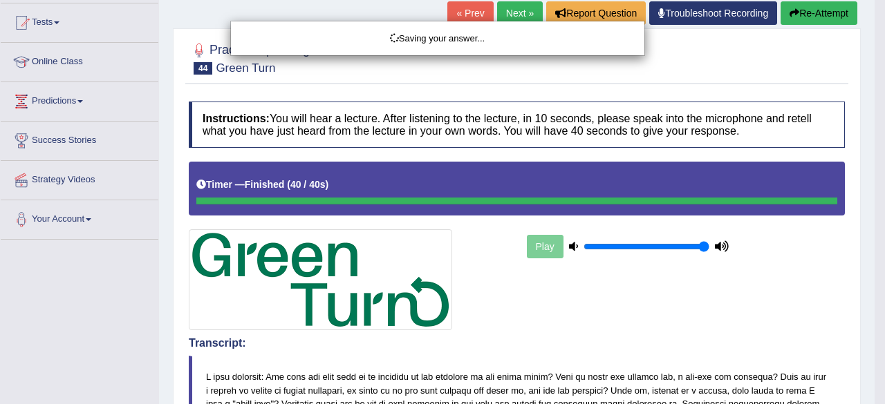
click at [490, 308] on div "Saving your answer..." at bounding box center [442, 202] width 885 height 404
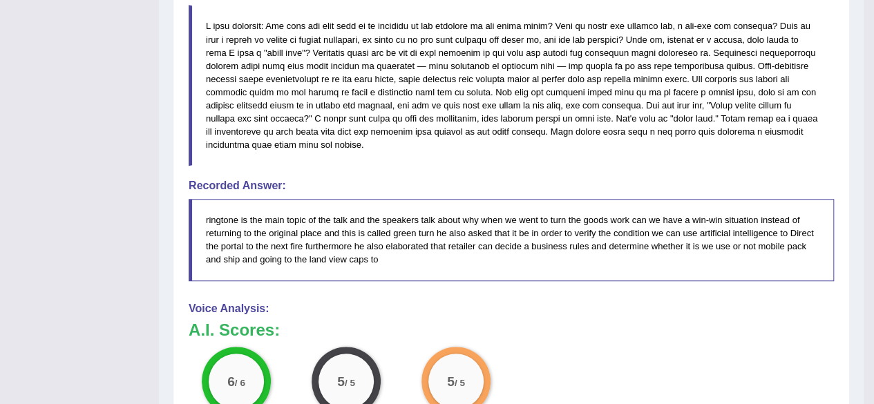
scroll to position [672, 0]
